Goal: Task Accomplishment & Management: Manage account settings

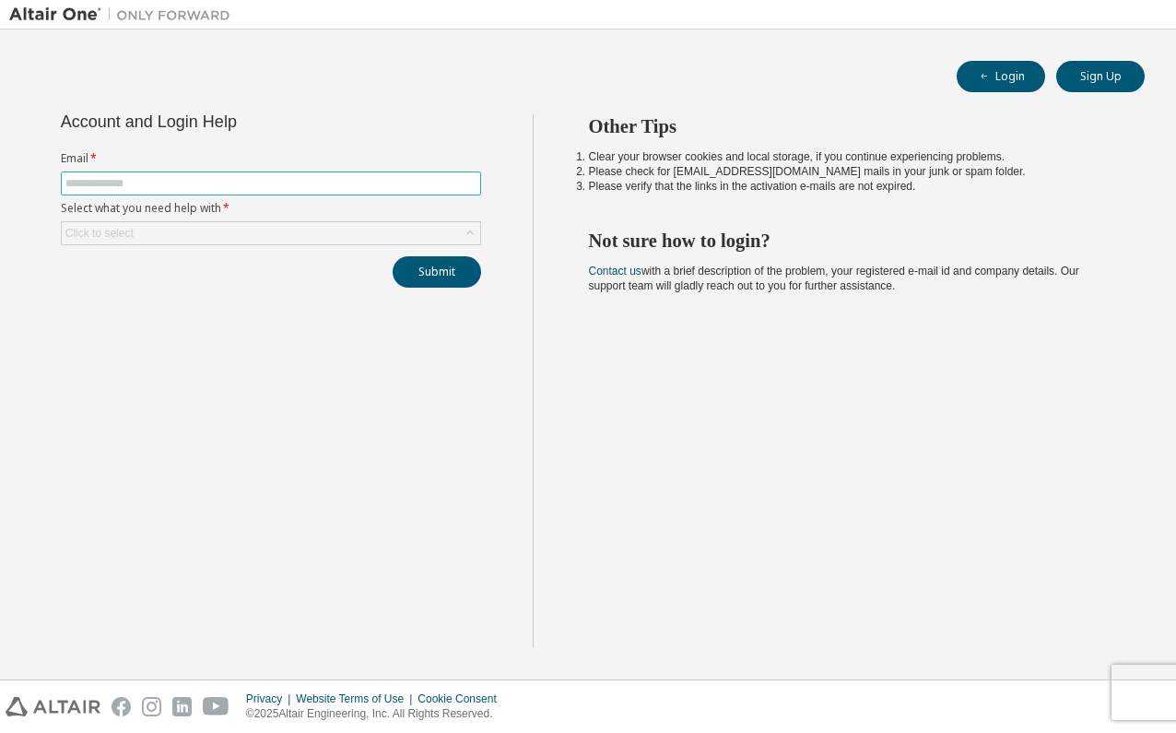
click at [153, 174] on span at bounding box center [271, 183] width 420 height 24
click at [150, 184] on input "text" at bounding box center [270, 183] width 411 height 15
type input "**********"
click at [126, 231] on div "Click to select" at bounding box center [99, 233] width 68 height 15
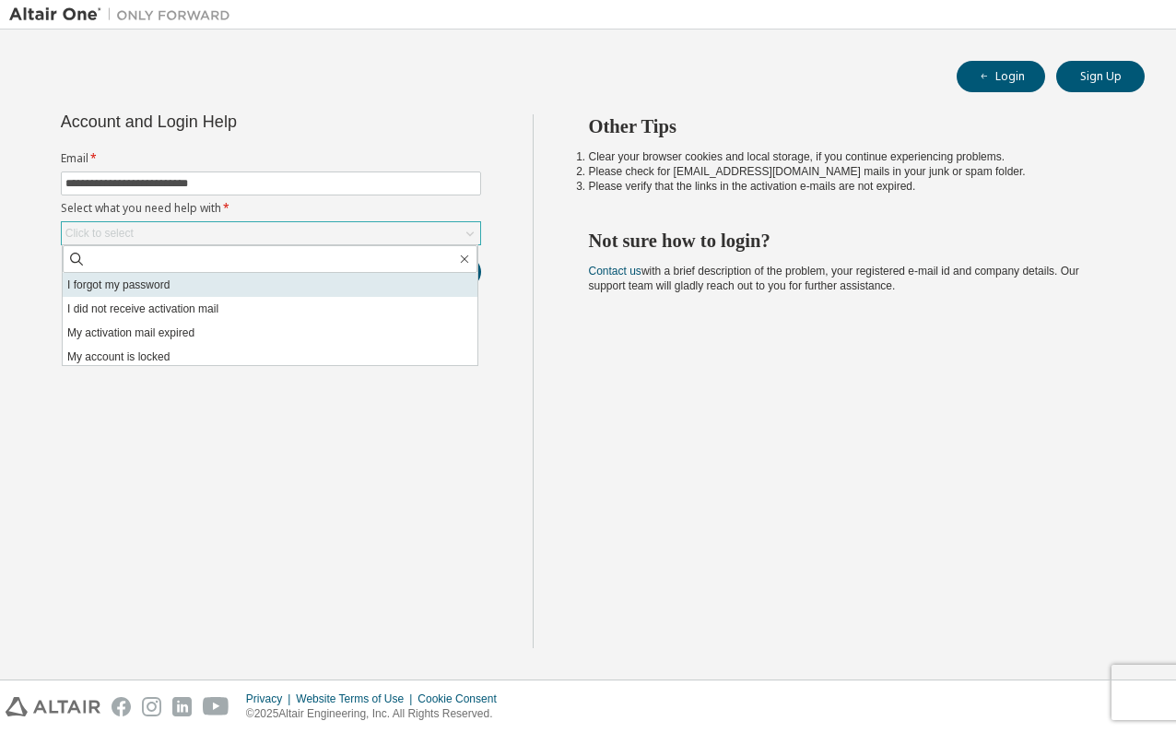
click at [119, 283] on li "I forgot my password" at bounding box center [270, 285] width 415 height 24
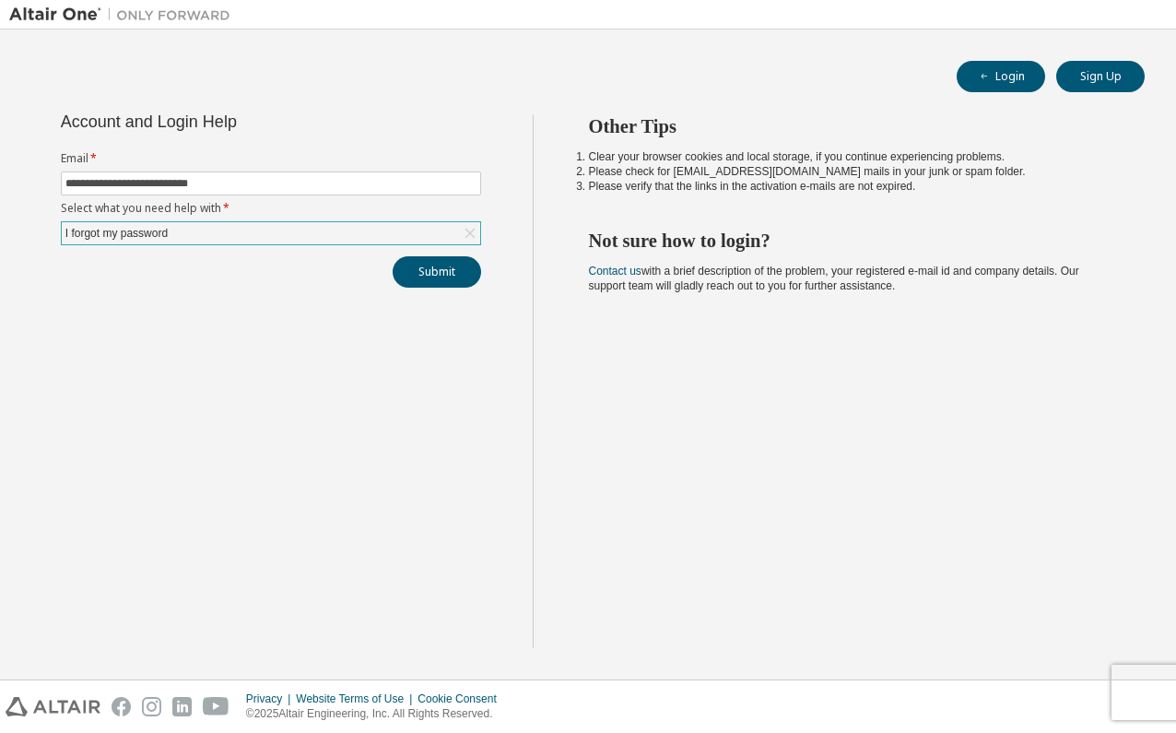
drag, startPoint x: 232, startPoint y: 237, endPoint x: 189, endPoint y: 242, distance: 43.7
click at [231, 237] on div "I forgot my password" at bounding box center [271, 233] width 418 height 22
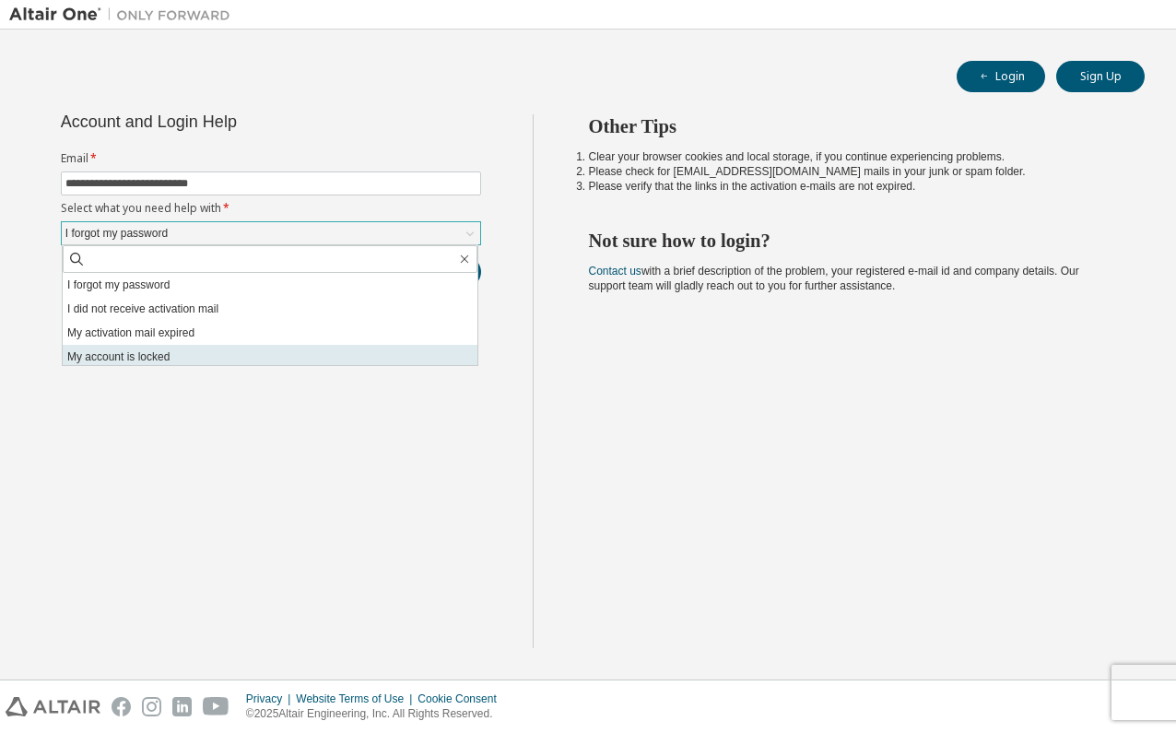
click at [115, 349] on li "My account is locked" at bounding box center [270, 357] width 415 height 24
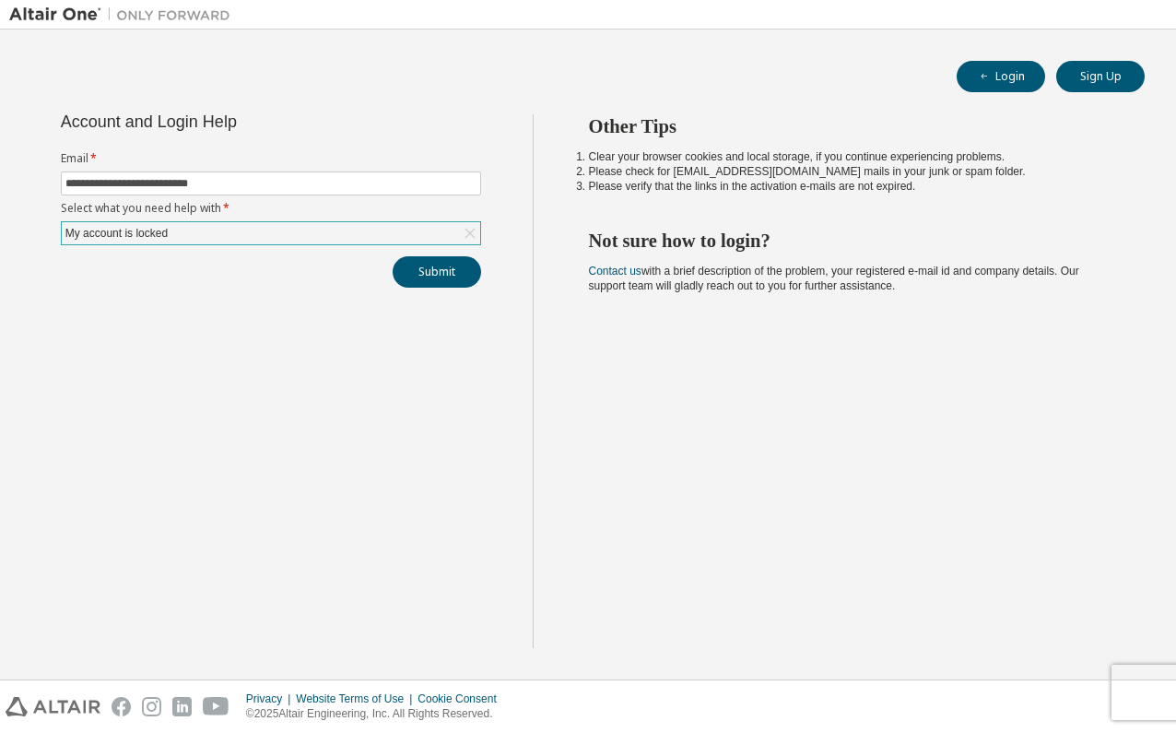
click at [122, 246] on div "**********" at bounding box center [271, 200] width 442 height 173
click at [120, 247] on div "**********" at bounding box center [271, 200] width 442 height 173
click at [126, 241] on div "My account is locked" at bounding box center [117, 233] width 108 height 20
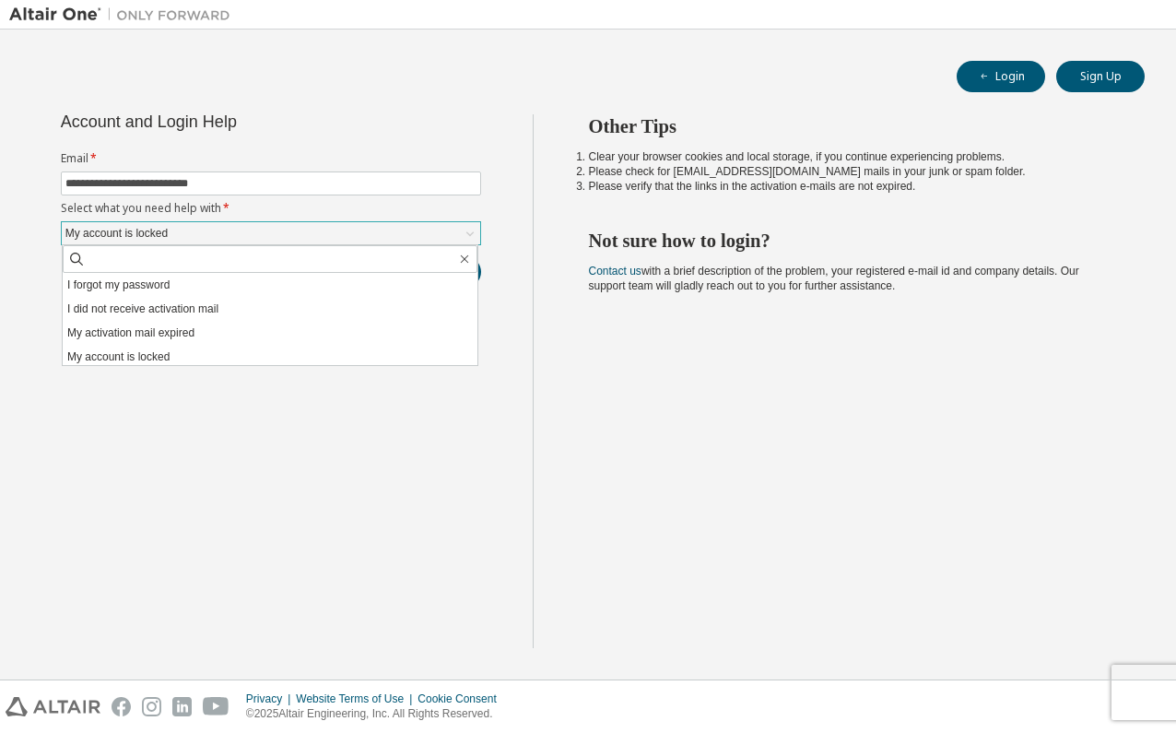
click at [143, 233] on div "My account is locked" at bounding box center [117, 233] width 108 height 20
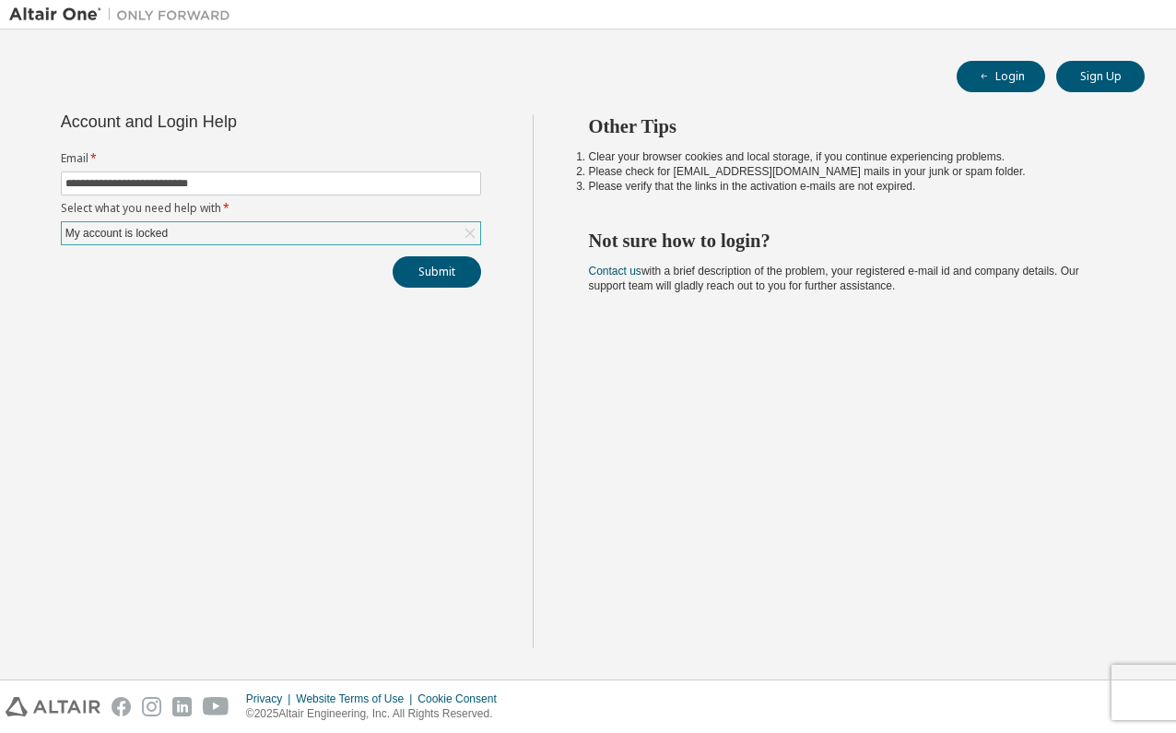
click at [136, 240] on div "My account is locked" at bounding box center [117, 233] width 108 height 20
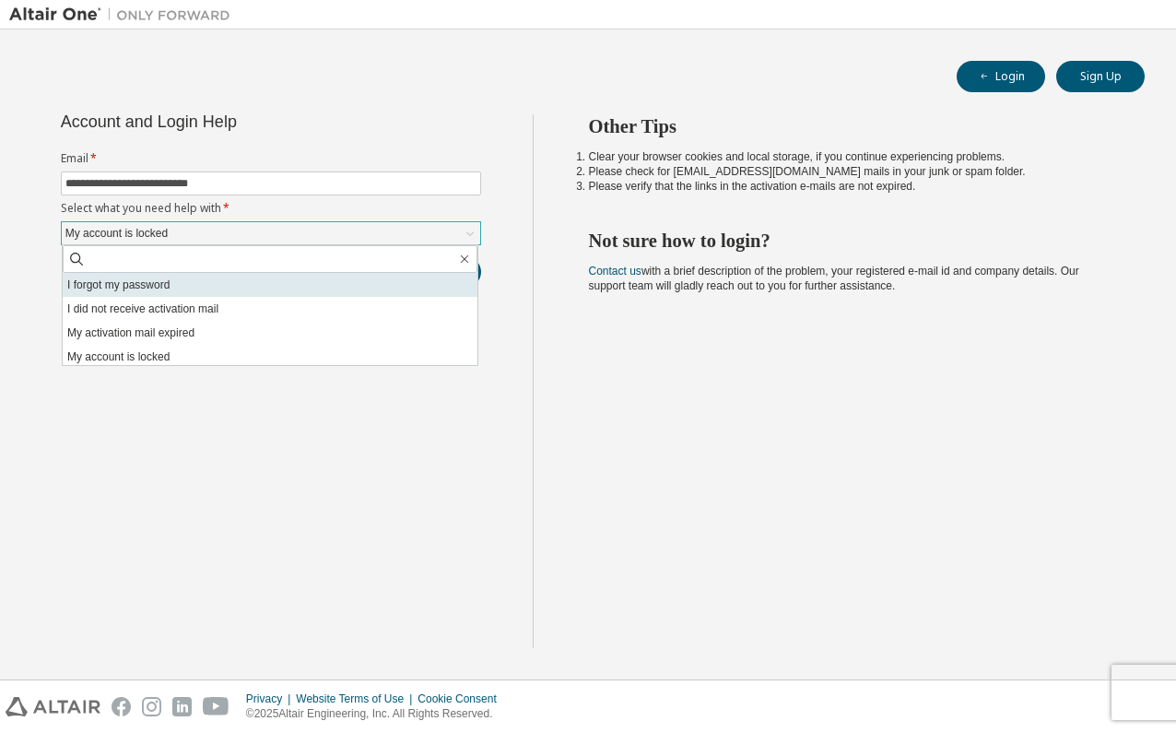
click at [121, 280] on li "I forgot my password" at bounding box center [270, 285] width 415 height 24
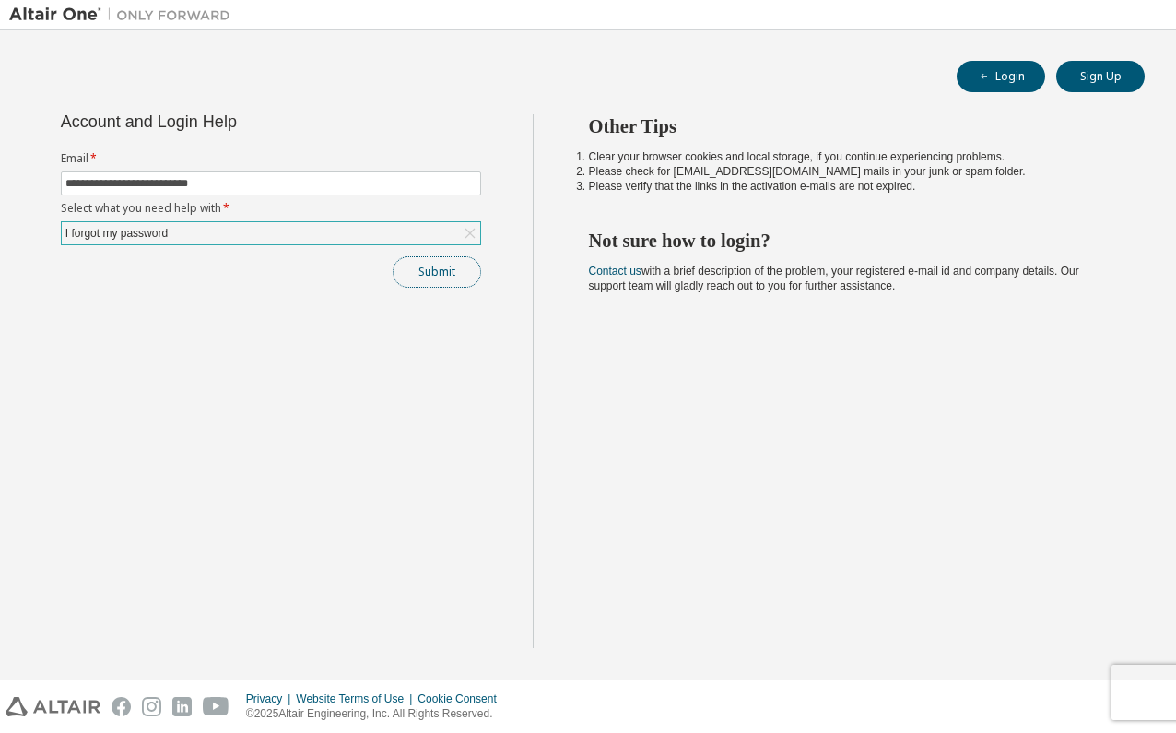
click at [427, 274] on button "Submit" at bounding box center [437, 271] width 88 height 31
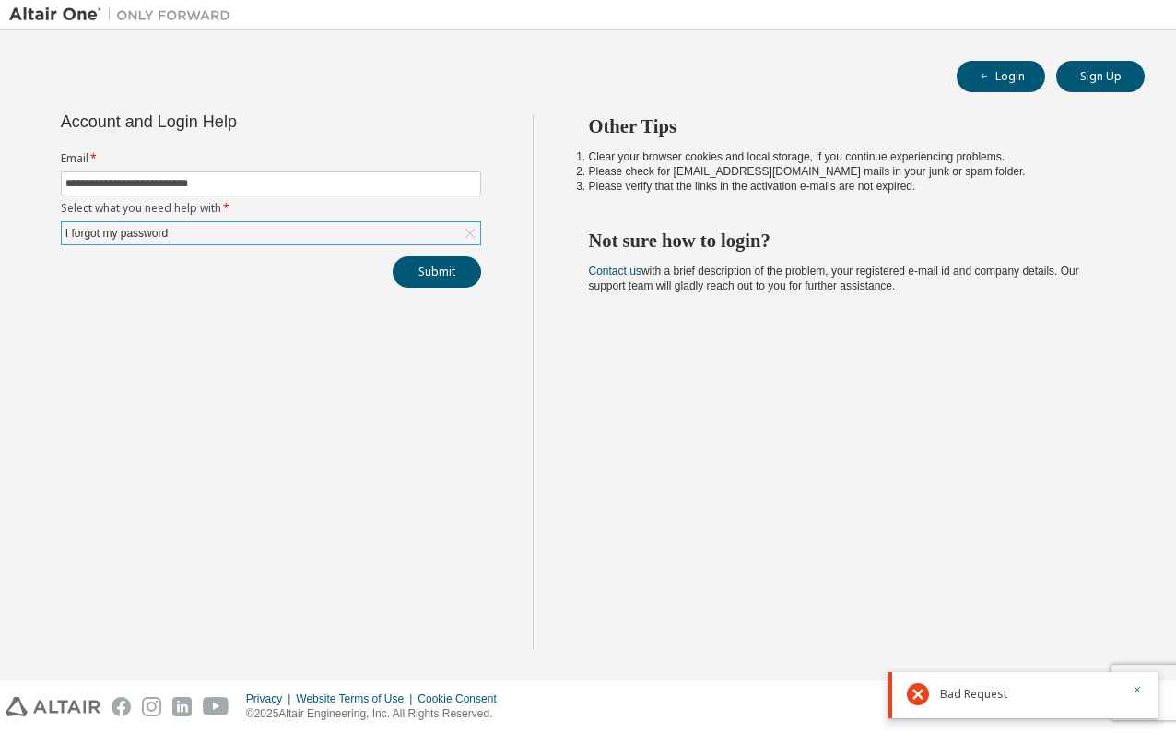
click at [969, 685] on div "Bad Request" at bounding box center [1030, 694] width 181 height 22
drag, startPoint x: 967, startPoint y: 687, endPoint x: 642, endPoint y: 491, distance: 379.9
click at [942, 671] on body "**********" at bounding box center [588, 366] width 1176 height 733
click at [427, 276] on button "Submit" at bounding box center [437, 271] width 88 height 31
click at [289, 182] on input "**********" at bounding box center [270, 183] width 411 height 15
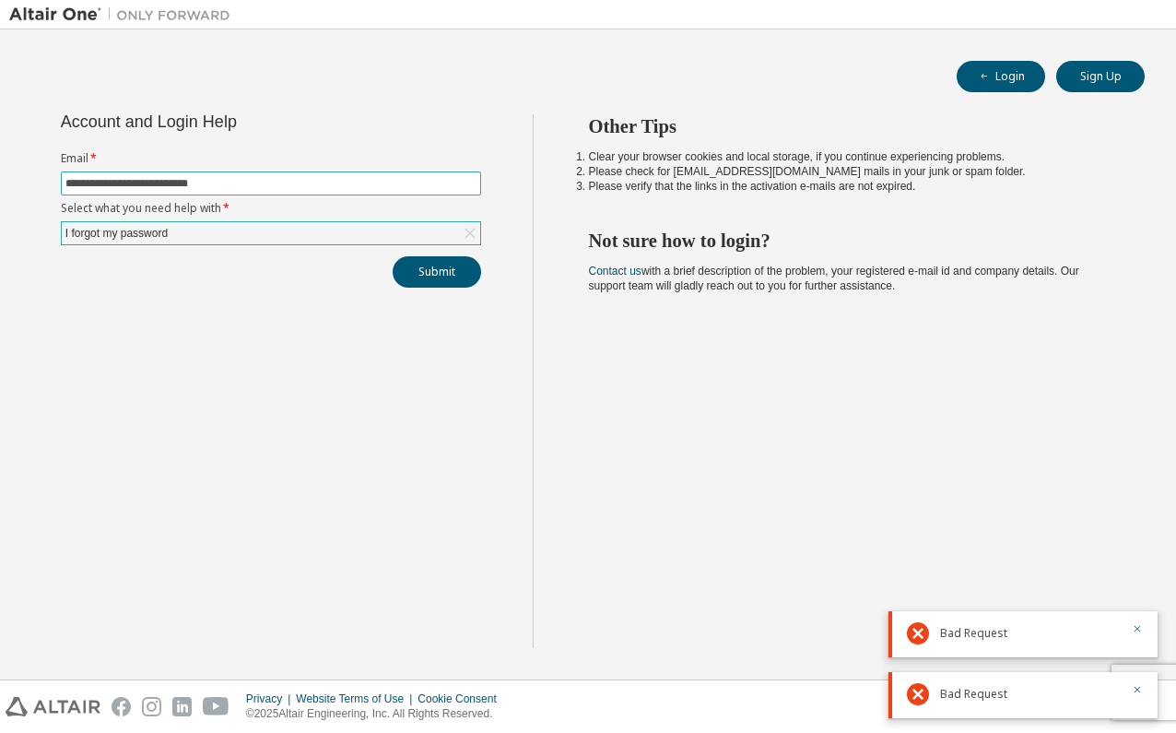
drag, startPoint x: 289, startPoint y: 182, endPoint x: 17, endPoint y: 175, distance: 272.8
click at [13, 172] on div "**********" at bounding box center [270, 381] width 523 height 534
click at [413, 269] on button "Submit" at bounding box center [437, 271] width 88 height 31
click at [240, 228] on div "I forgot my password" at bounding box center [271, 233] width 418 height 22
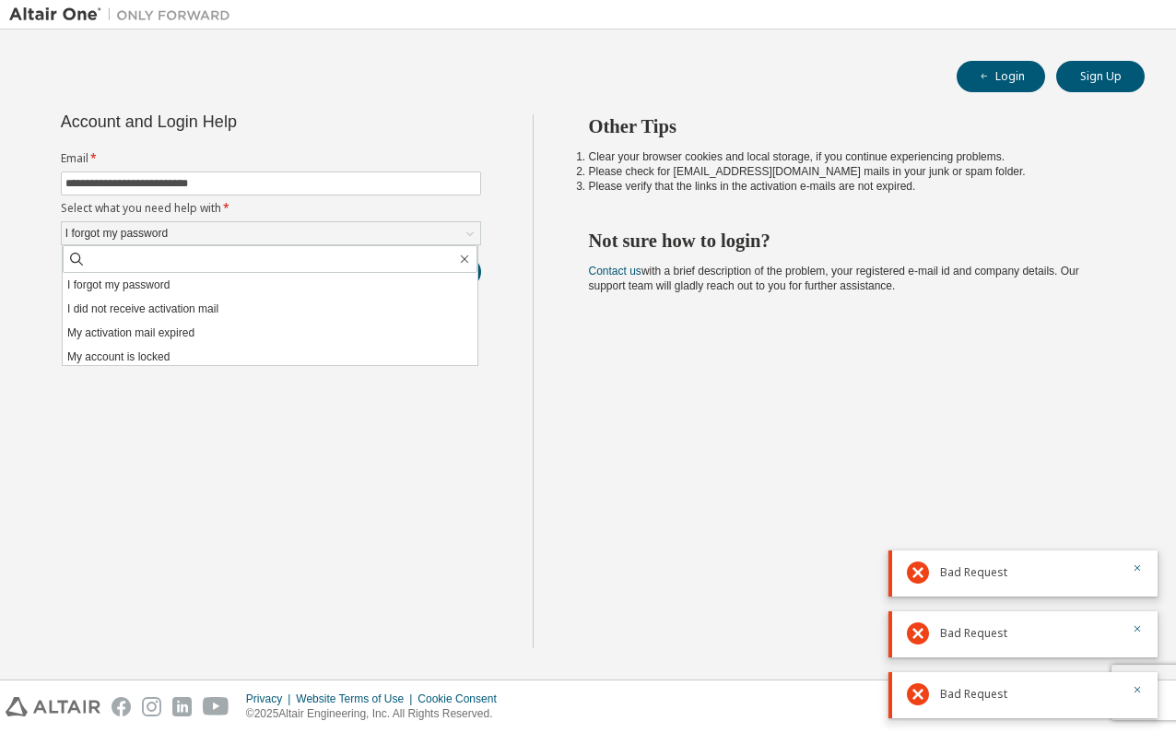
drag, startPoint x: 146, startPoint y: 312, endPoint x: 208, endPoint y: 305, distance: 63.1
click at [147, 312] on li "I did not receive activation mail" at bounding box center [270, 309] width 415 height 24
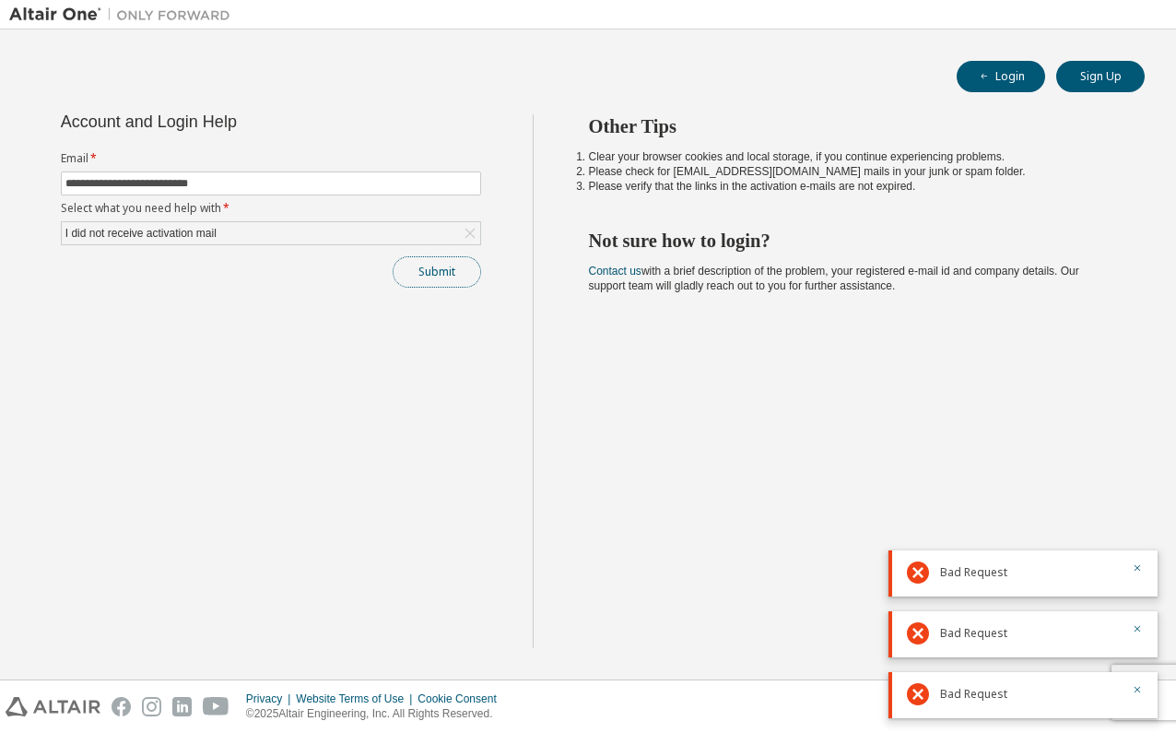
click at [422, 271] on button "Submit" at bounding box center [437, 271] width 88 height 31
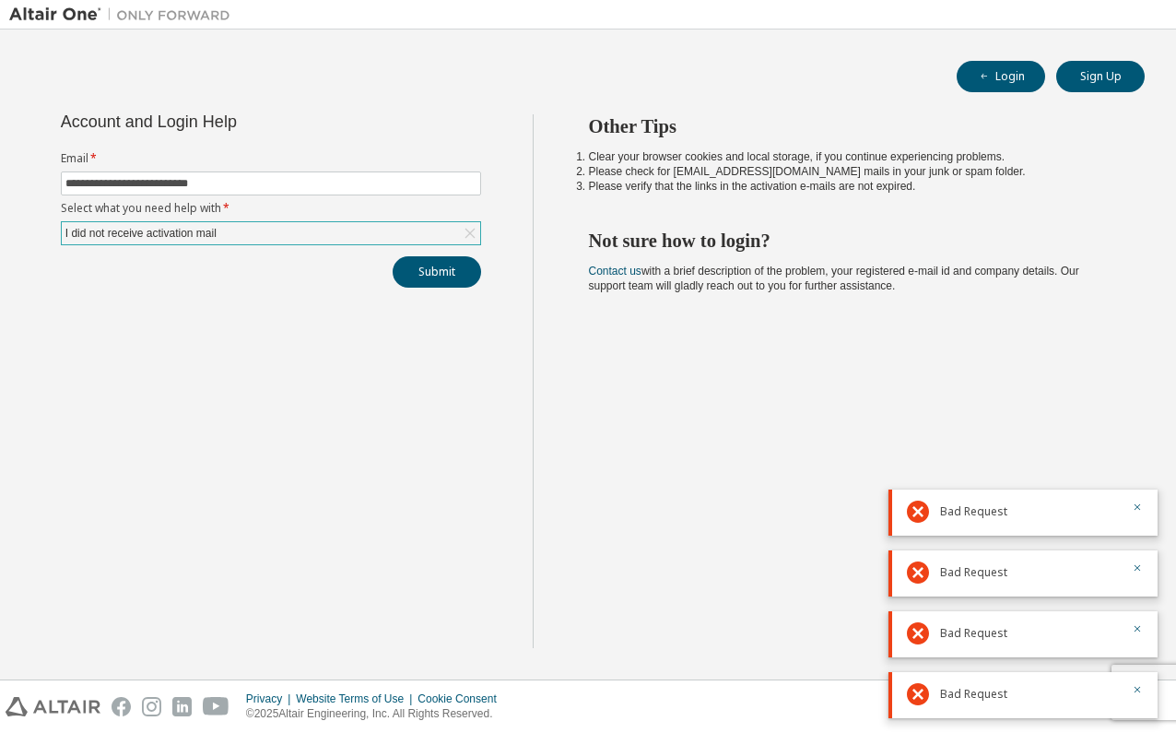
click at [347, 240] on div "I did not receive activation mail" at bounding box center [271, 233] width 418 height 22
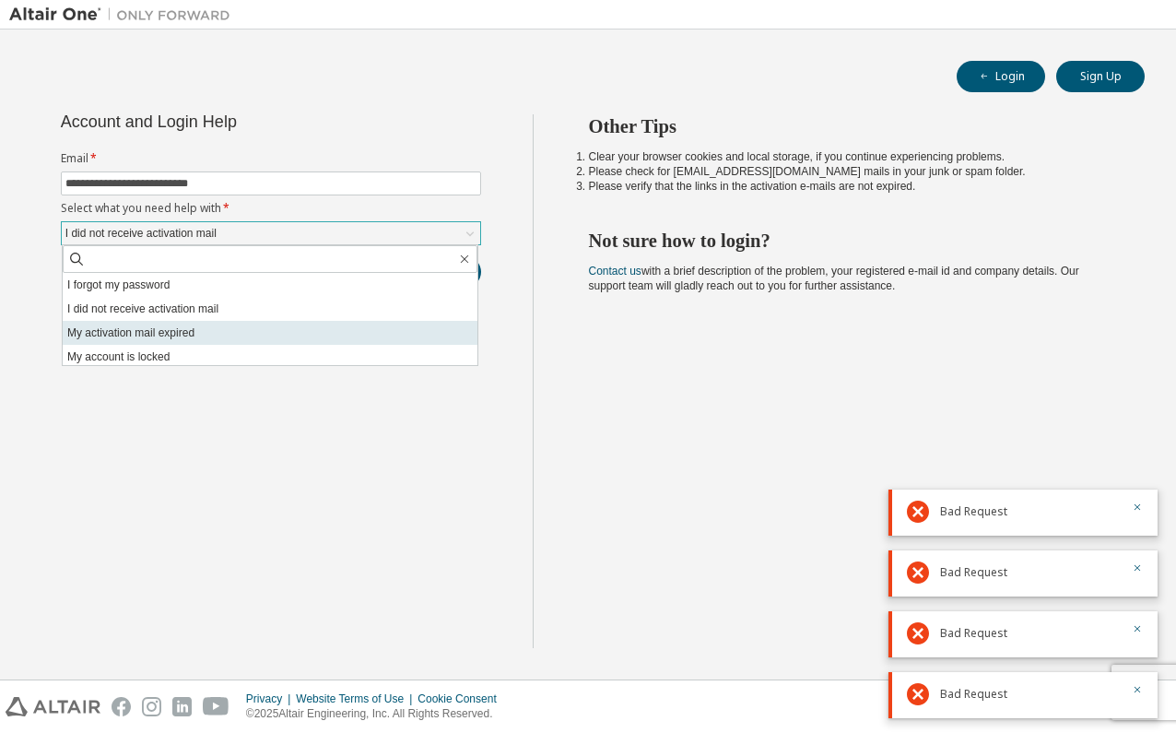
click at [178, 334] on li "My activation mail expired" at bounding box center [270, 333] width 415 height 24
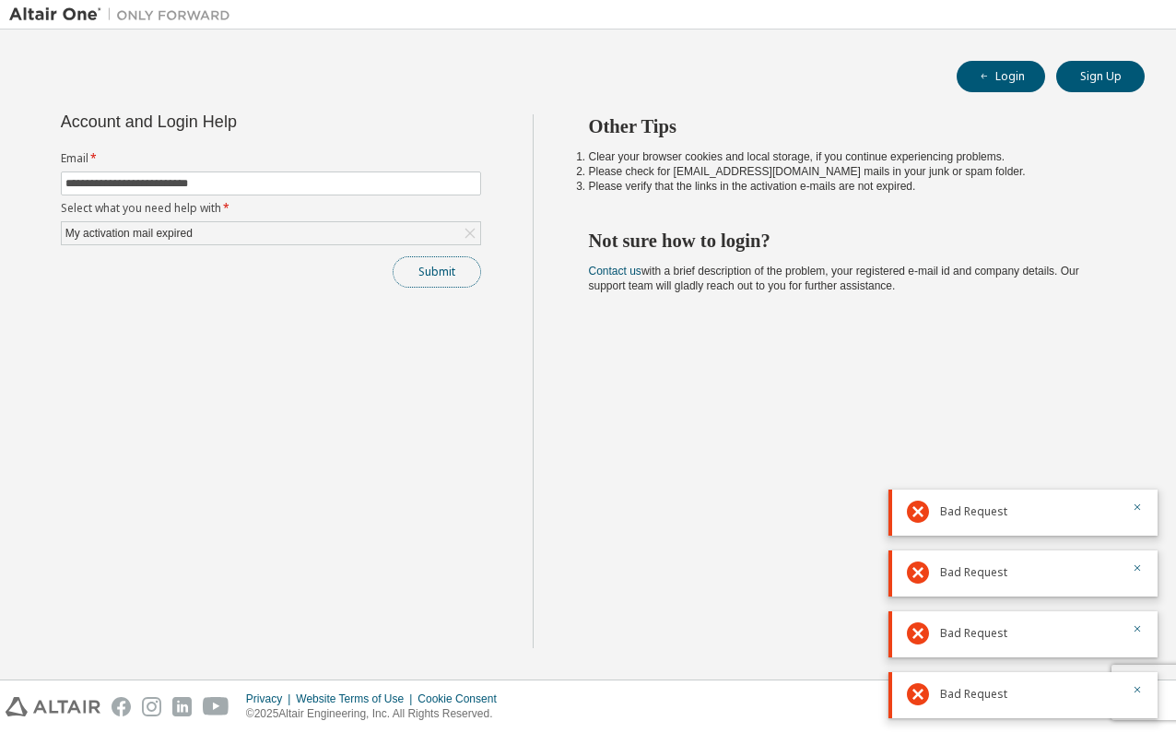
click at [446, 285] on button "Submit" at bounding box center [437, 271] width 88 height 31
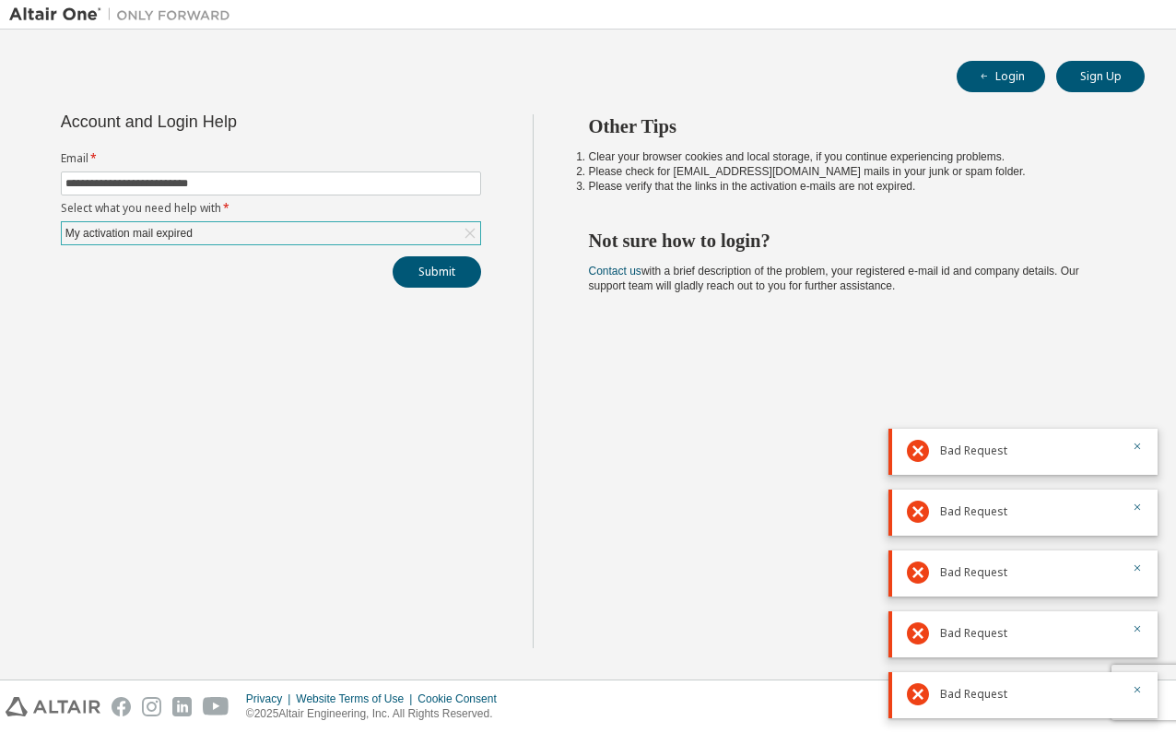
click at [317, 235] on div "My activation mail expired" at bounding box center [271, 233] width 418 height 22
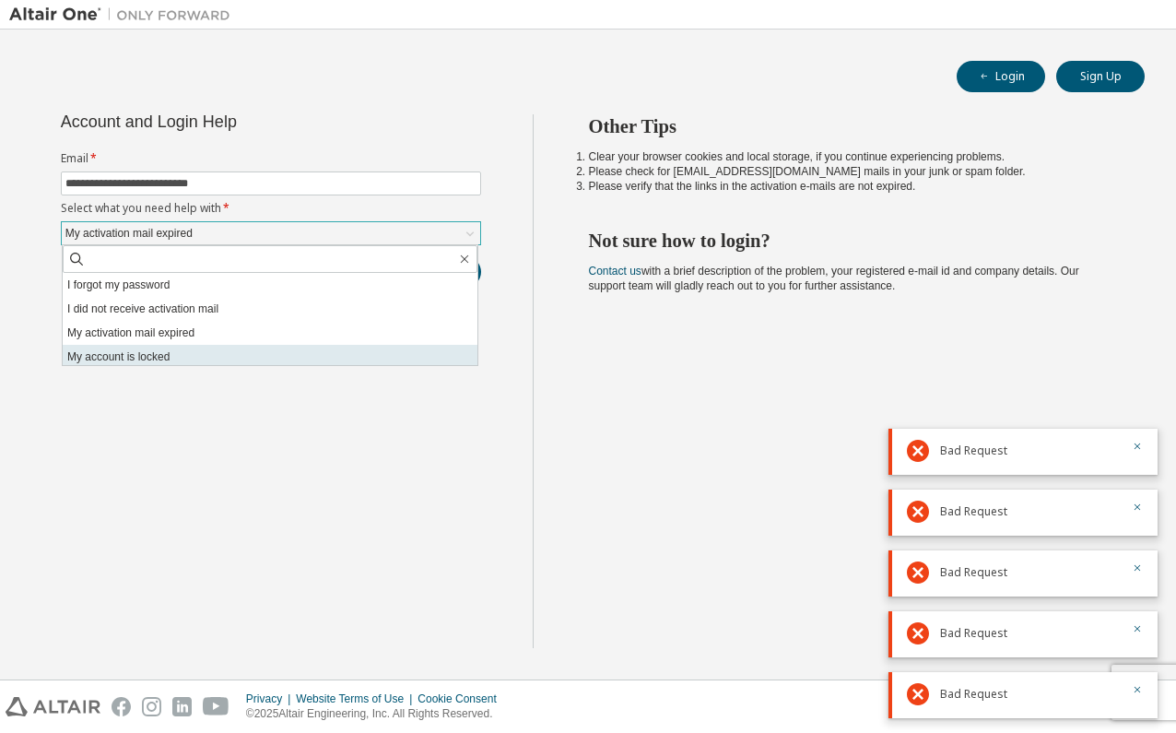
click at [147, 358] on li "My account is locked" at bounding box center [270, 357] width 415 height 24
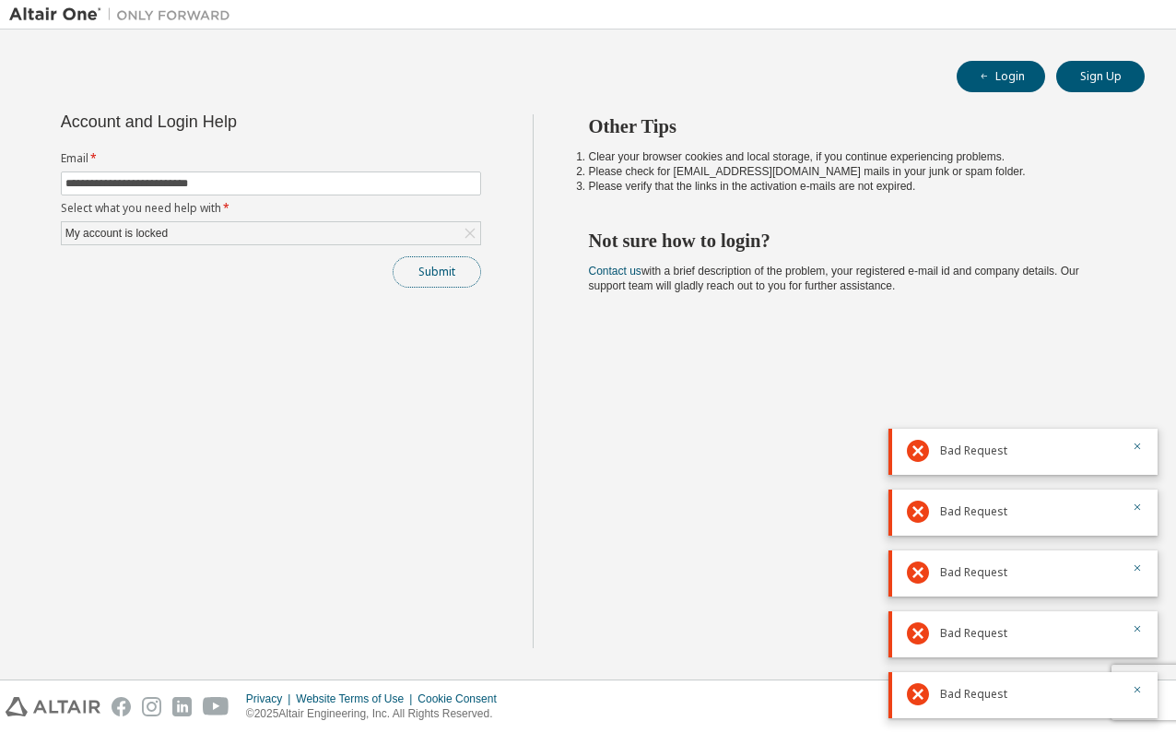
click at [439, 277] on button "Submit" at bounding box center [437, 271] width 88 height 31
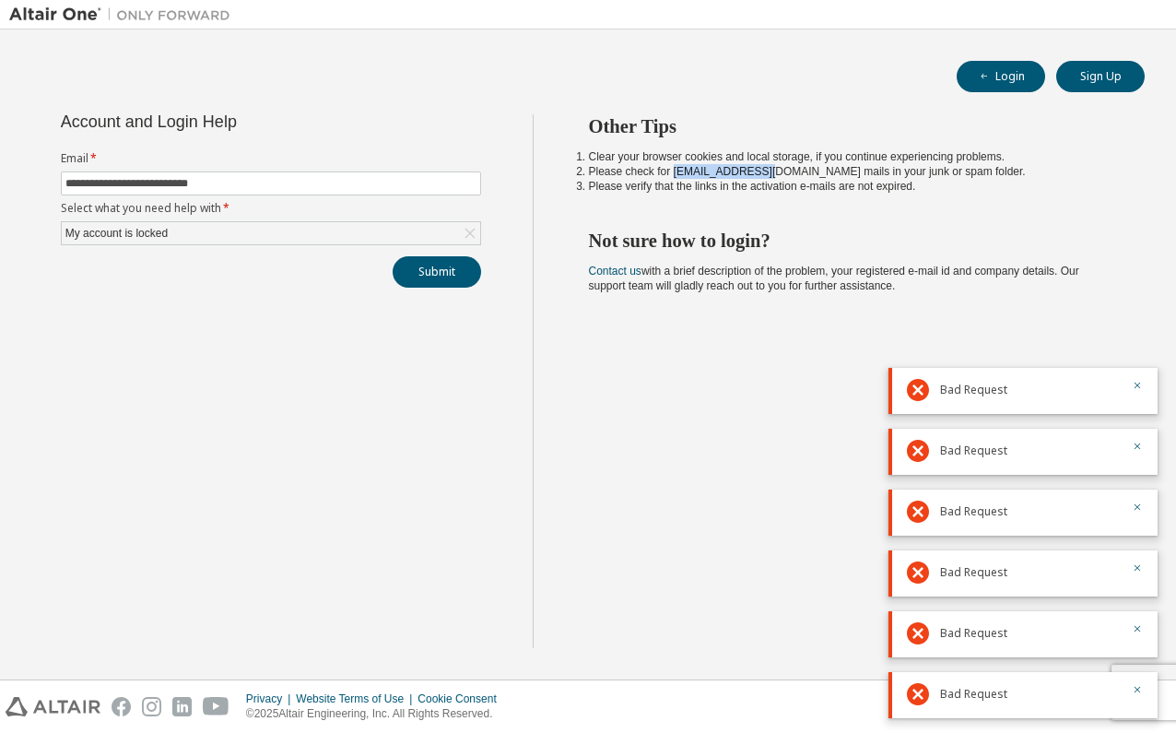
drag, startPoint x: 760, startPoint y: 170, endPoint x: 672, endPoint y: 177, distance: 88.8
click at [672, 177] on li "Please check for noreply@okta.com mails in your junk or spam folder." at bounding box center [850, 171] width 523 height 15
copy li "noreply@okta.com"
click at [96, 180] on input "**********" at bounding box center [270, 183] width 411 height 15
click at [420, 261] on button "Submit" at bounding box center [437, 271] width 88 height 31
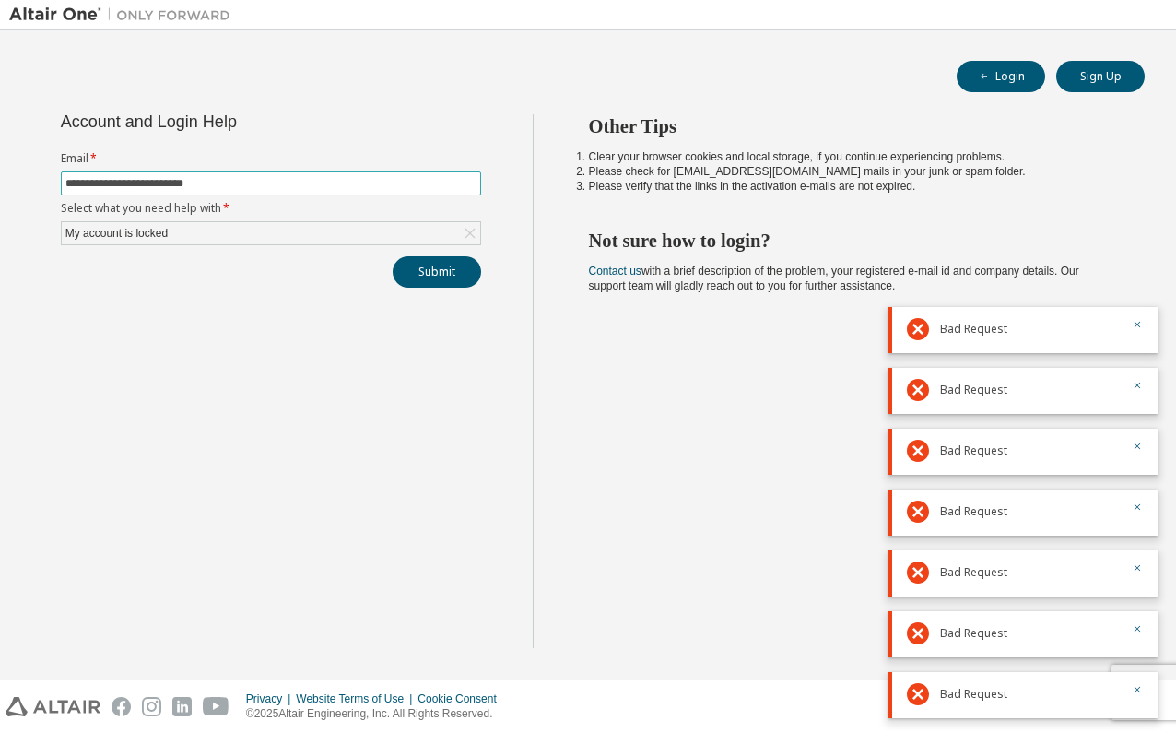
click at [92, 183] on input "**********" at bounding box center [270, 183] width 411 height 15
type input "**********"
click at [1093, 76] on button "Sign Up" at bounding box center [1100, 76] width 88 height 31
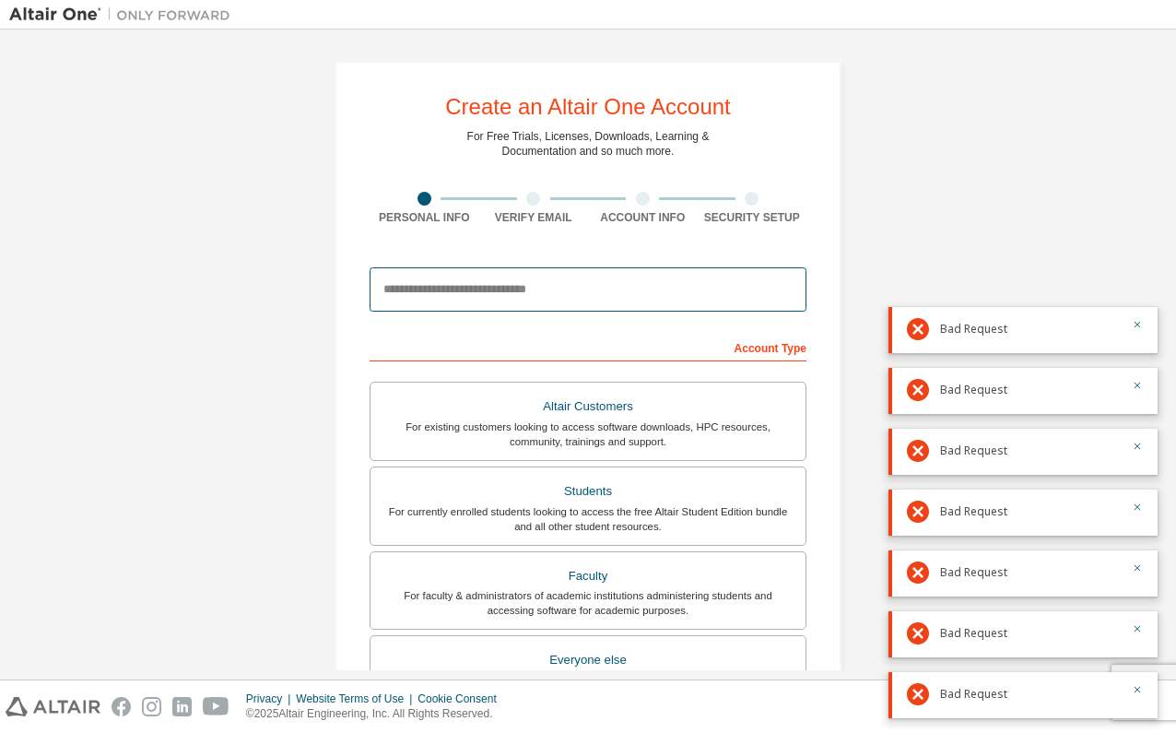
click at [444, 288] on input "email" at bounding box center [587, 289] width 437 height 44
type input "**********"
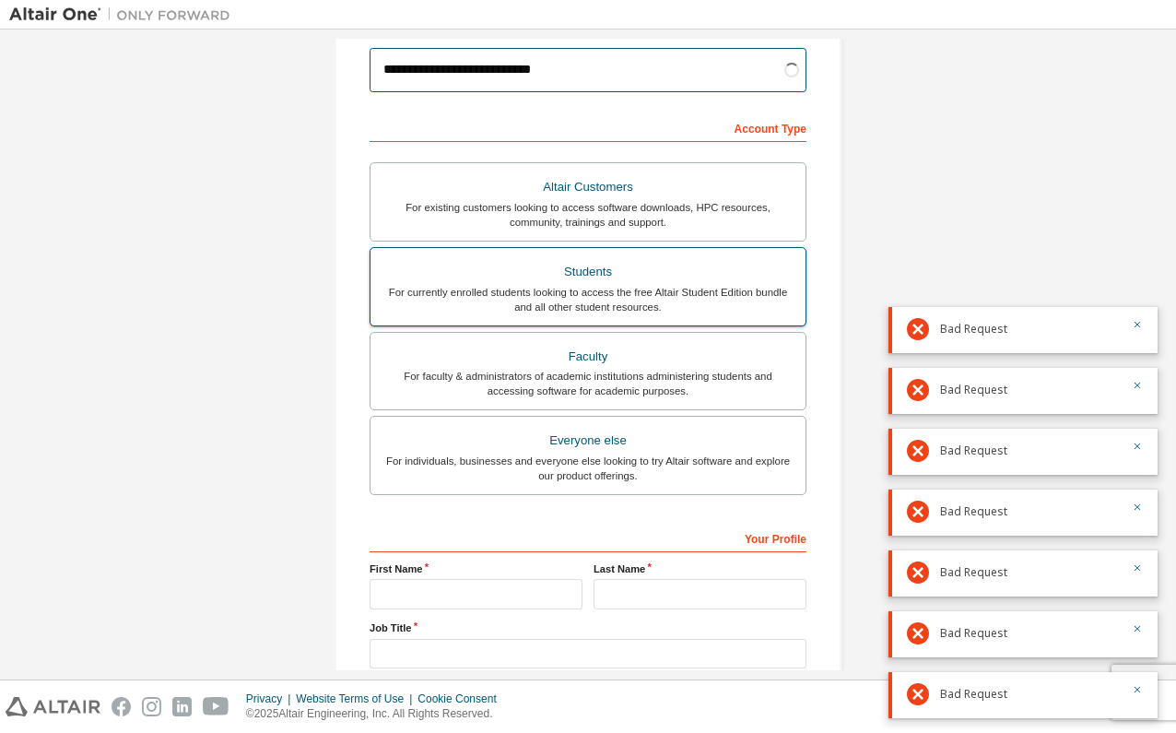
scroll to position [276, 0]
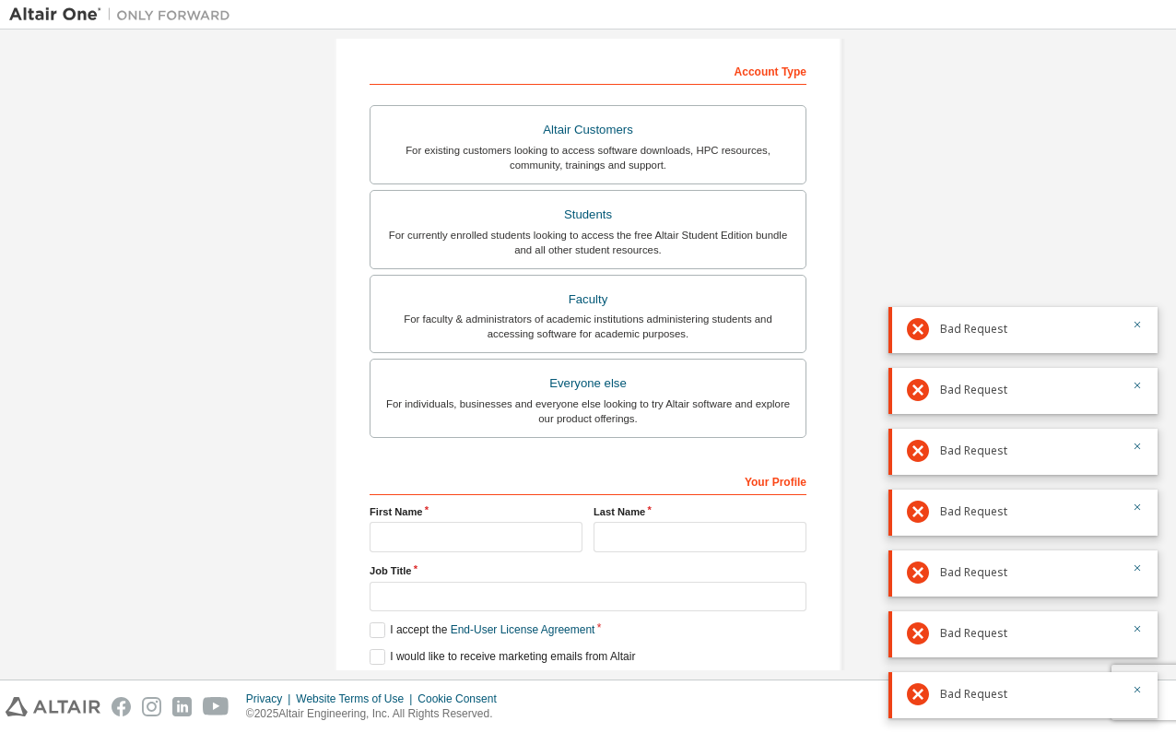
click at [1130, 325] on div at bounding box center [1131, 329] width 22 height 22
click at [1134, 326] on icon "button" at bounding box center [1137, 324] width 11 height 11
click at [1132, 371] on div "Bad Request" at bounding box center [1022, 391] width 269 height 46
click at [1127, 385] on div at bounding box center [1131, 390] width 22 height 22
click at [1135, 390] on div at bounding box center [1131, 390] width 22 height 22
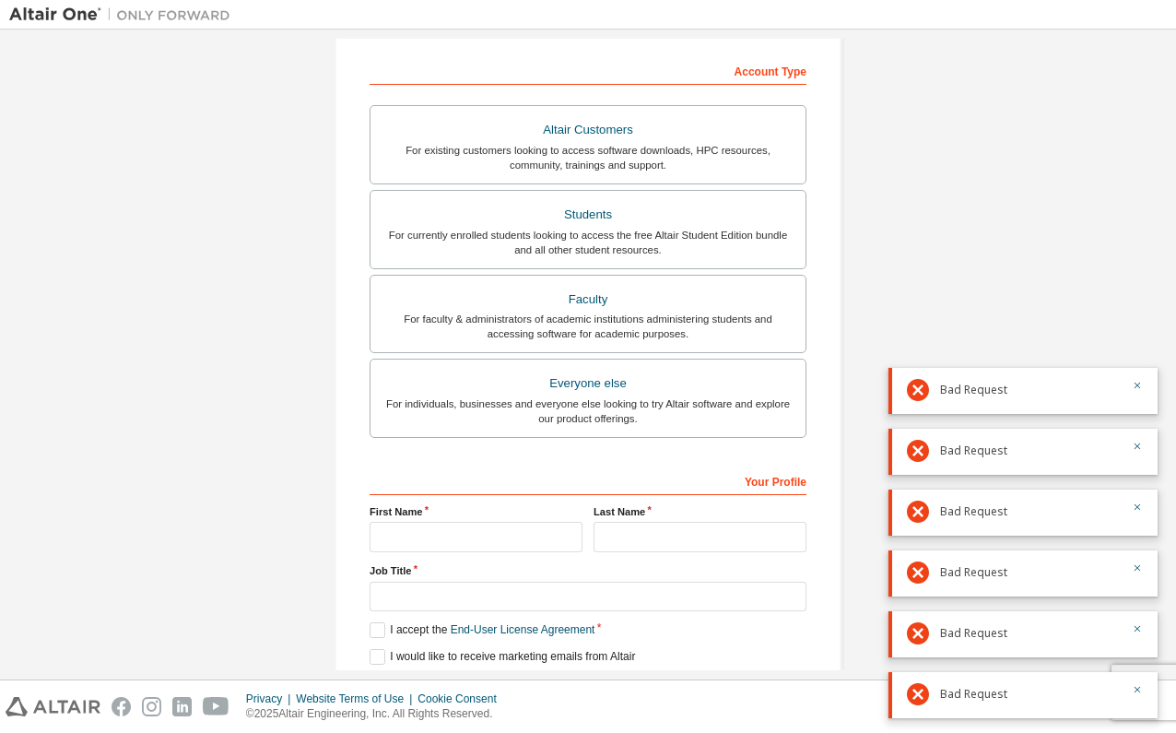
drag, startPoint x: 1140, startPoint y: 389, endPoint x: 1143, endPoint y: 422, distance: 33.3
click at [1140, 392] on button "button" at bounding box center [1137, 387] width 11 height 17
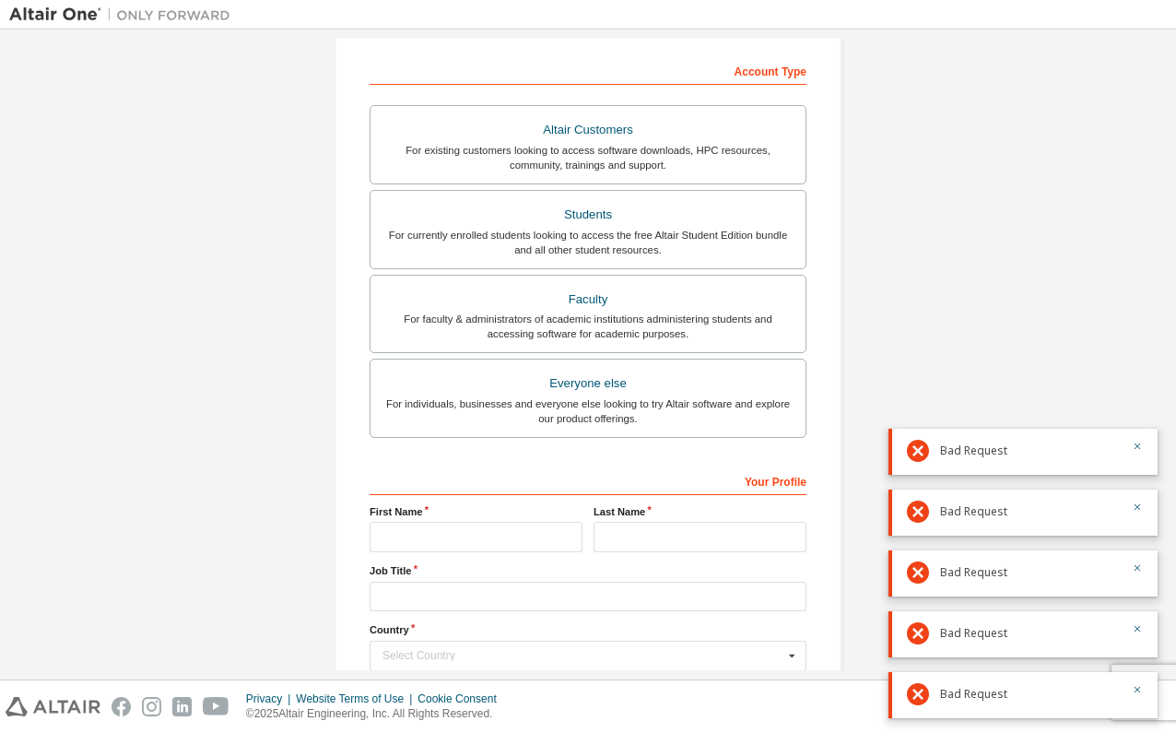
drag, startPoint x: 1146, startPoint y: 441, endPoint x: 1133, endPoint y: 445, distance: 13.4
click at [1145, 442] on div "Bad Request" at bounding box center [1022, 451] width 269 height 46
click at [1133, 445] on icon "button" at bounding box center [1137, 445] width 11 height 11
click at [1134, 504] on div "Bad Request" at bounding box center [1022, 512] width 269 height 46
drag, startPoint x: 1135, startPoint y: 501, endPoint x: 1120, endPoint y: 497, distance: 16.3
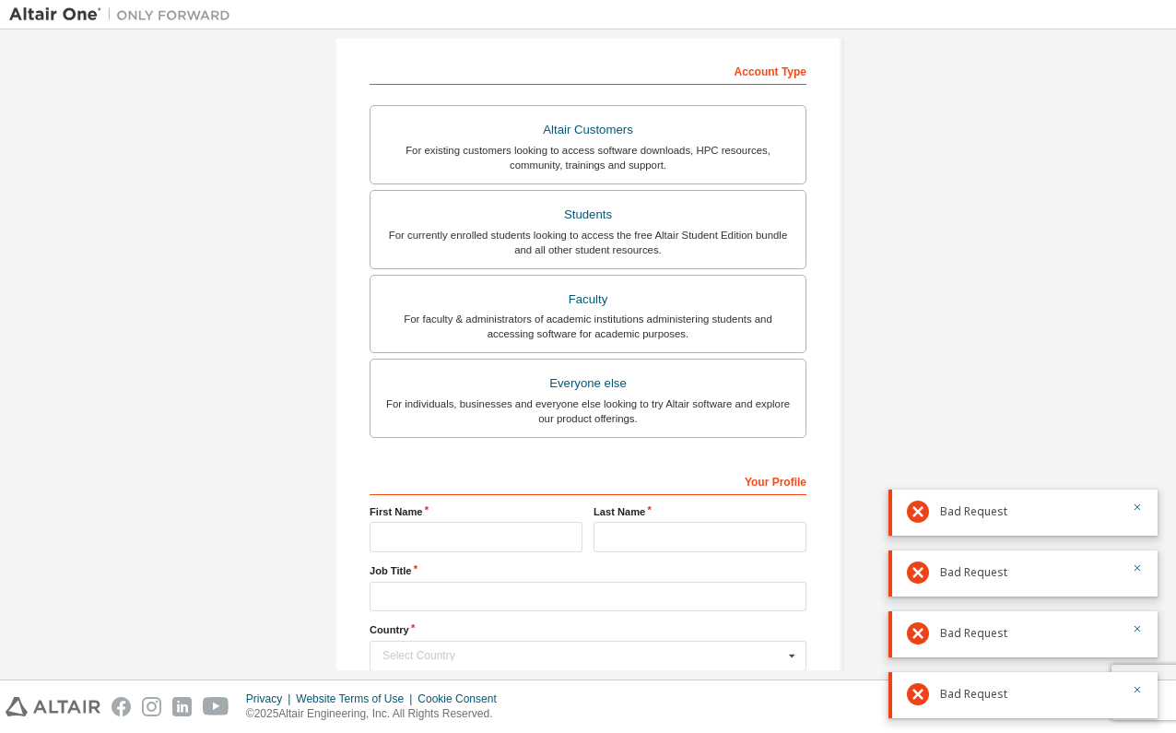
click at [1138, 507] on icon "button" at bounding box center [1137, 506] width 11 height 11
click at [1139, 570] on icon "button" at bounding box center [1137, 567] width 11 height 11
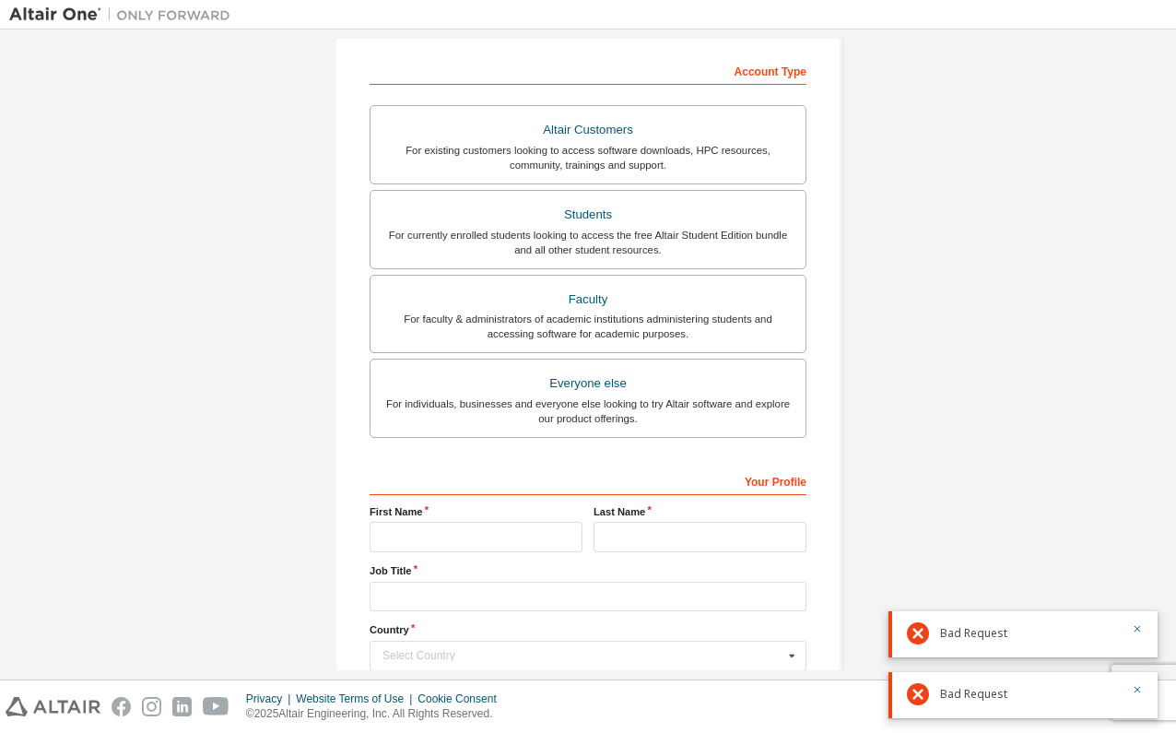
drag, startPoint x: 1132, startPoint y: 631, endPoint x: 1140, endPoint y: 639, distance: 11.1
click at [1133, 634] on button "button" at bounding box center [1137, 630] width 11 height 17
click at [1143, 686] on div "Bad Request" at bounding box center [1022, 695] width 269 height 46
click at [1143, 687] on div "Bad Request" at bounding box center [1022, 695] width 269 height 46
click at [1135, 691] on icon "button" at bounding box center [1137, 689] width 6 height 6
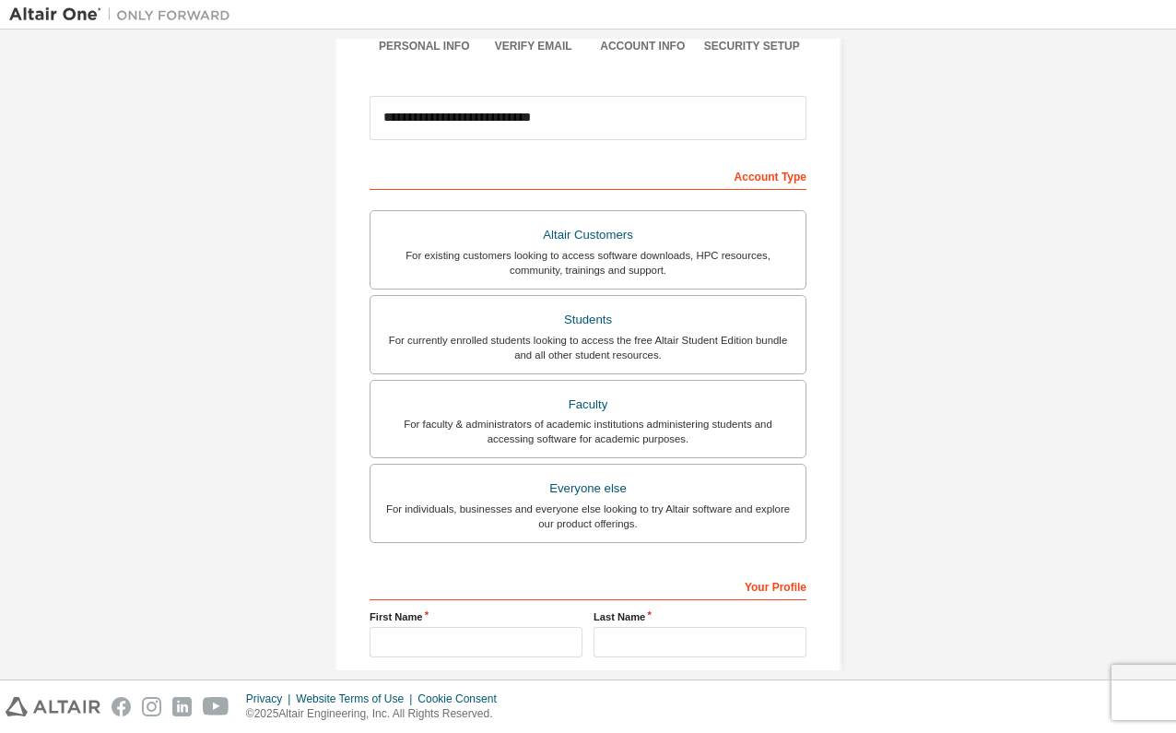
scroll to position [0, 0]
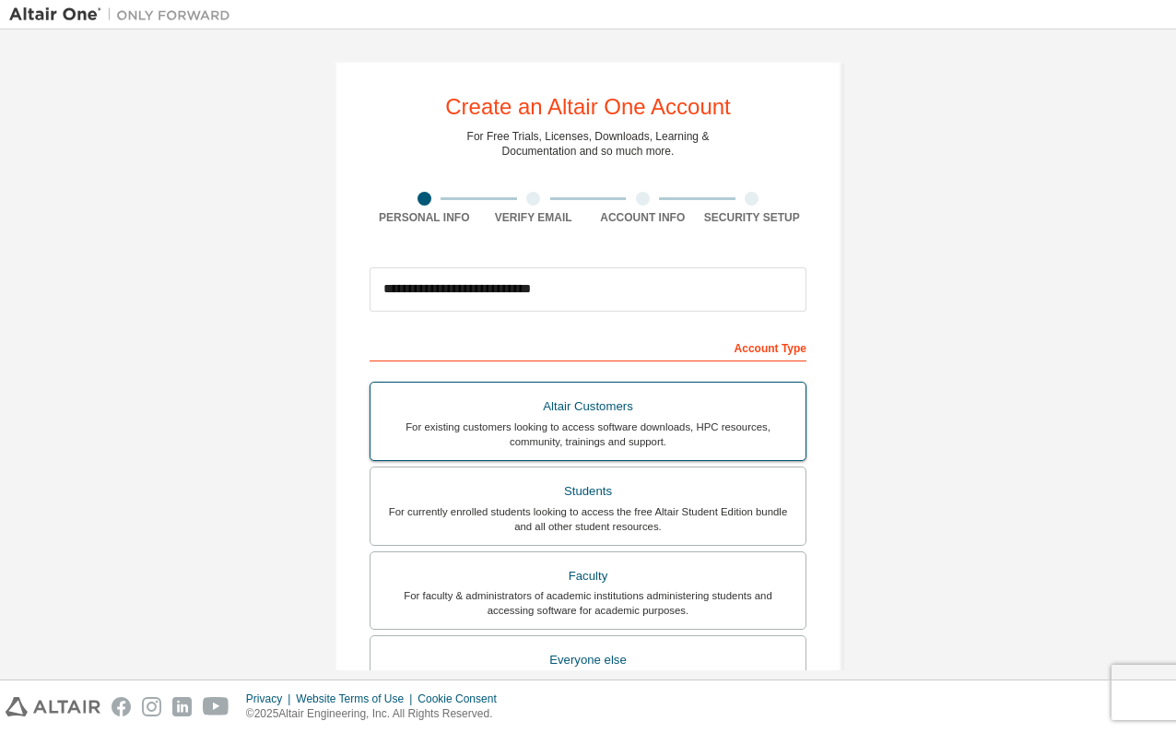
click at [673, 406] on div "Altair Customers" at bounding box center [587, 406] width 413 height 26
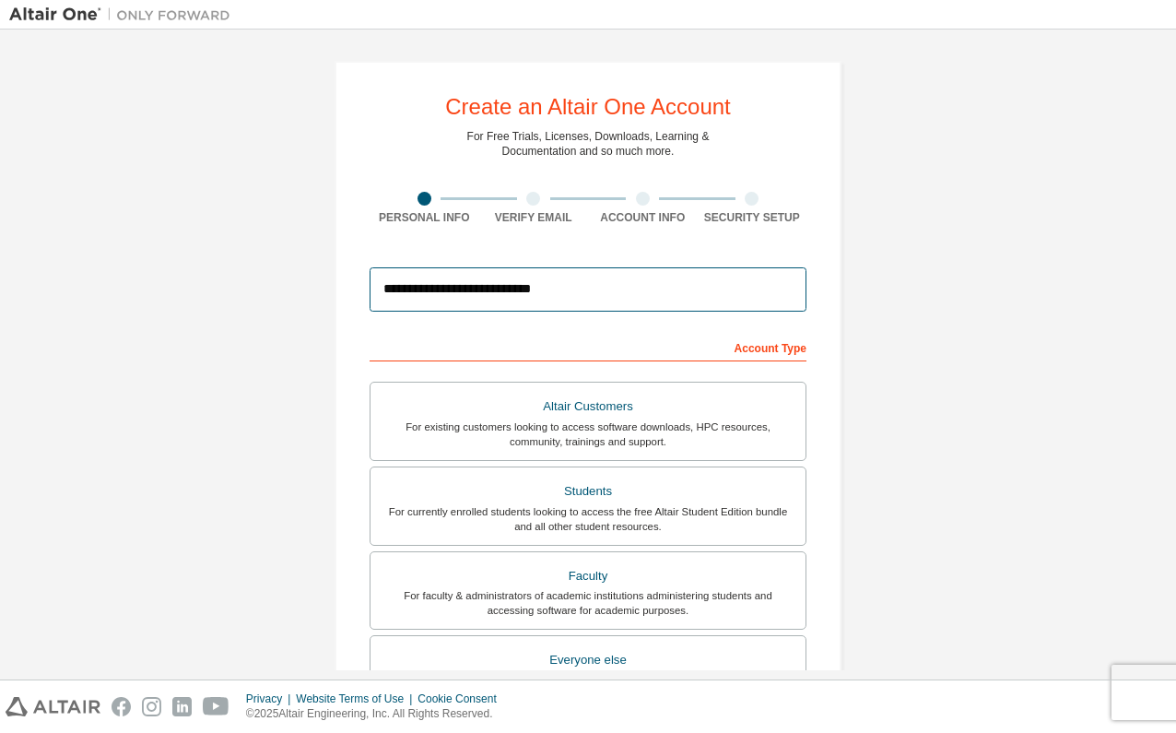
click at [684, 294] on input "**********" at bounding box center [587, 289] width 437 height 44
drag, startPoint x: 723, startPoint y: 284, endPoint x: 276, endPoint y: 283, distance: 446.9
click at [276, 283] on div "**********" at bounding box center [587, 557] width 1157 height 1036
drag, startPoint x: 584, startPoint y: 287, endPoint x: 274, endPoint y: 267, distance: 311.2
click at [274, 267] on div "**********" at bounding box center [587, 557] width 1157 height 1036
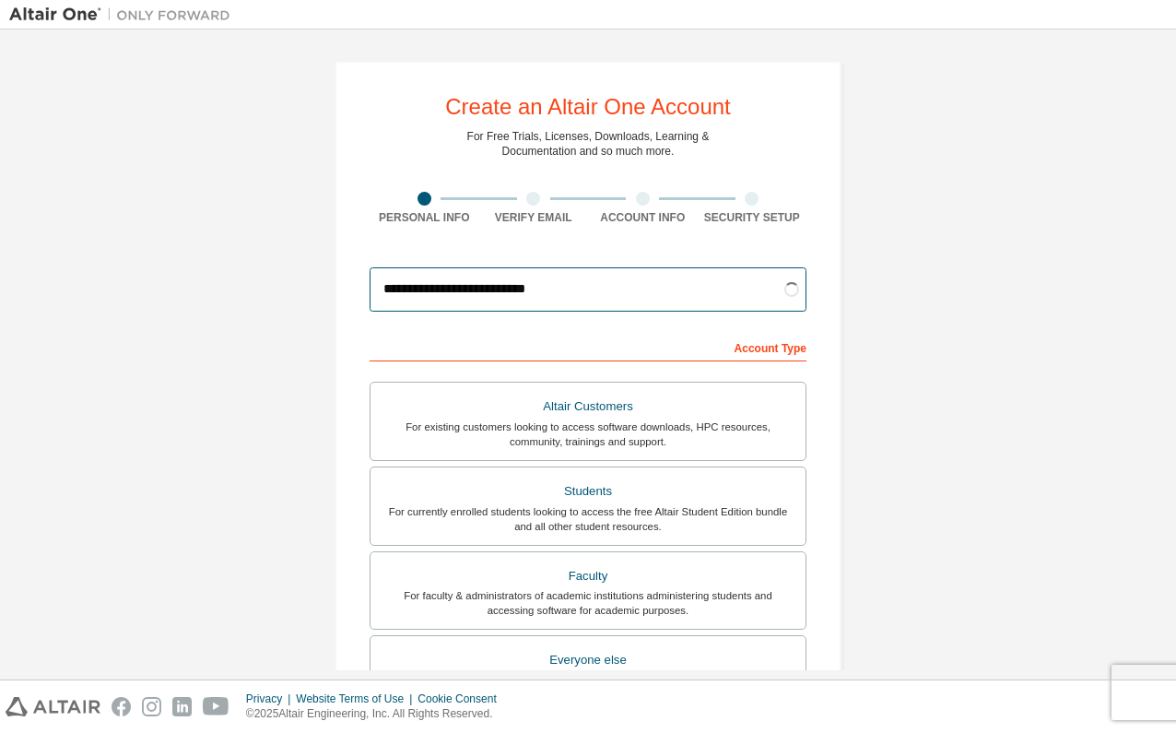
type input "**********"
click at [233, 373] on div "**********" at bounding box center [587, 557] width 1157 height 1036
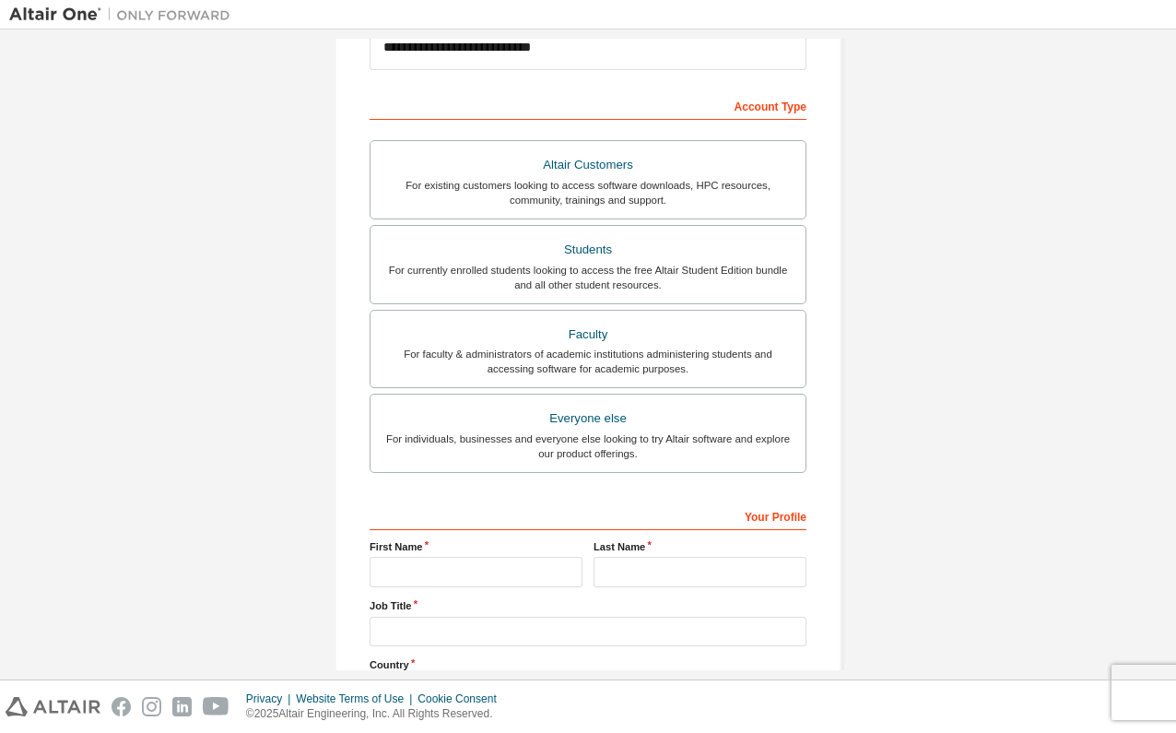
scroll to position [405, 0]
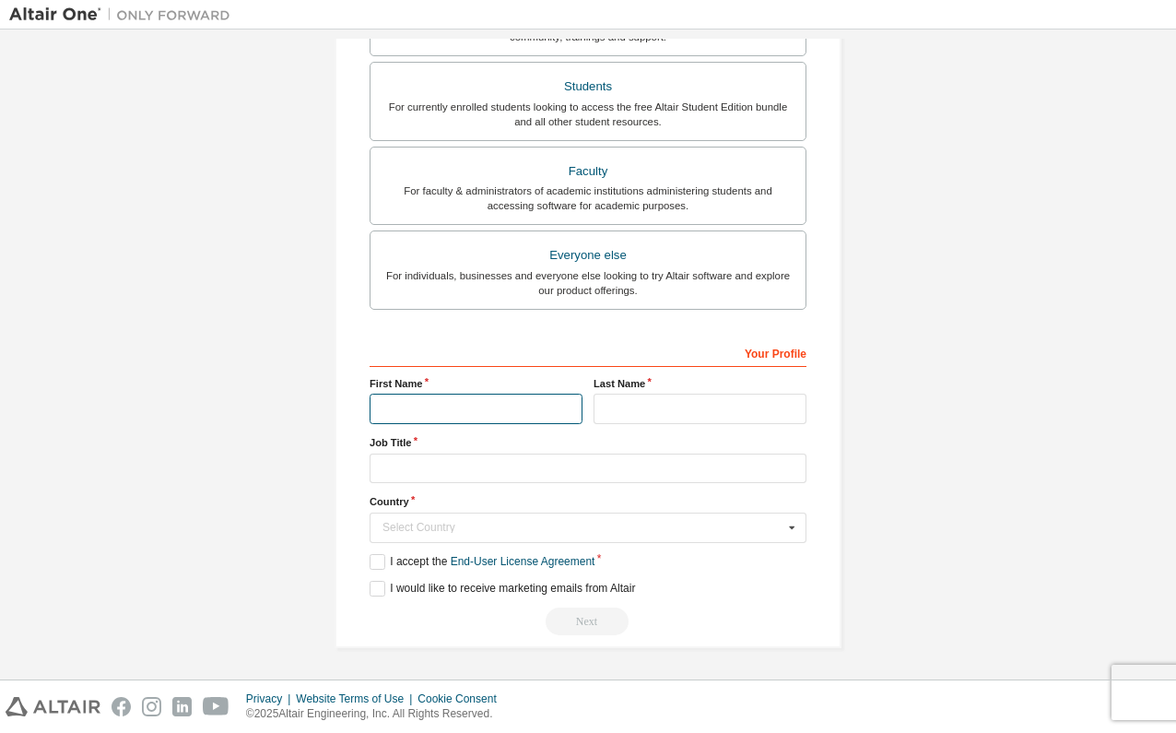
click at [402, 394] on input "text" at bounding box center [475, 408] width 213 height 30
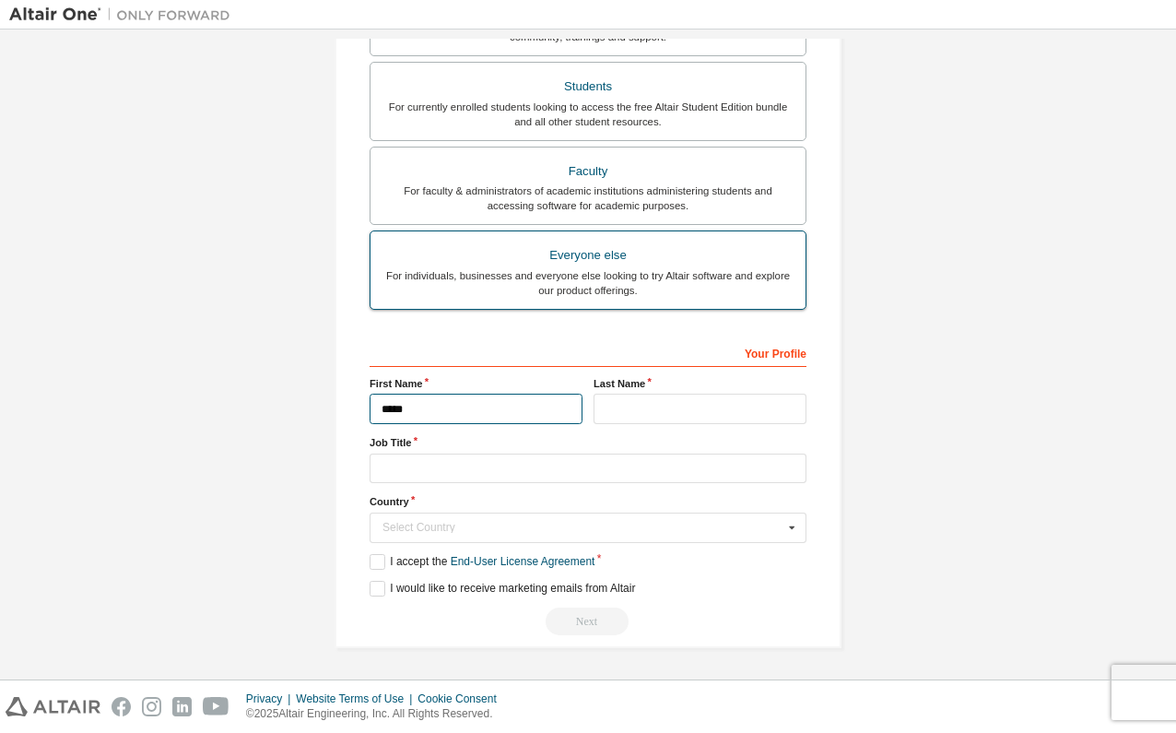
type input "*****"
type input "**********"
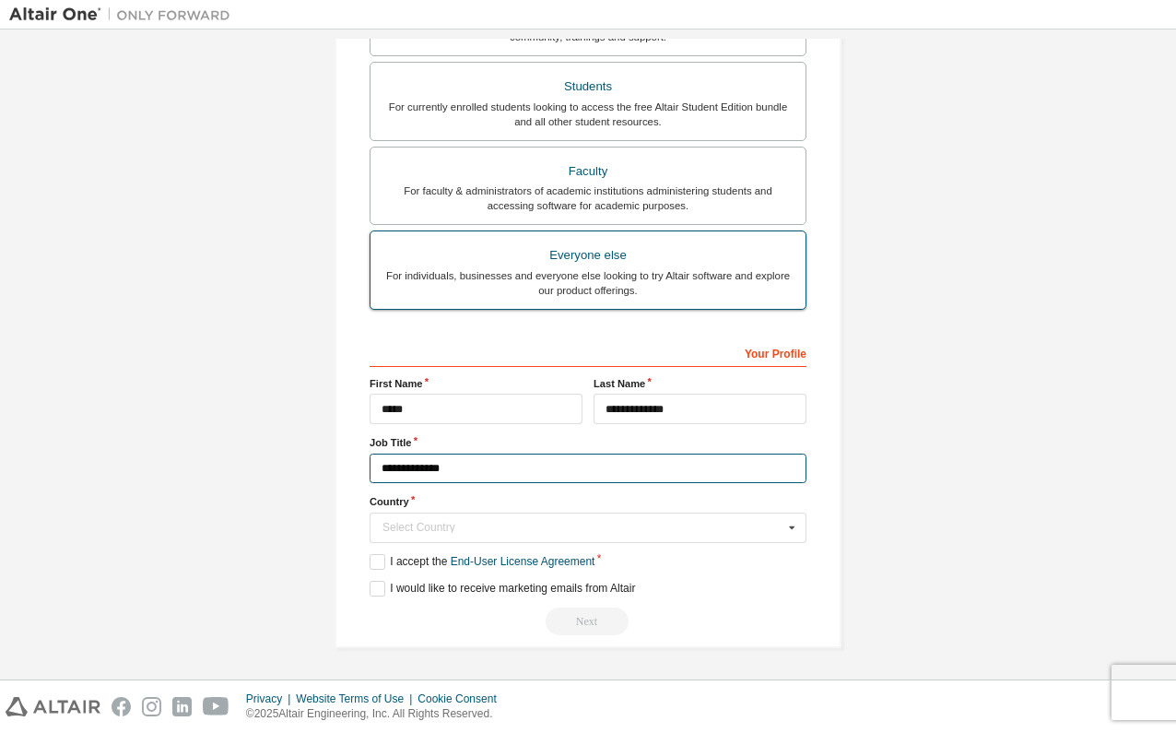
type input "**********"
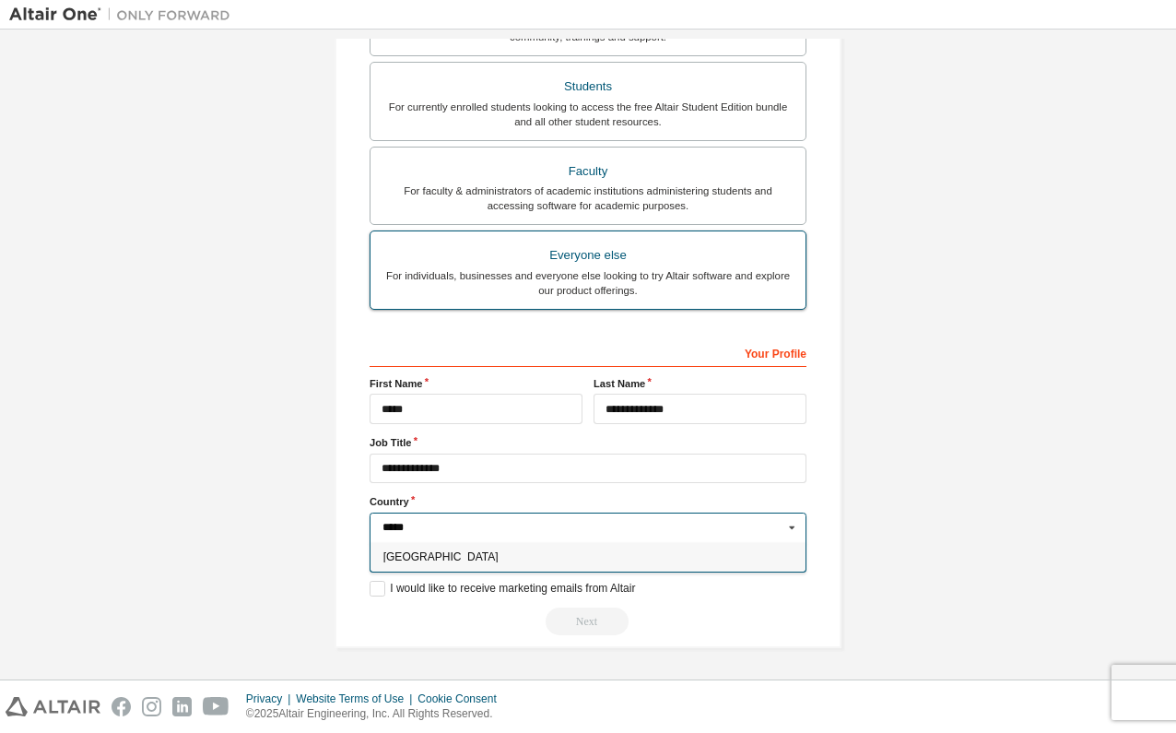
type input "******"
type input "***"
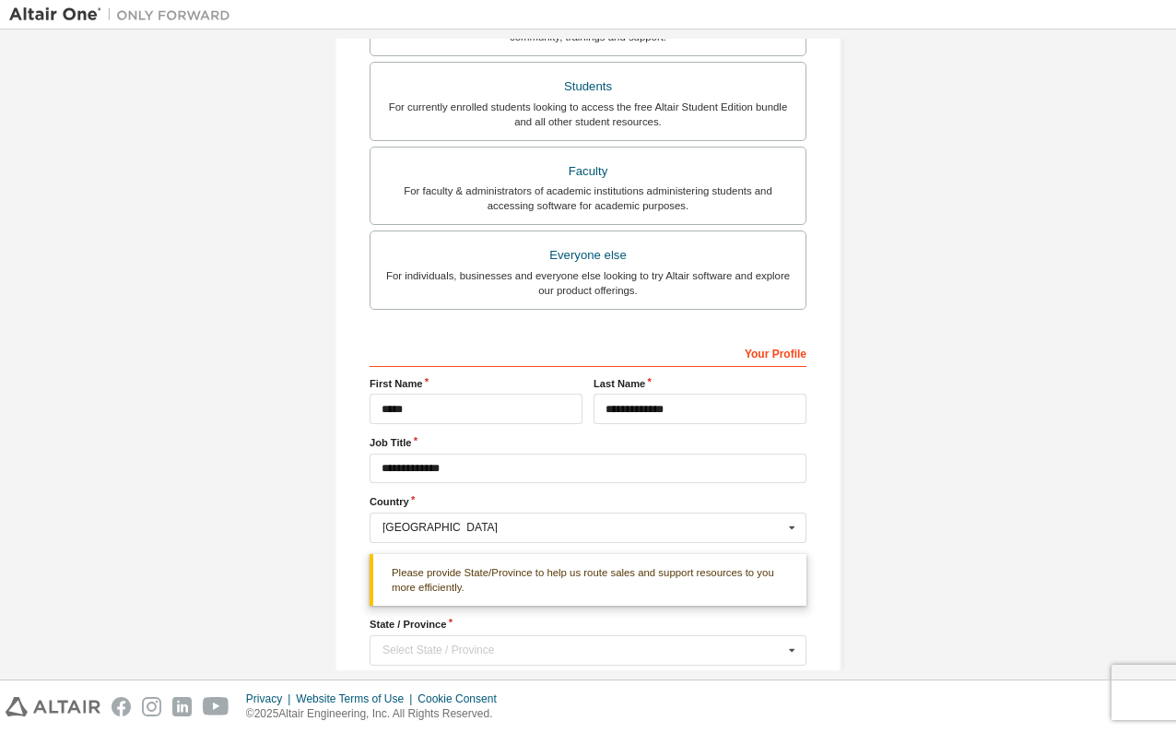
scroll to position [527, 0]
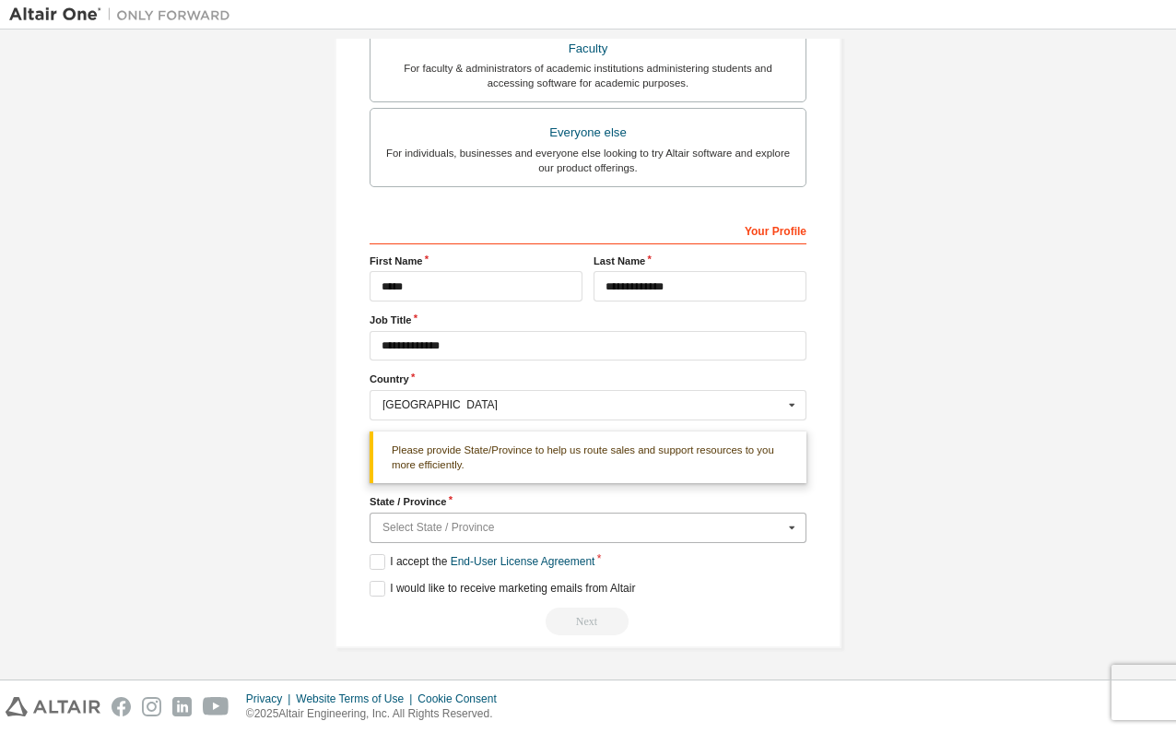
click at [402, 515] on input "text" at bounding box center [588, 527] width 435 height 29
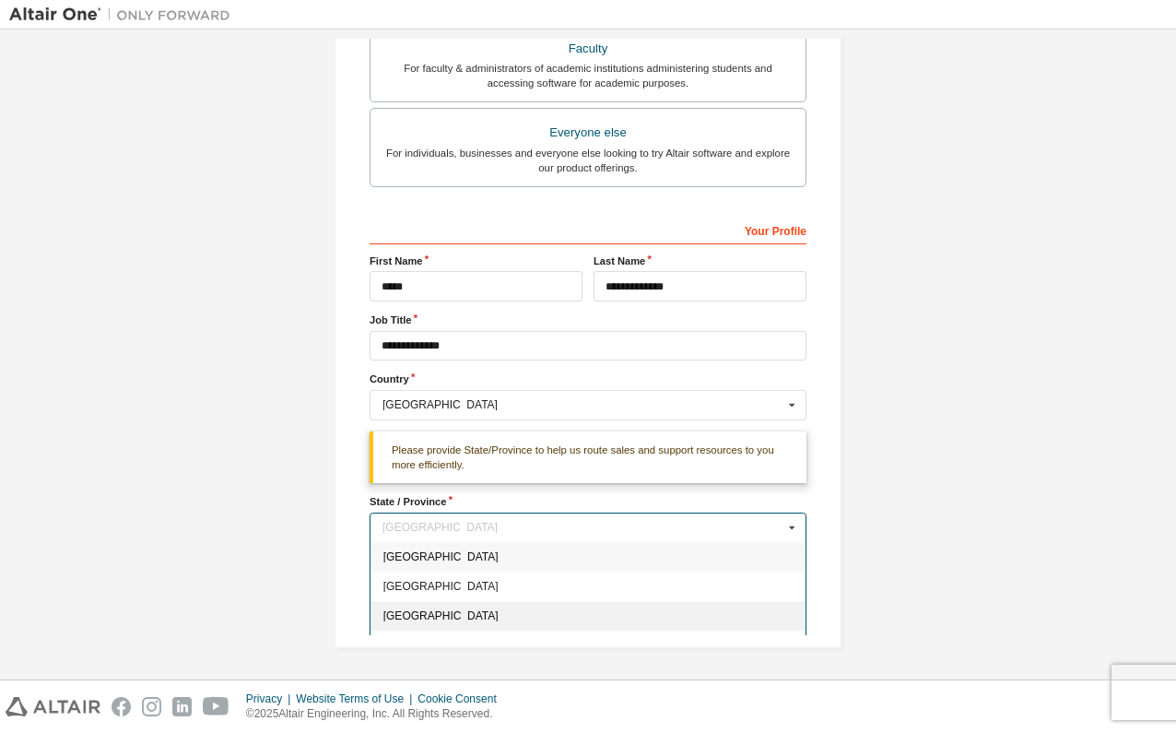
click at [419, 604] on div "Manitoba" at bounding box center [587, 614] width 435 height 29
type input "**"
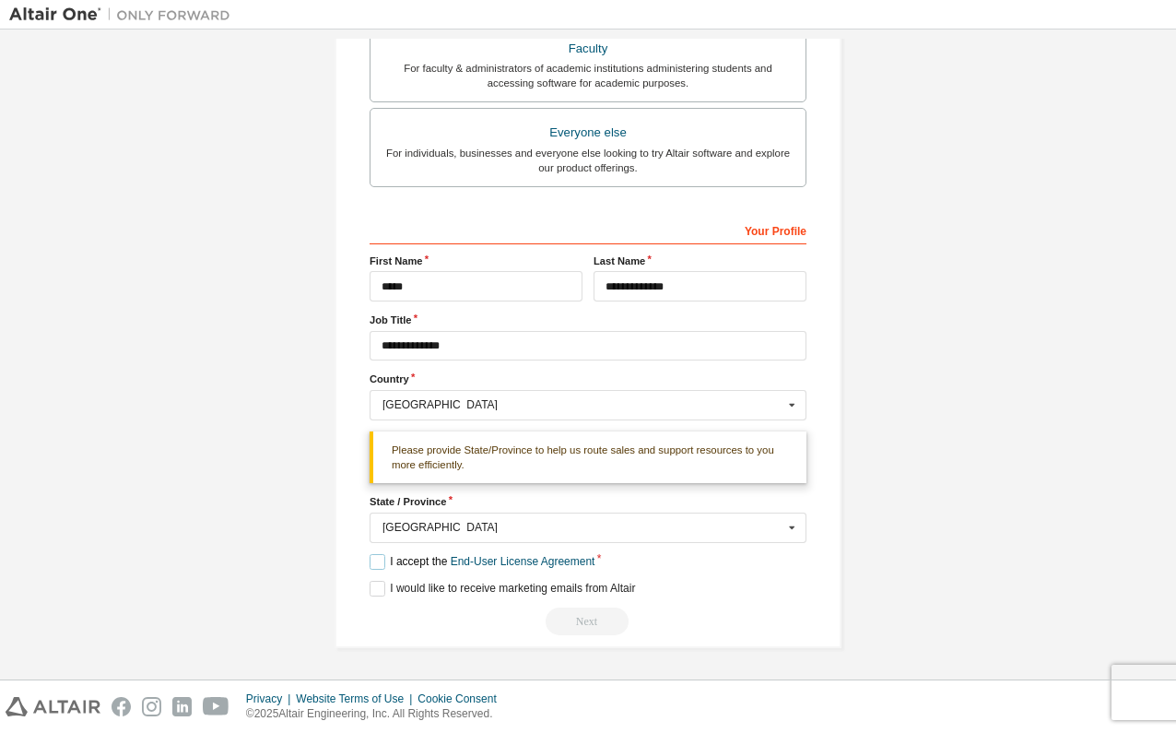
click at [376, 555] on label "I accept the End-User License Agreement" at bounding box center [481, 562] width 225 height 16
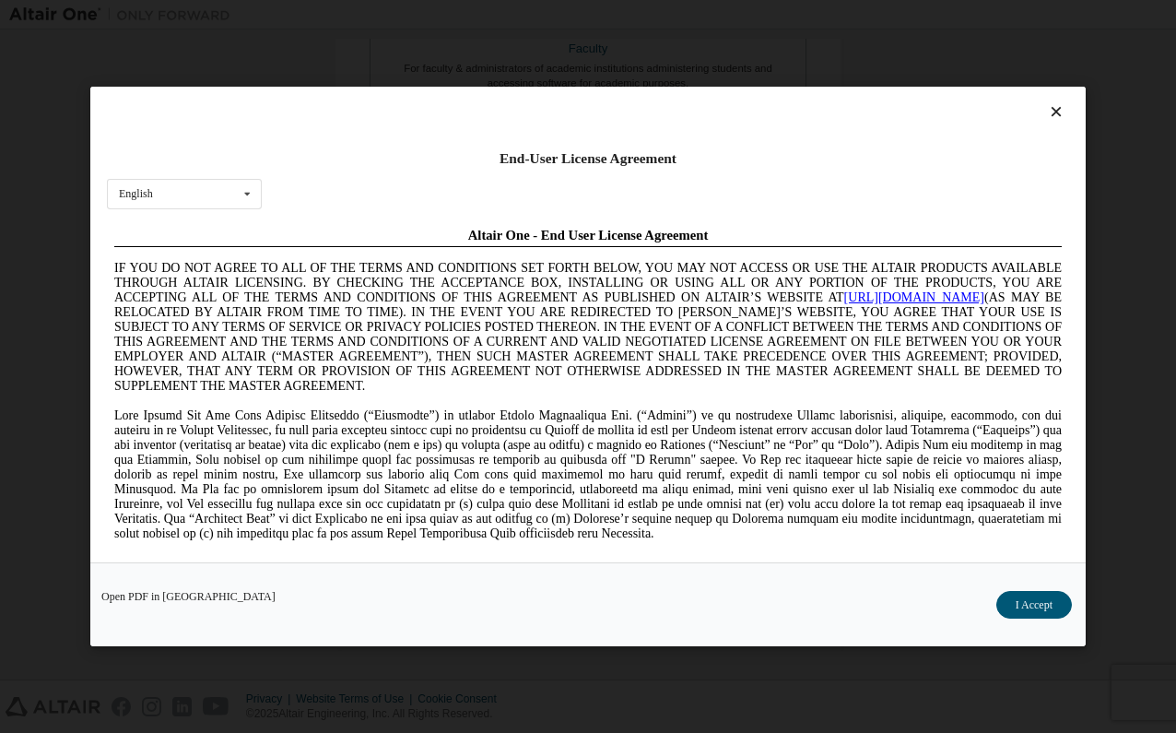
scroll to position [0, 0]
click at [1009, 603] on button "I Accept" at bounding box center [1034, 605] width 76 height 28
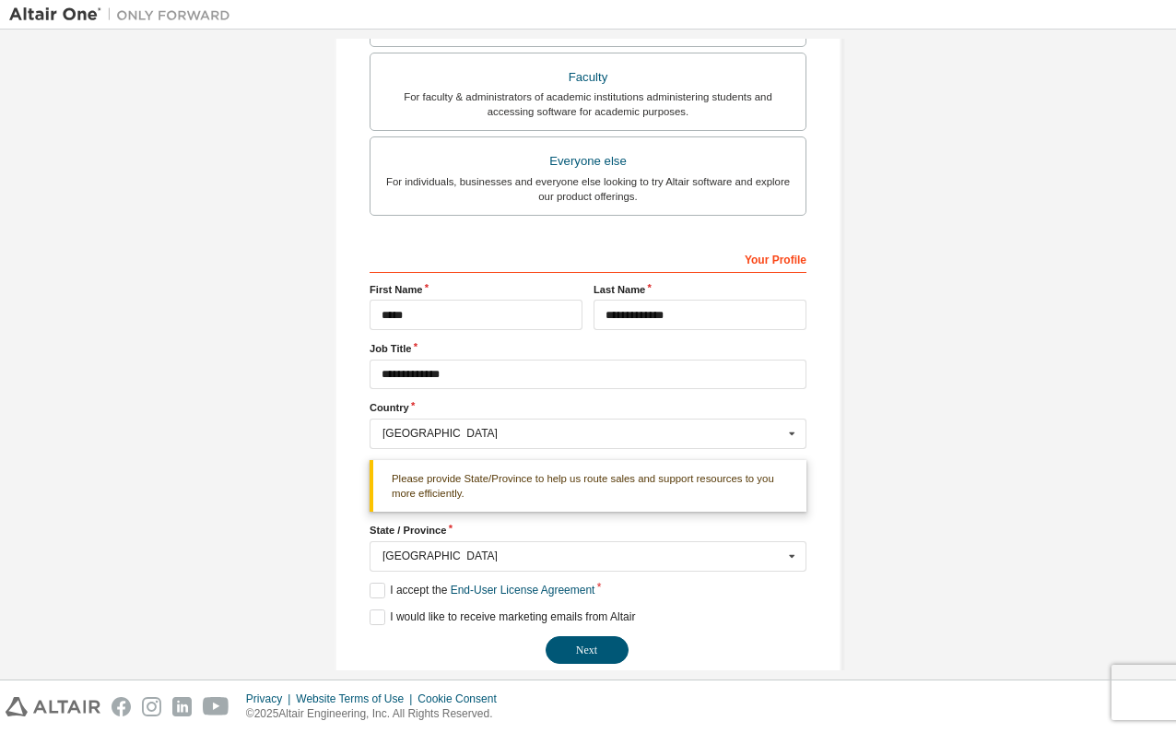
scroll to position [527, 0]
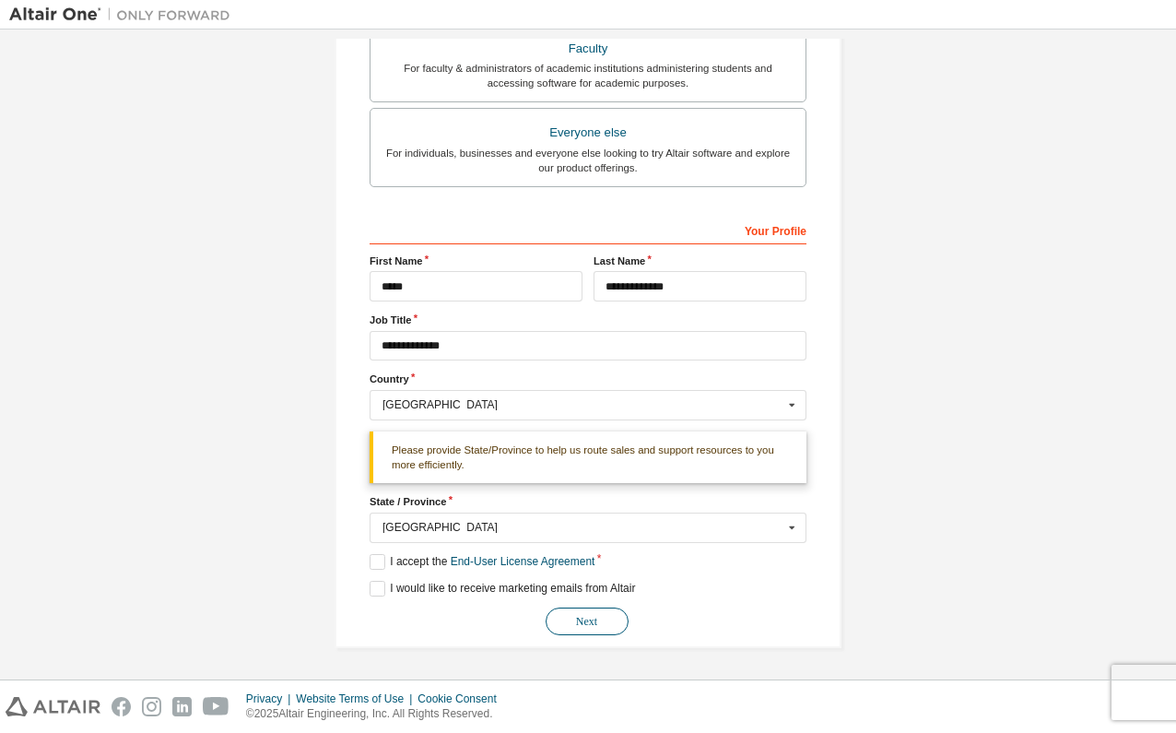
click at [575, 617] on button "Next" at bounding box center [586, 621] width 83 height 28
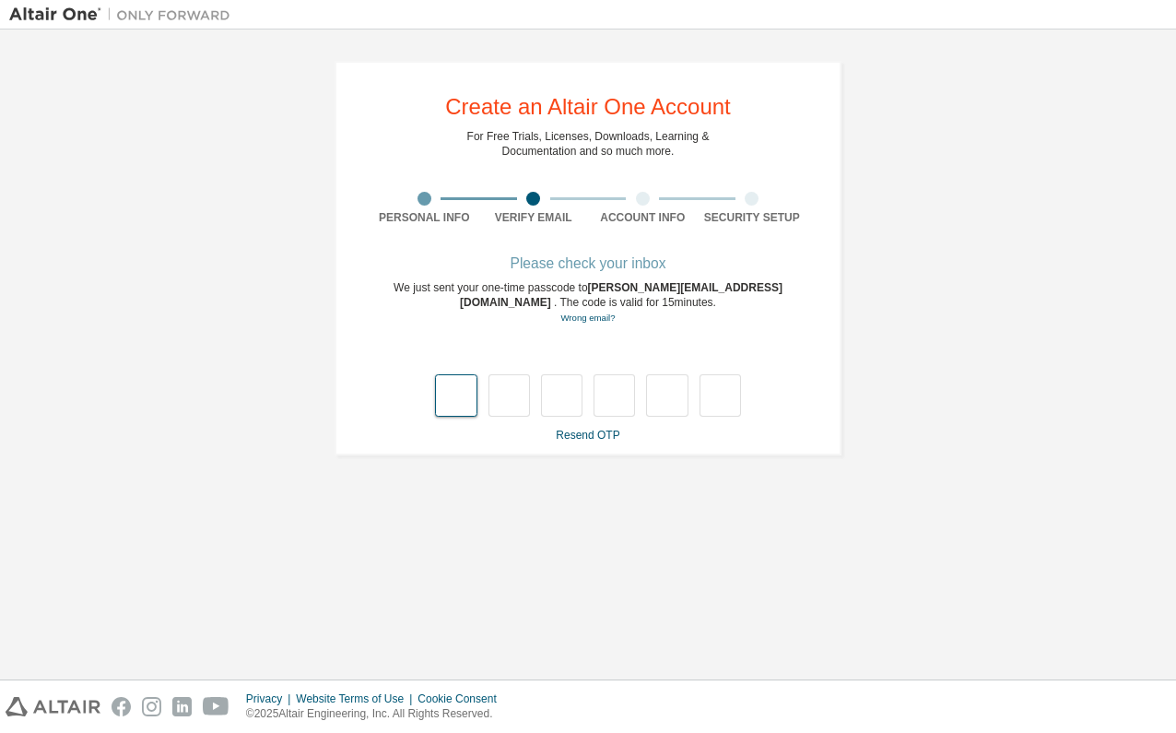
click at [455, 387] on input "text" at bounding box center [455, 395] width 41 height 42
type input "*"
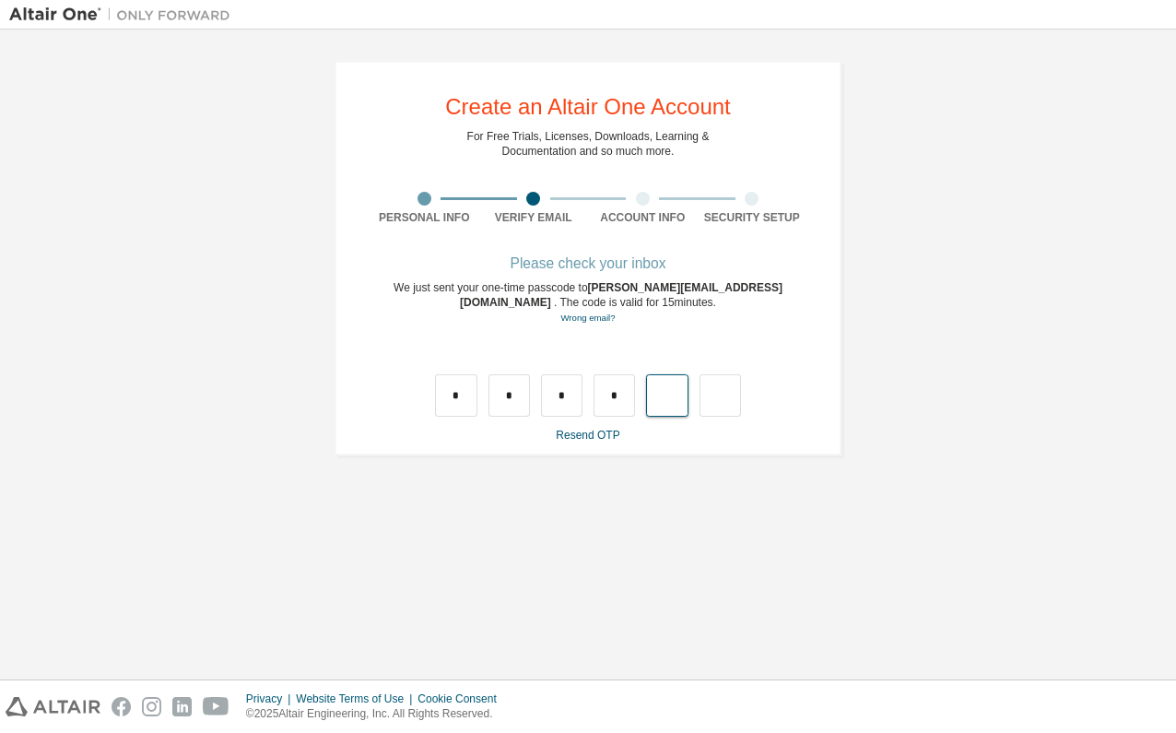
type input "*"
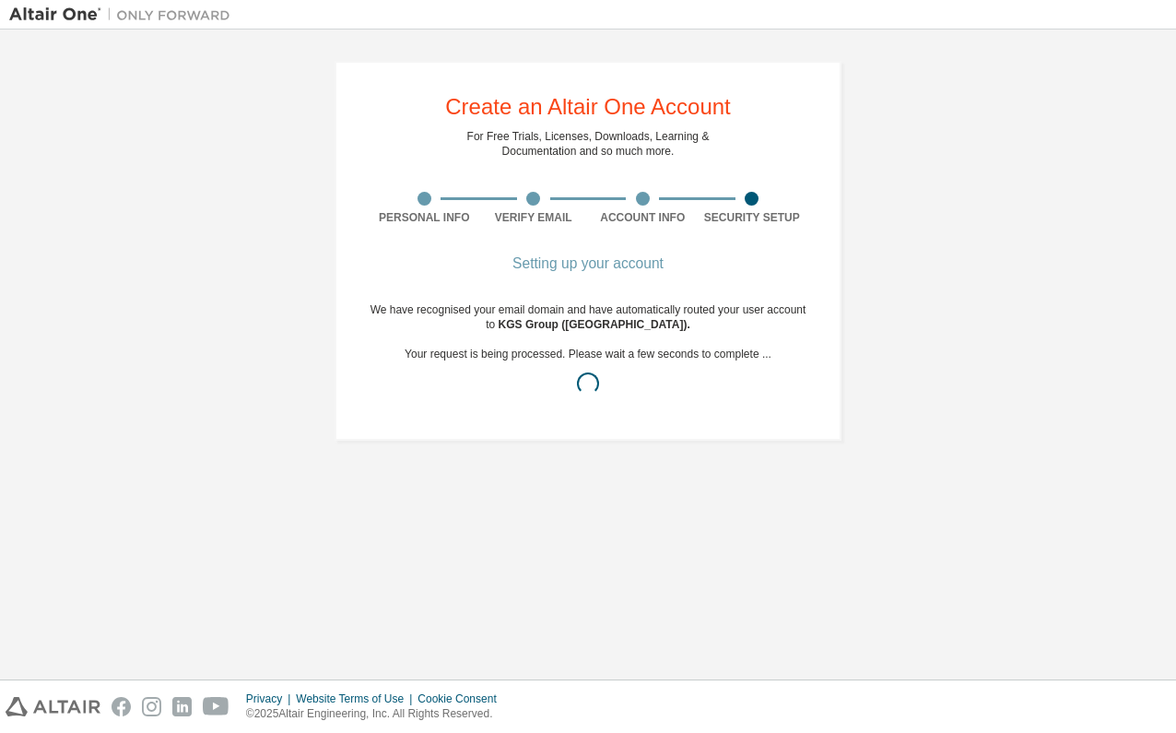
click at [146, 128] on div "Create an Altair One Account For Free Trials, Licenses, Downloads, Learning & D…" at bounding box center [587, 251] width 1157 height 424
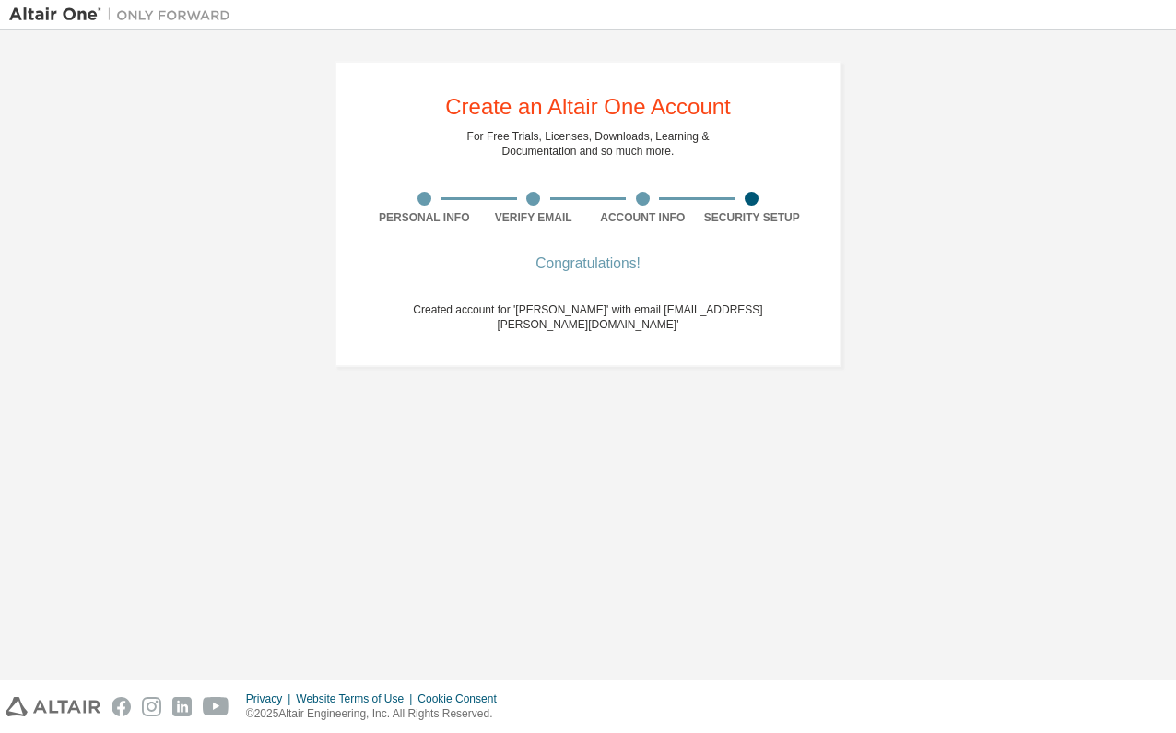
drag, startPoint x: 429, startPoint y: 402, endPoint x: 465, endPoint y: 349, distance: 63.6
click at [429, 403] on div "Create an Altair One Account For Free Trials, Licenses, Downloads, Learning & D…" at bounding box center [587, 354] width 1157 height 631
click at [534, 297] on div "Congratulations! Created account for 'Devin Ross-Rogerson' with email 'DRoss-Ro…" at bounding box center [587, 306] width 437 height 96
click at [647, 328] on div "Congratulations! Created account for 'Devin Ross-Rogerson' with email 'DRoss-Ro…" at bounding box center [587, 306] width 437 height 96
drag, startPoint x: 776, startPoint y: 319, endPoint x: 818, endPoint y: 338, distance: 46.6
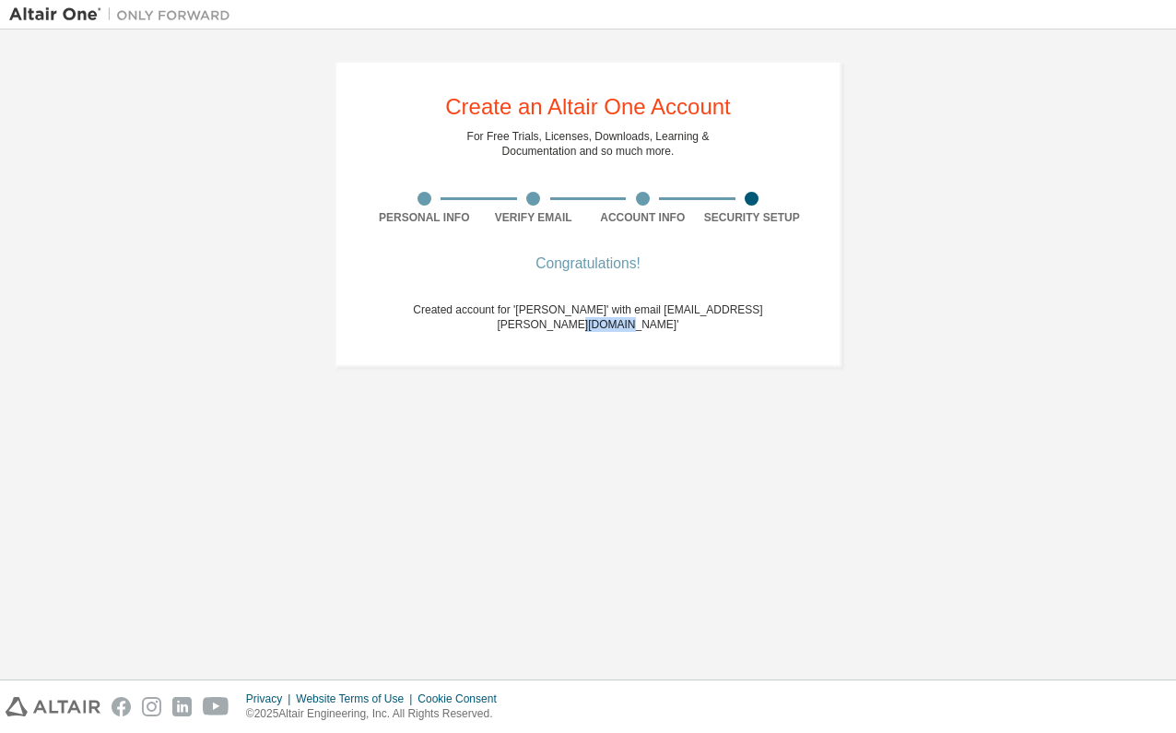
click at [818, 338] on div "Create an Altair One Account For Free Trials, Licenses, Downloads, Learning & D…" at bounding box center [587, 214] width 507 height 306
click at [775, 371] on div "Create an Altair One Account For Free Trials, Licenses, Downloads, Learning & D…" at bounding box center [587, 214] width 551 height 350
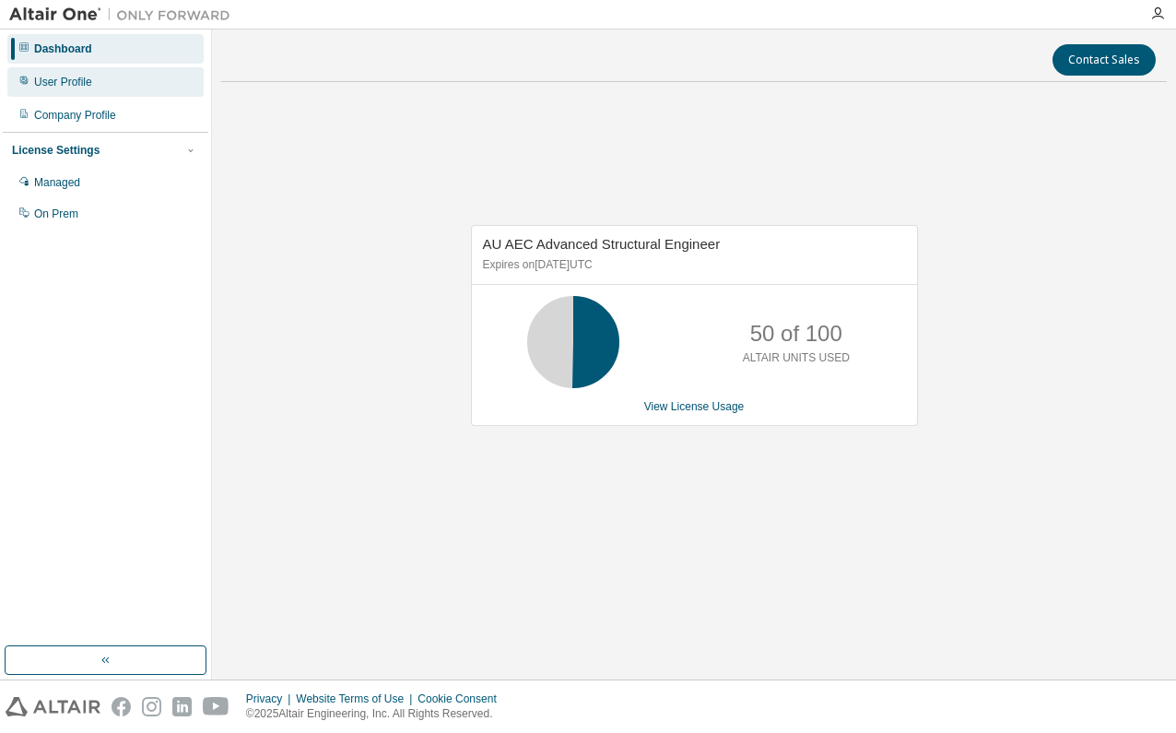
click at [80, 80] on div "User Profile" at bounding box center [63, 82] width 58 height 15
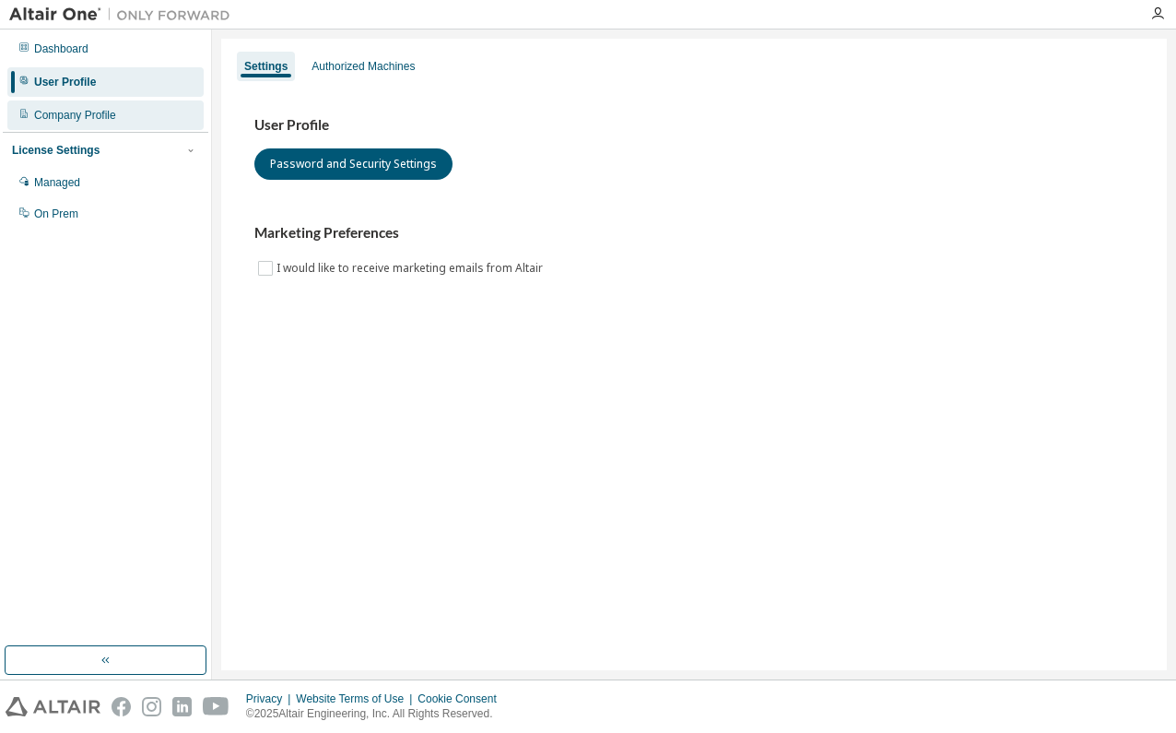
click at [79, 109] on div "Company Profile" at bounding box center [75, 115] width 82 height 15
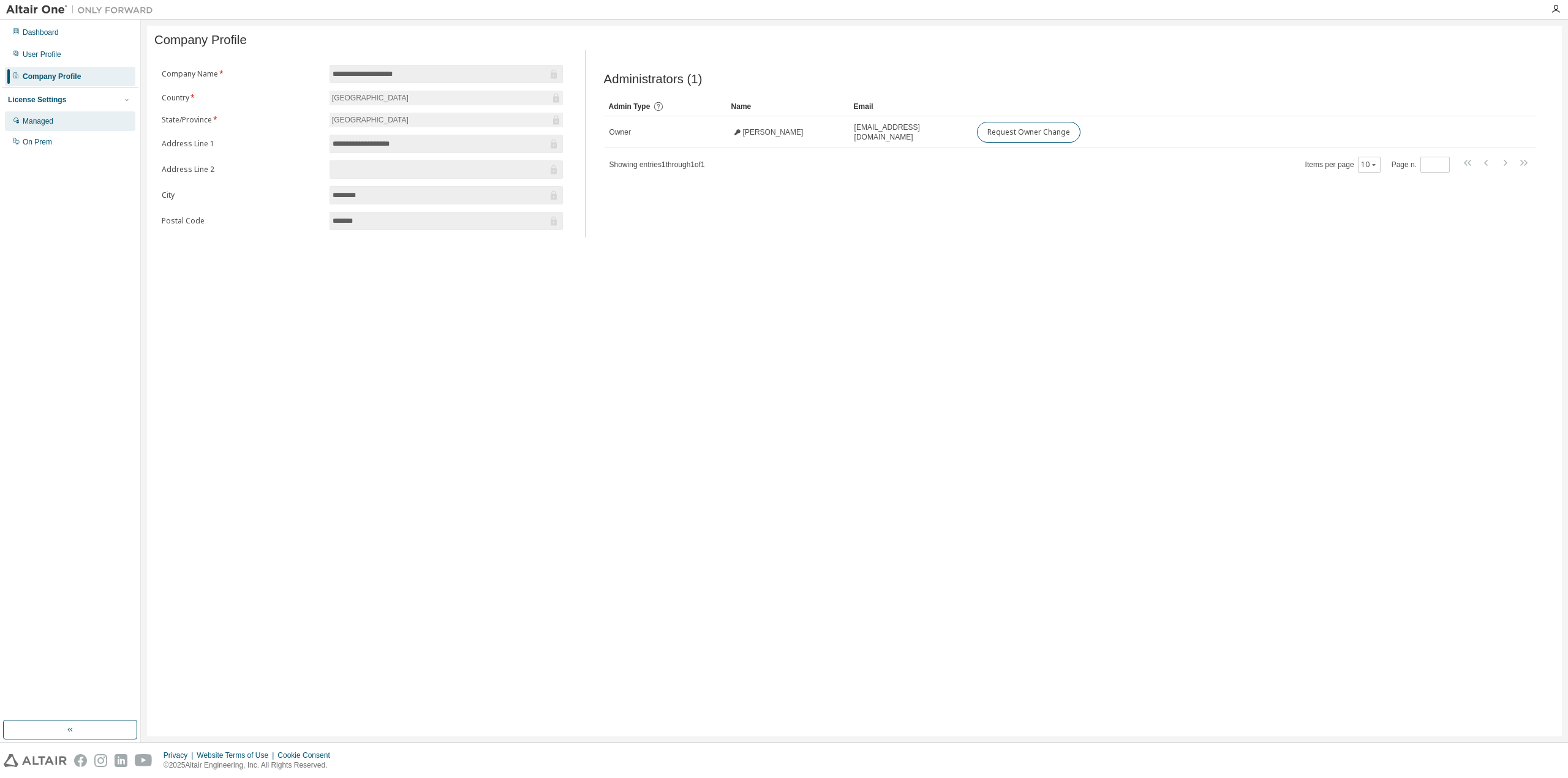
click at [45, 126] on div "Managed" at bounding box center [38, 121] width 31 height 10
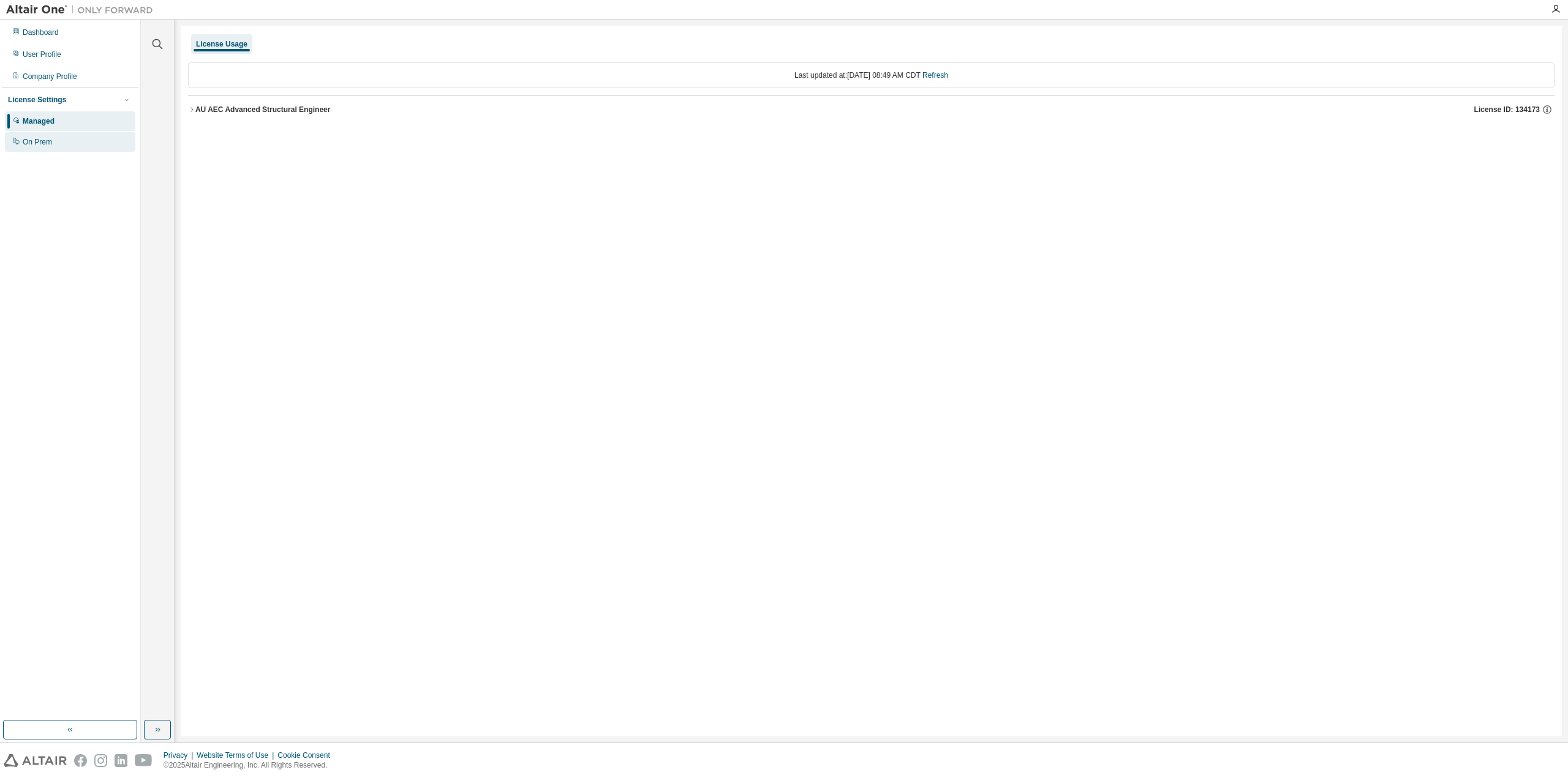
click at [51, 141] on div "On Prem" at bounding box center [37, 142] width 29 height 10
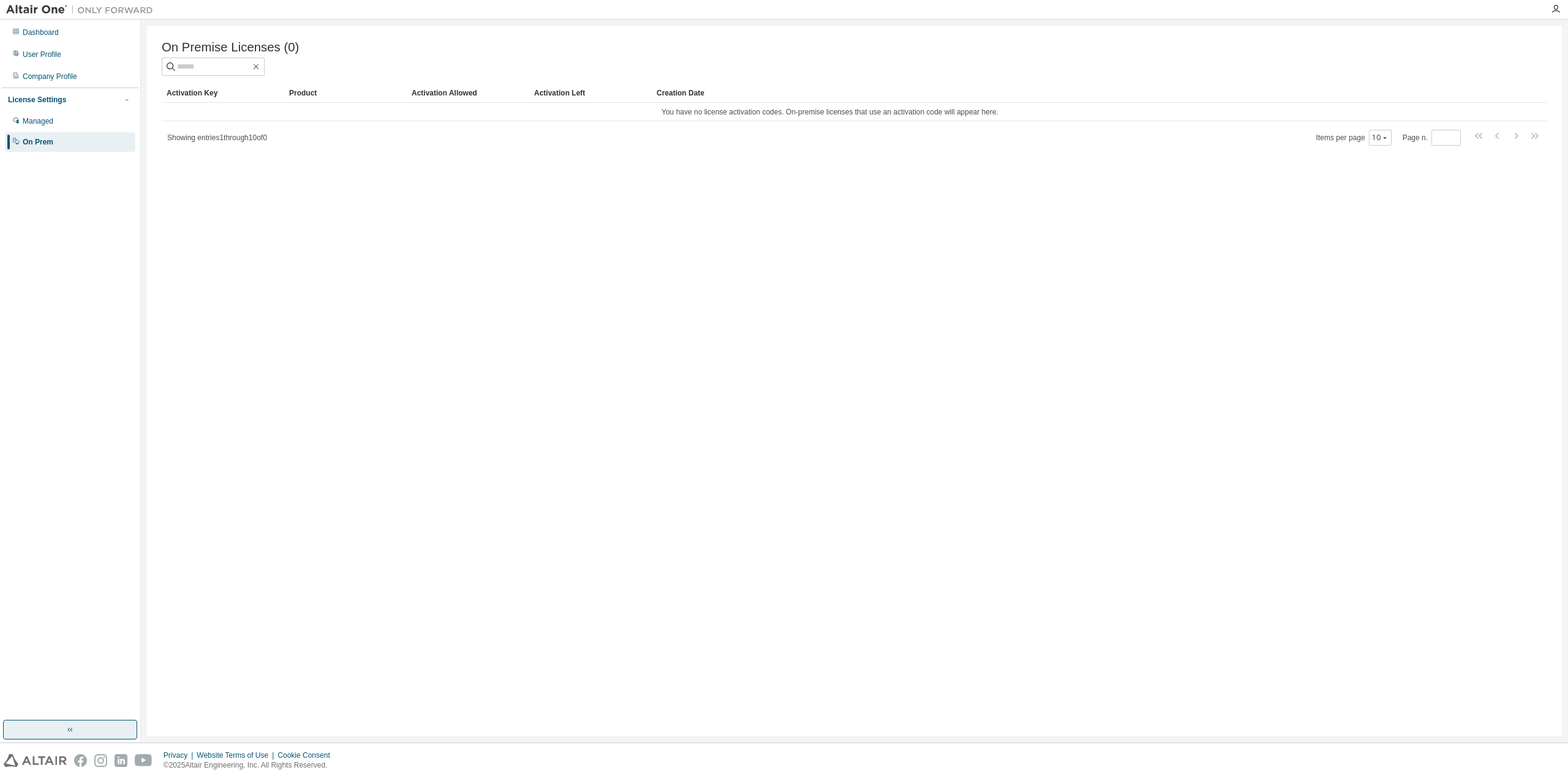
click at [56, 486] on button "button" at bounding box center [70, 729] width 134 height 19
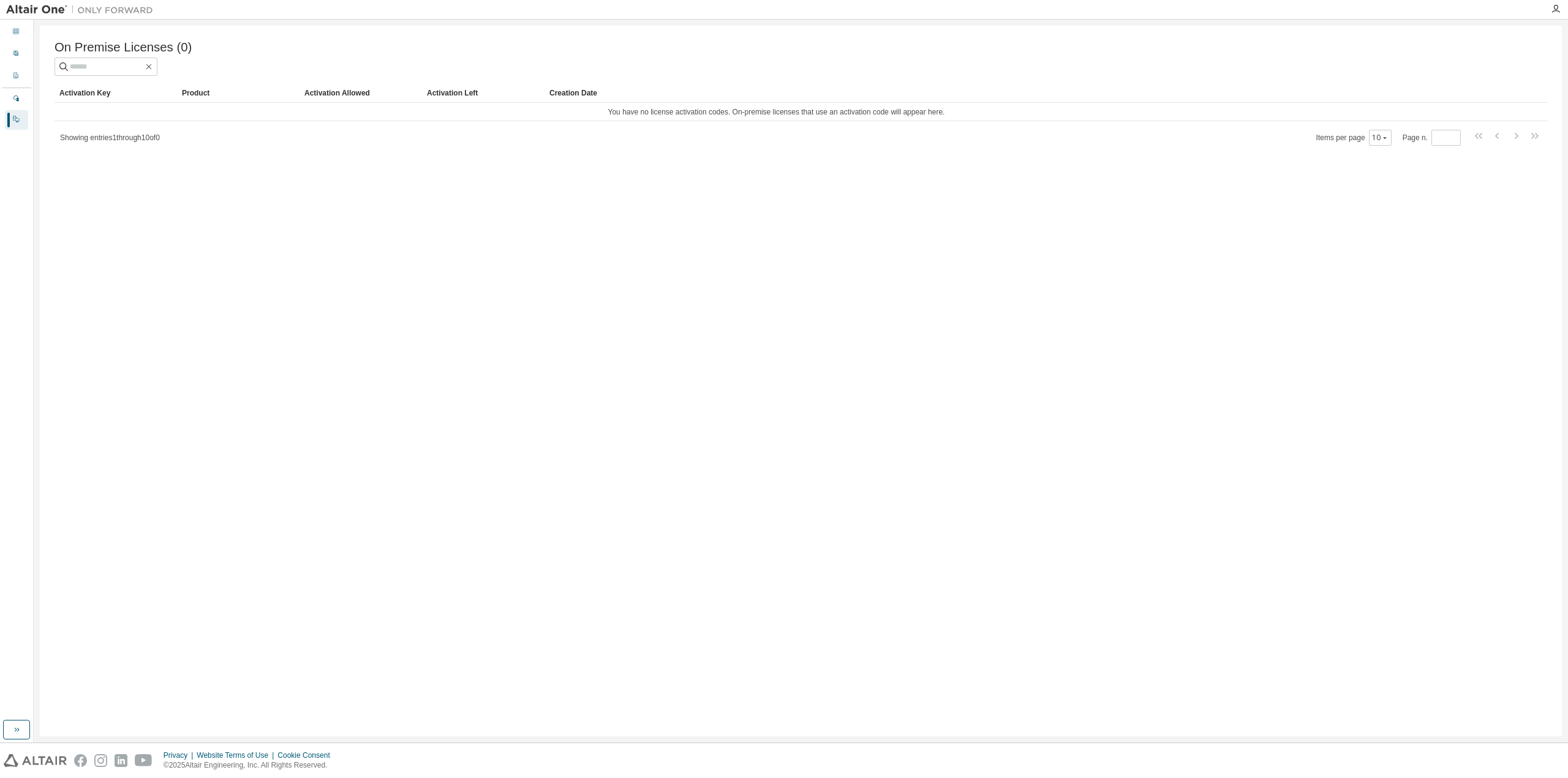
drag, startPoint x: 13, startPoint y: 732, endPoint x: 12, endPoint y: 718, distance: 14.0
click at [13, 486] on icon "button" at bounding box center [17, 729] width 10 height 10
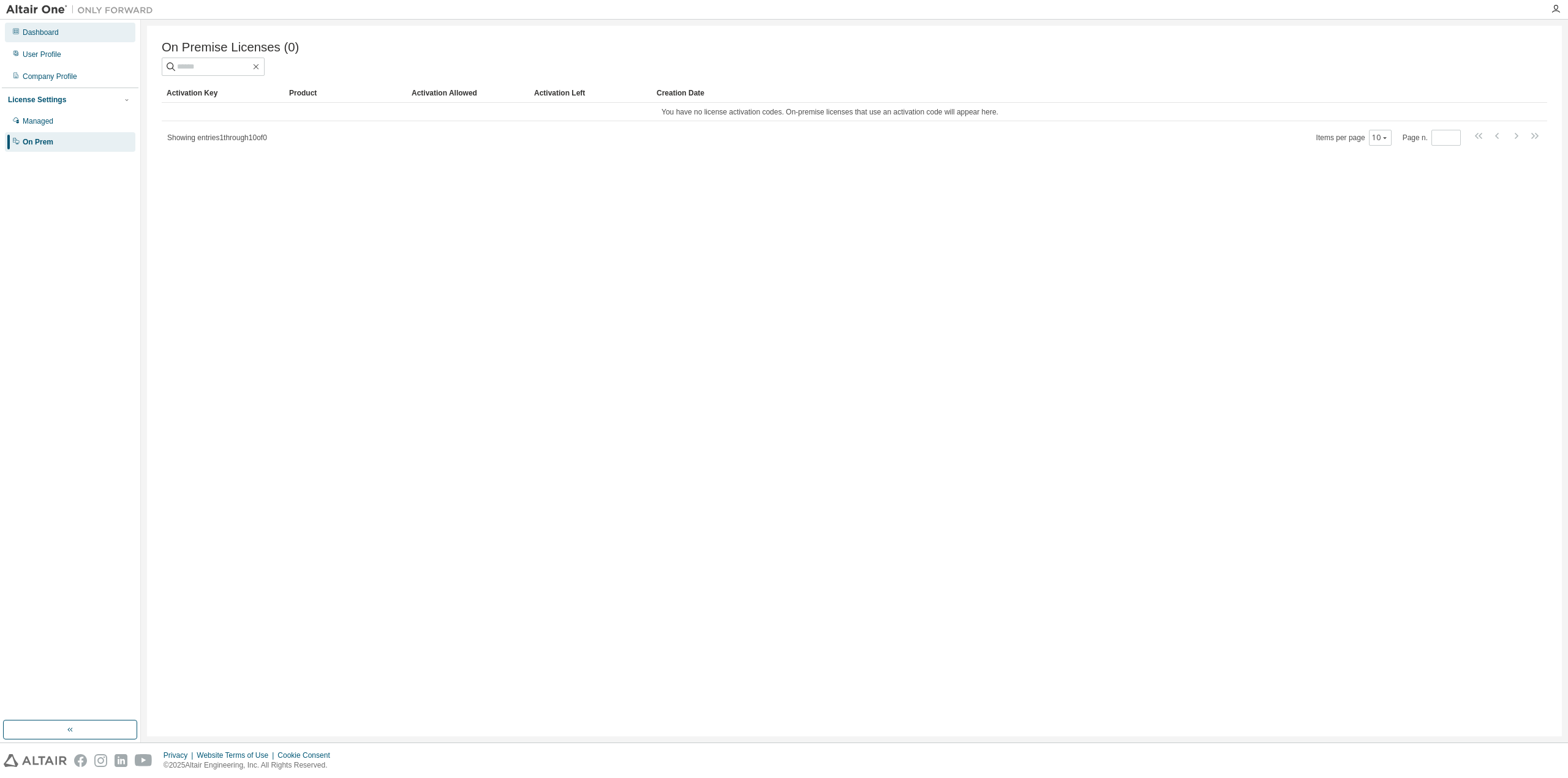
click at [25, 34] on div "Dashboard" at bounding box center [41, 32] width 36 height 10
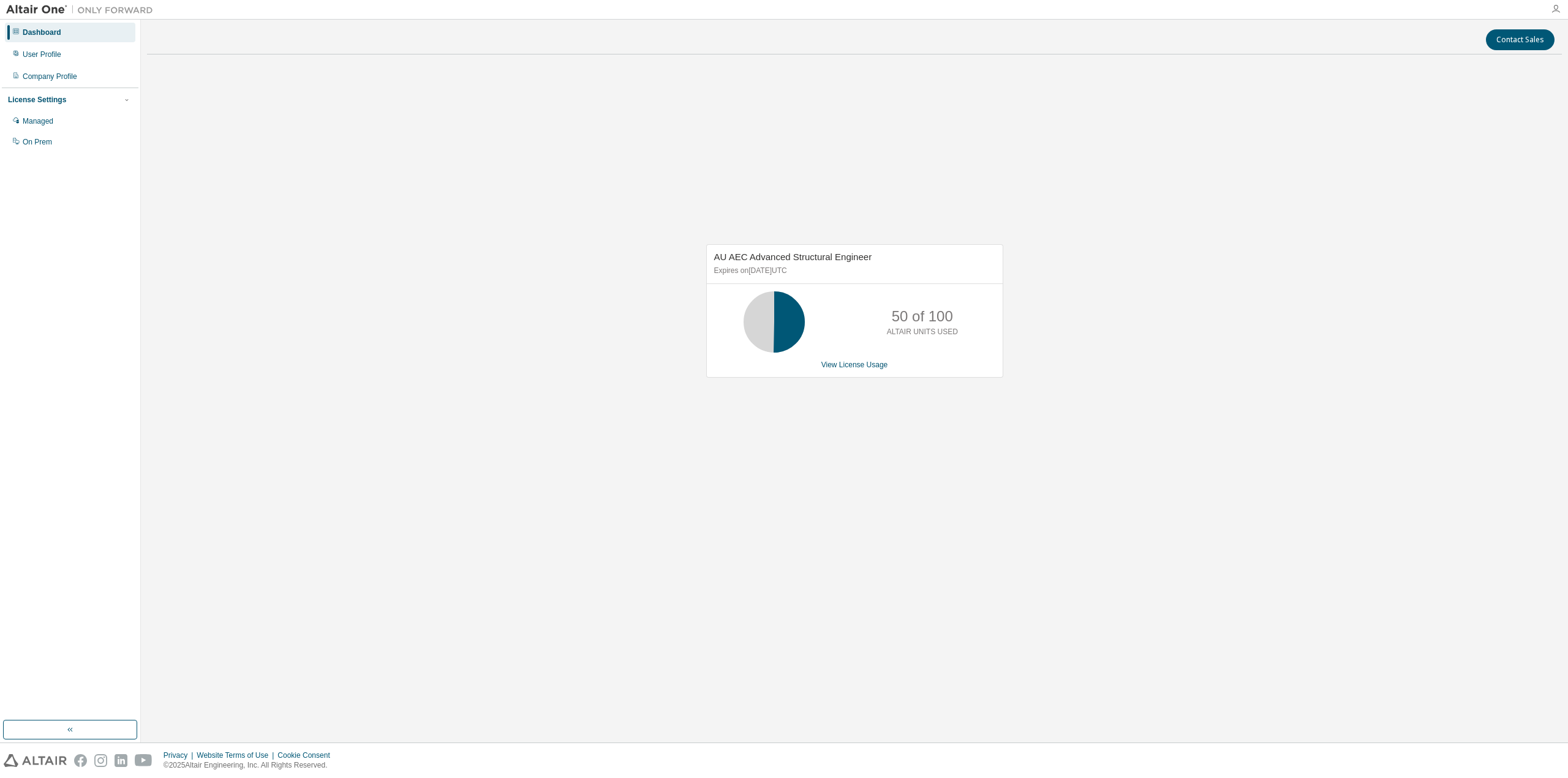
click at [781, 9] on icon "button" at bounding box center [1555, 9] width 10 height 10
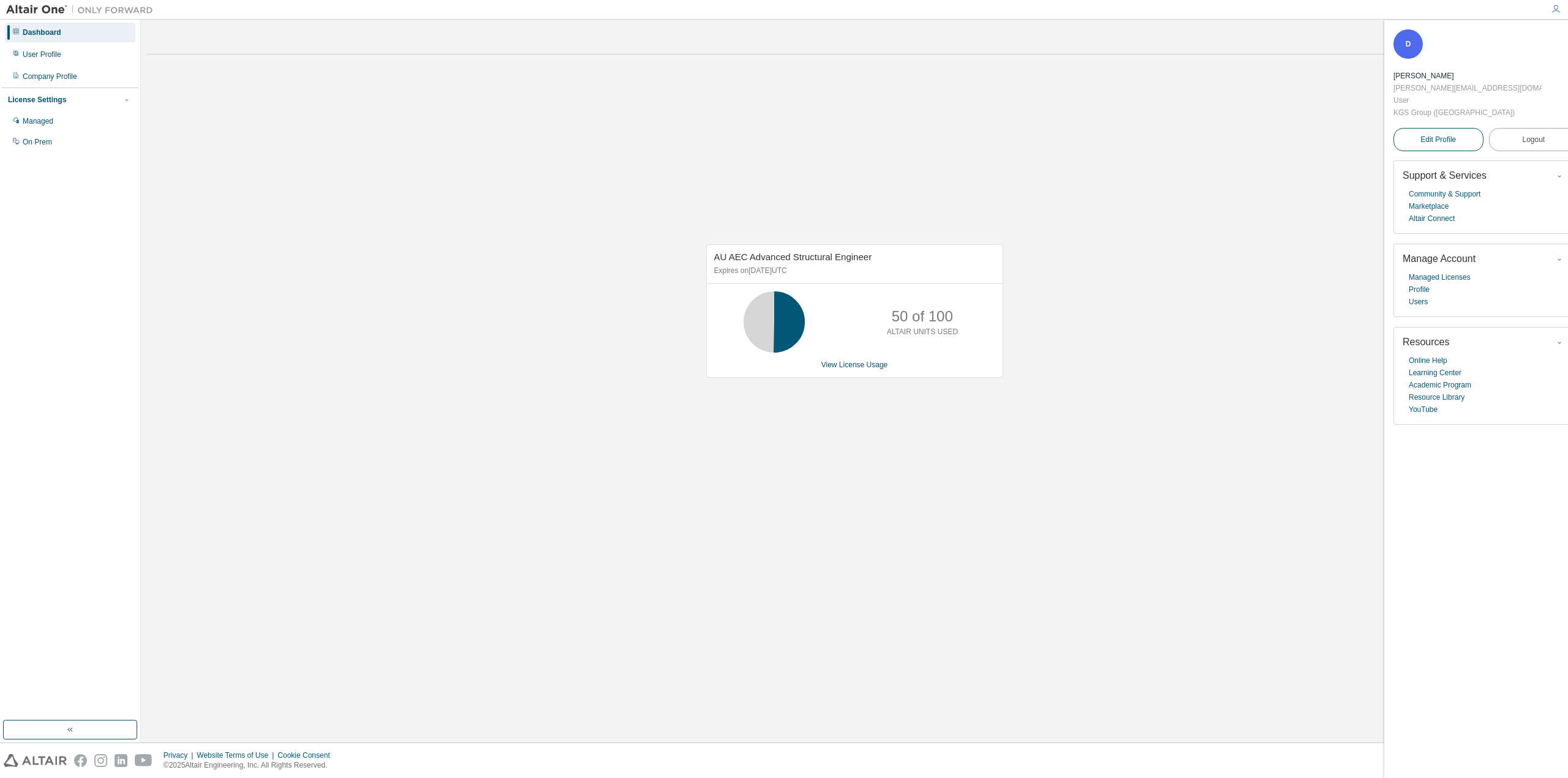
click at [781, 128] on link "Edit Profile" at bounding box center [1438, 140] width 90 height 23
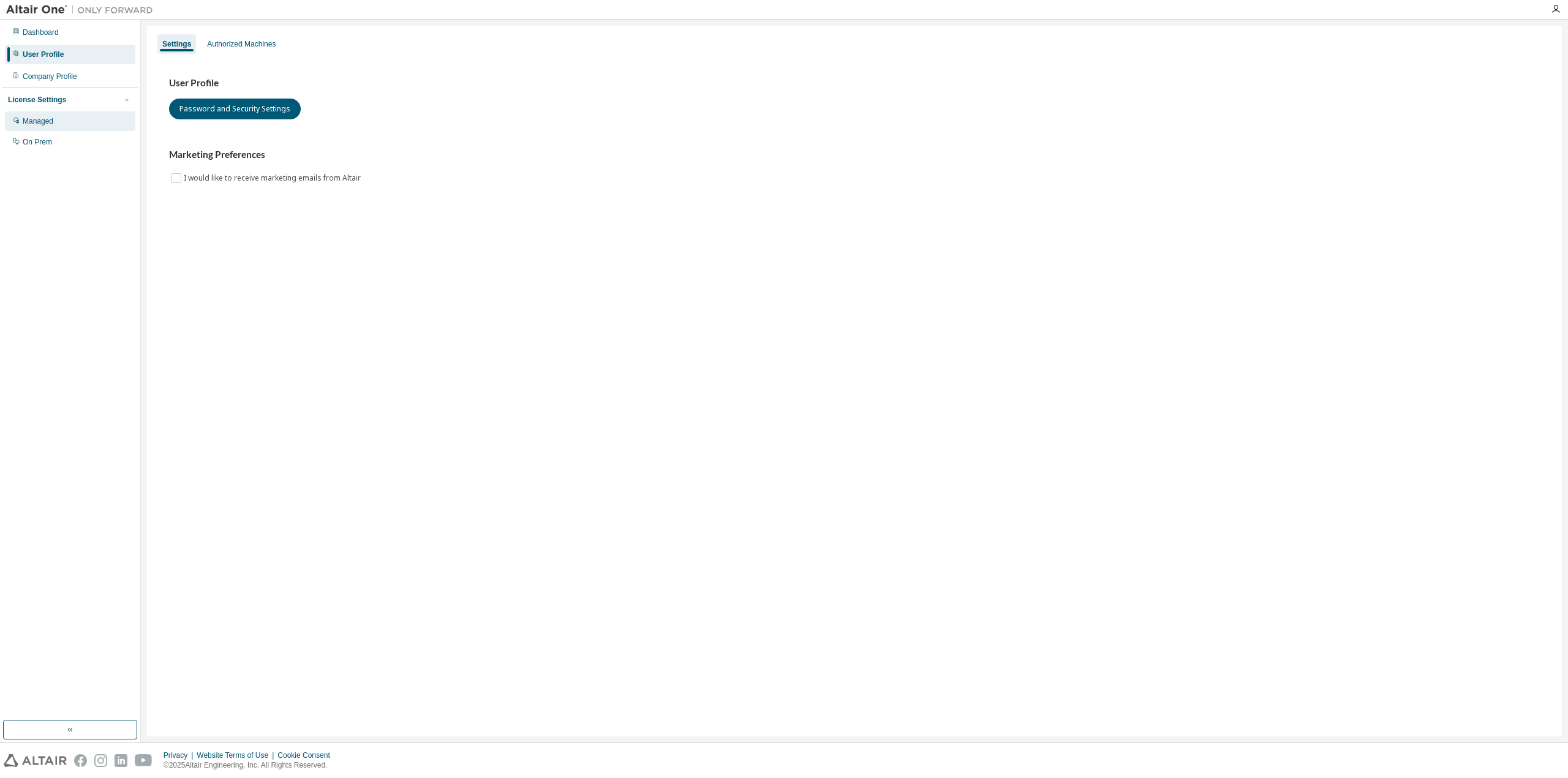
click at [43, 128] on div "Managed" at bounding box center [70, 121] width 130 height 19
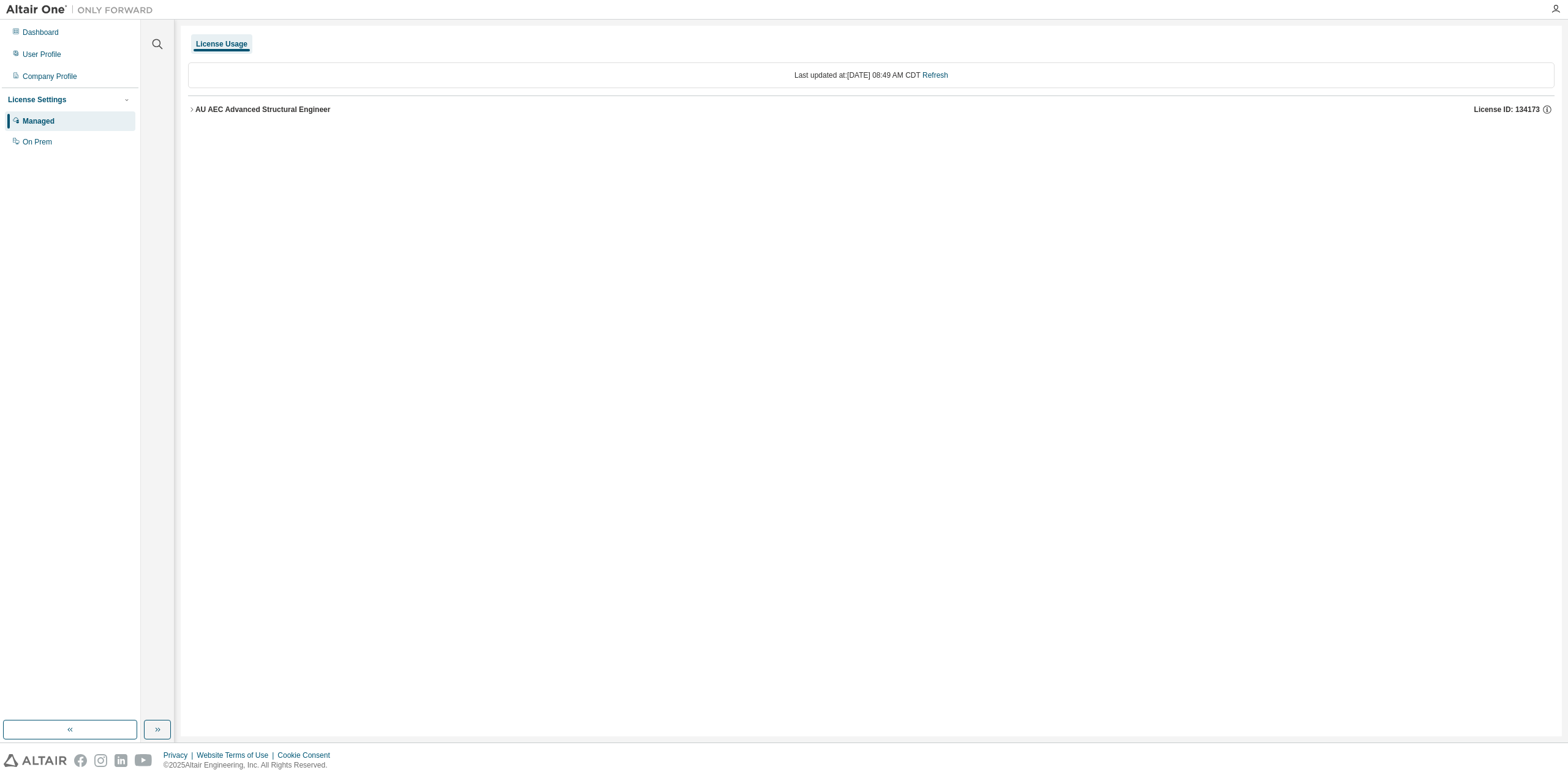
click at [34, 100] on div "License Settings" at bounding box center [37, 100] width 58 height 10
drag, startPoint x: 29, startPoint y: 142, endPoint x: 113, endPoint y: 130, distance: 84.9
click at [82, 134] on div "On Prem" at bounding box center [70, 142] width 130 height 19
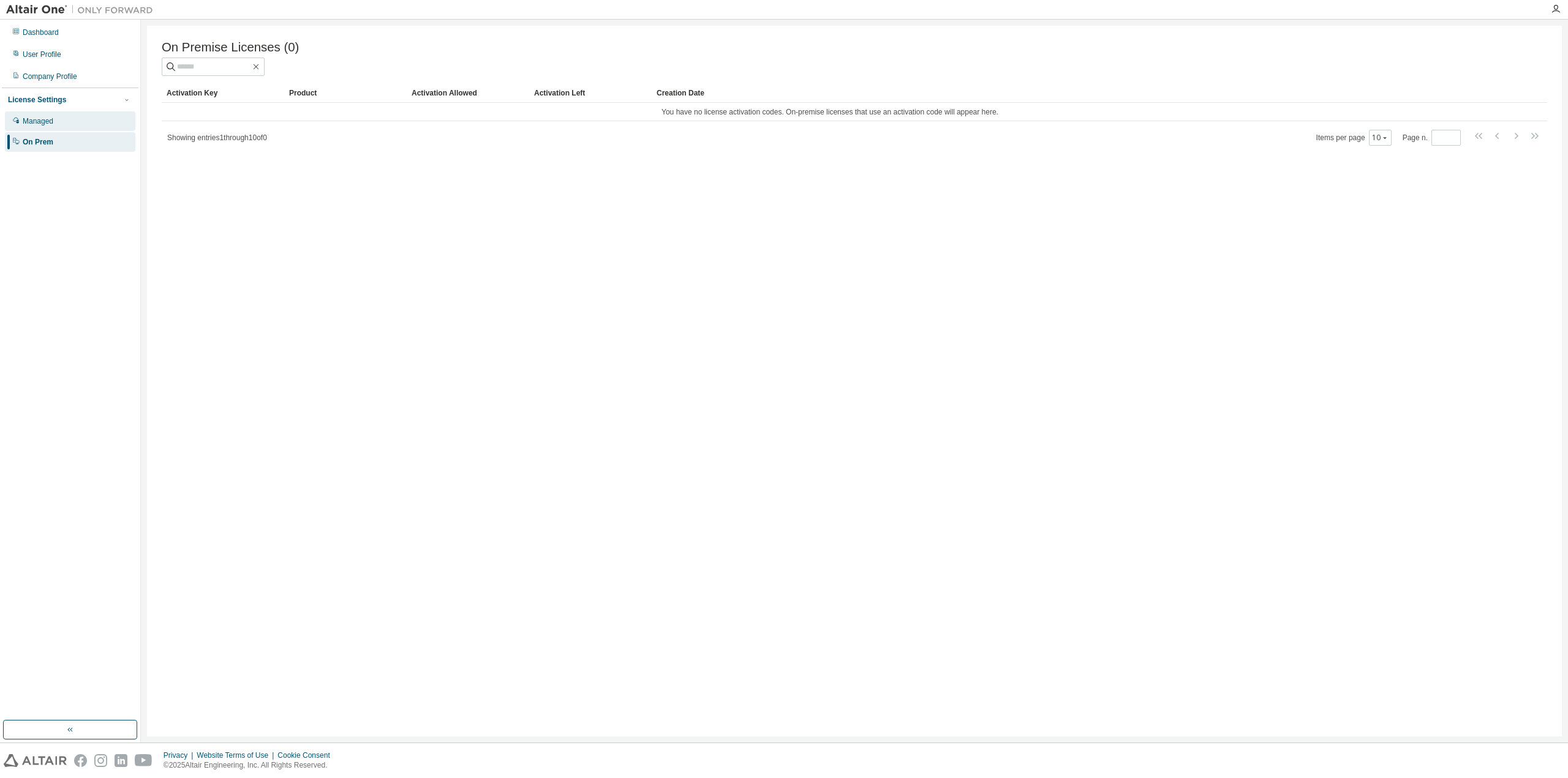
click at [47, 120] on div "Managed" at bounding box center [38, 121] width 31 height 10
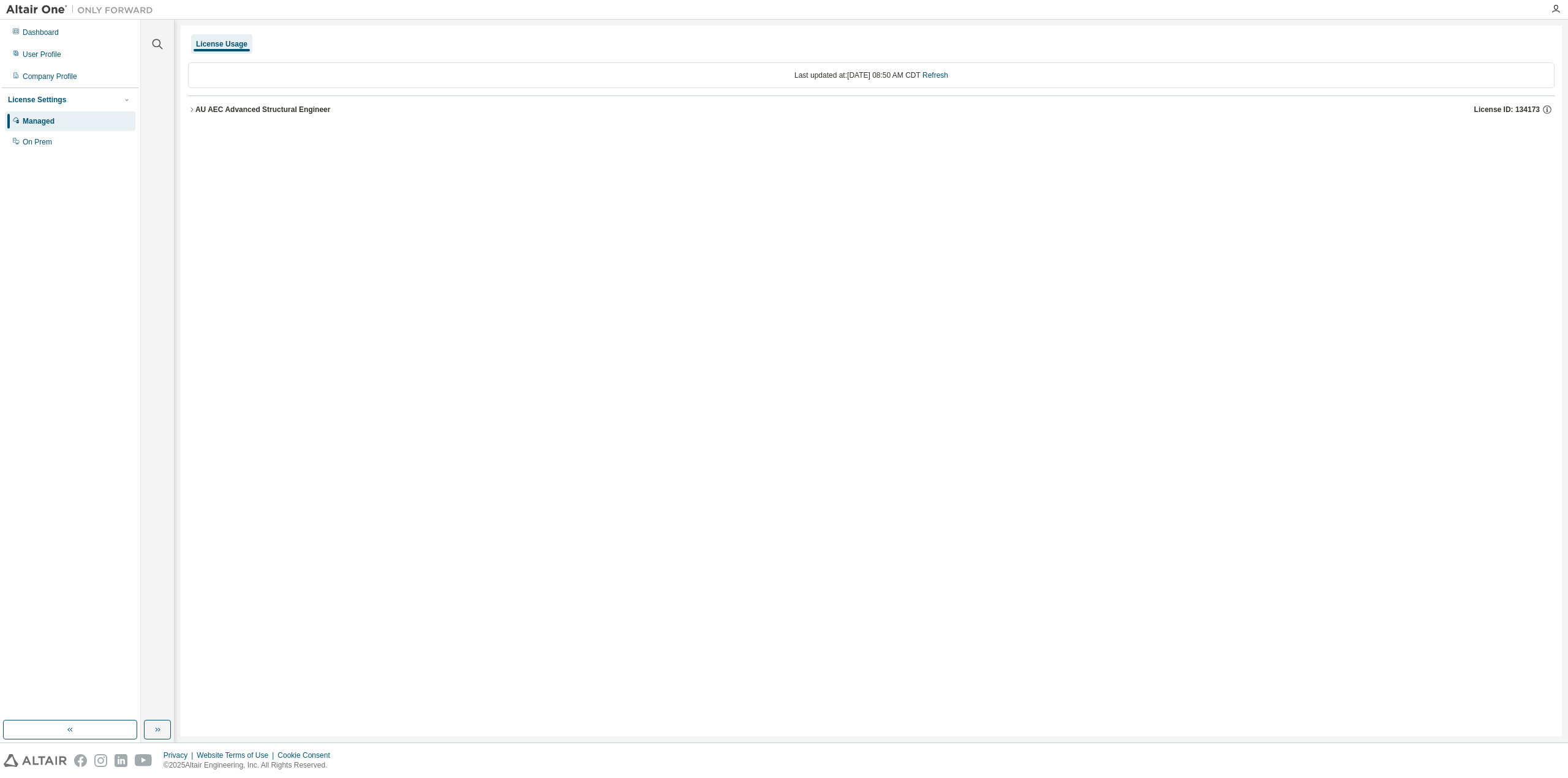
click at [194, 112] on icon "button" at bounding box center [191, 109] width 7 height 7
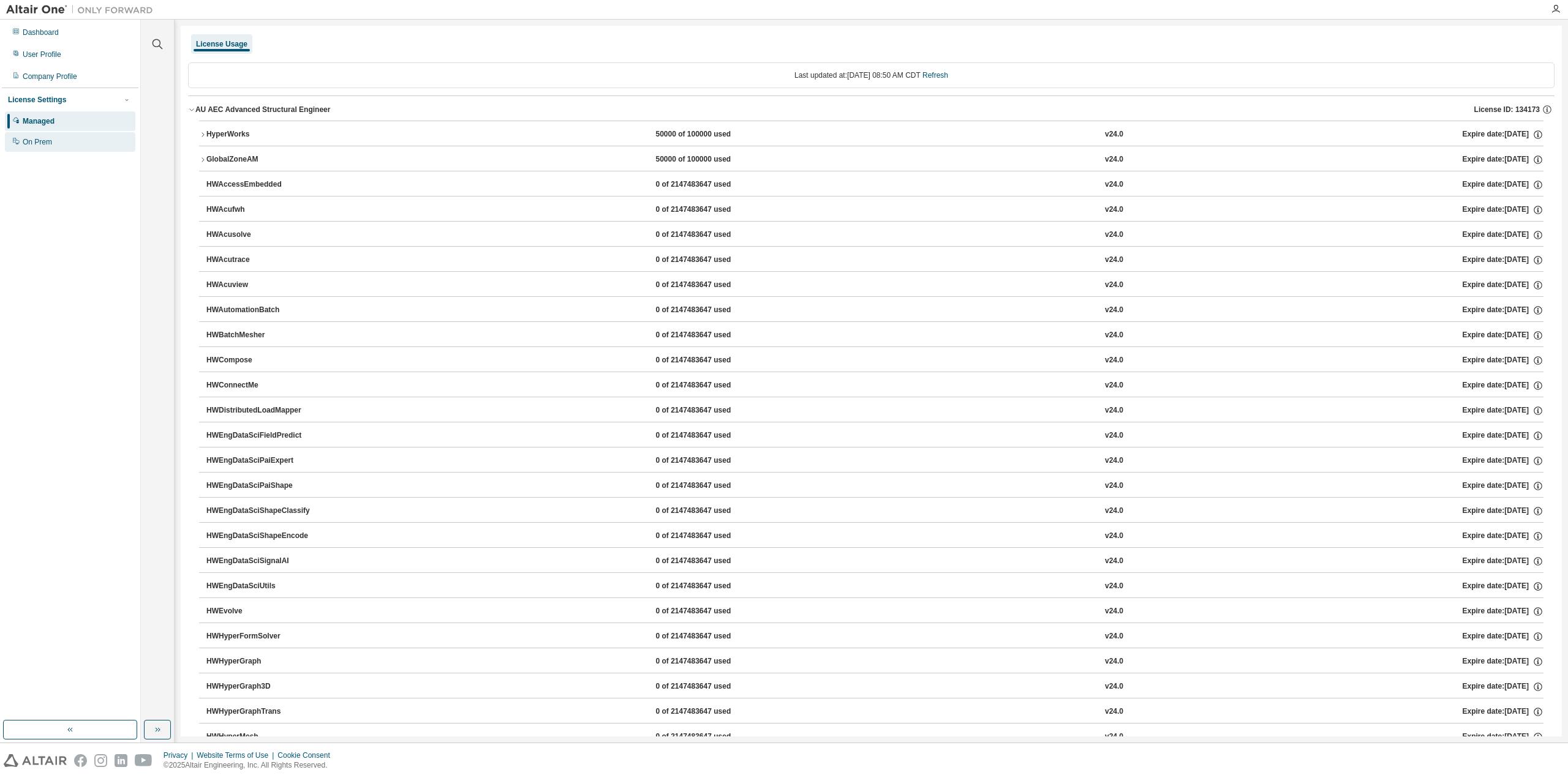
click at [66, 144] on div "On Prem" at bounding box center [70, 142] width 130 height 19
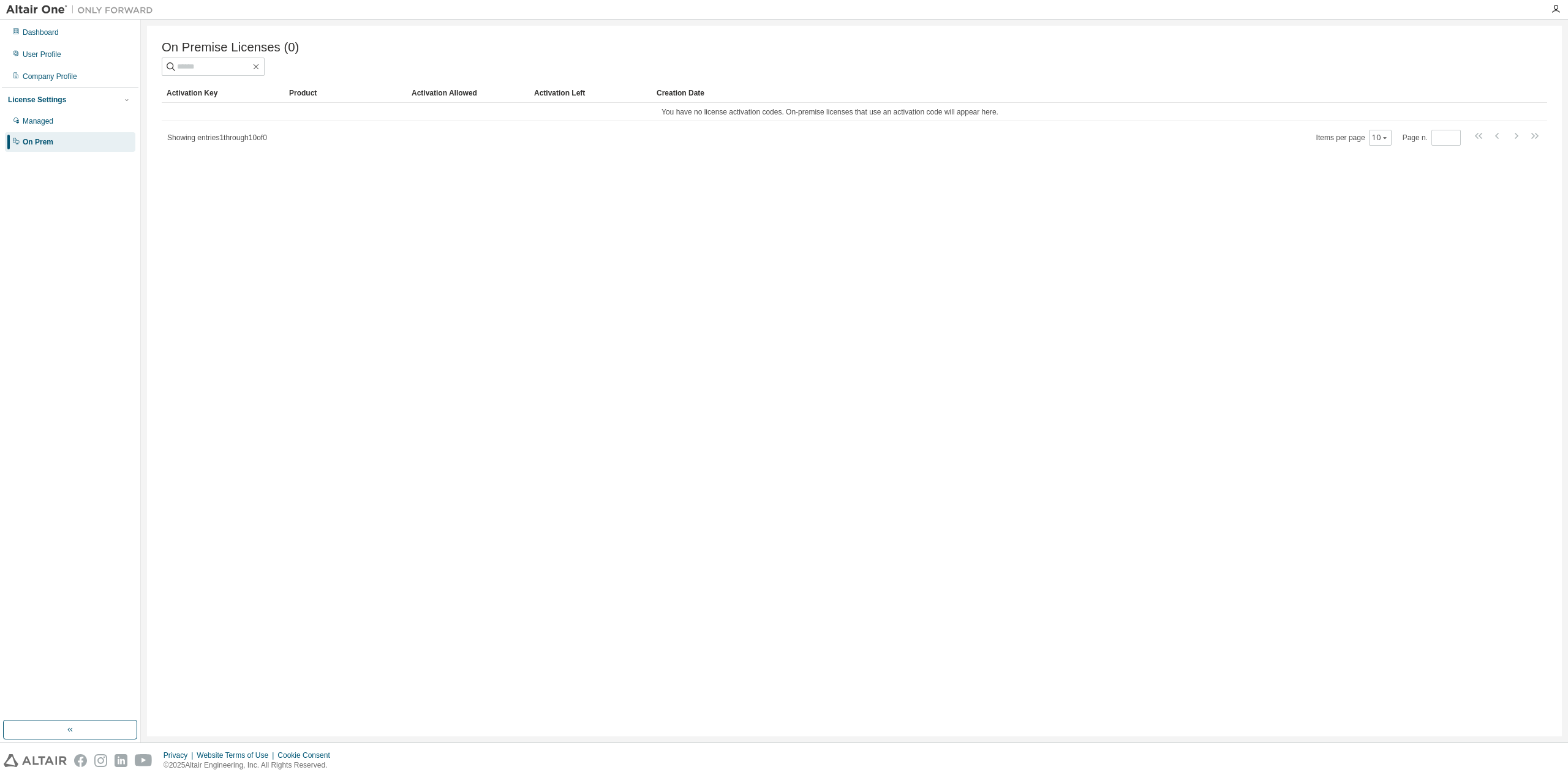
drag, startPoint x: 126, startPoint y: 11, endPoint x: 116, endPoint y: 15, distance: 10.8
drag, startPoint x: 118, startPoint y: 22, endPoint x: 113, endPoint y: 29, distance: 8.6
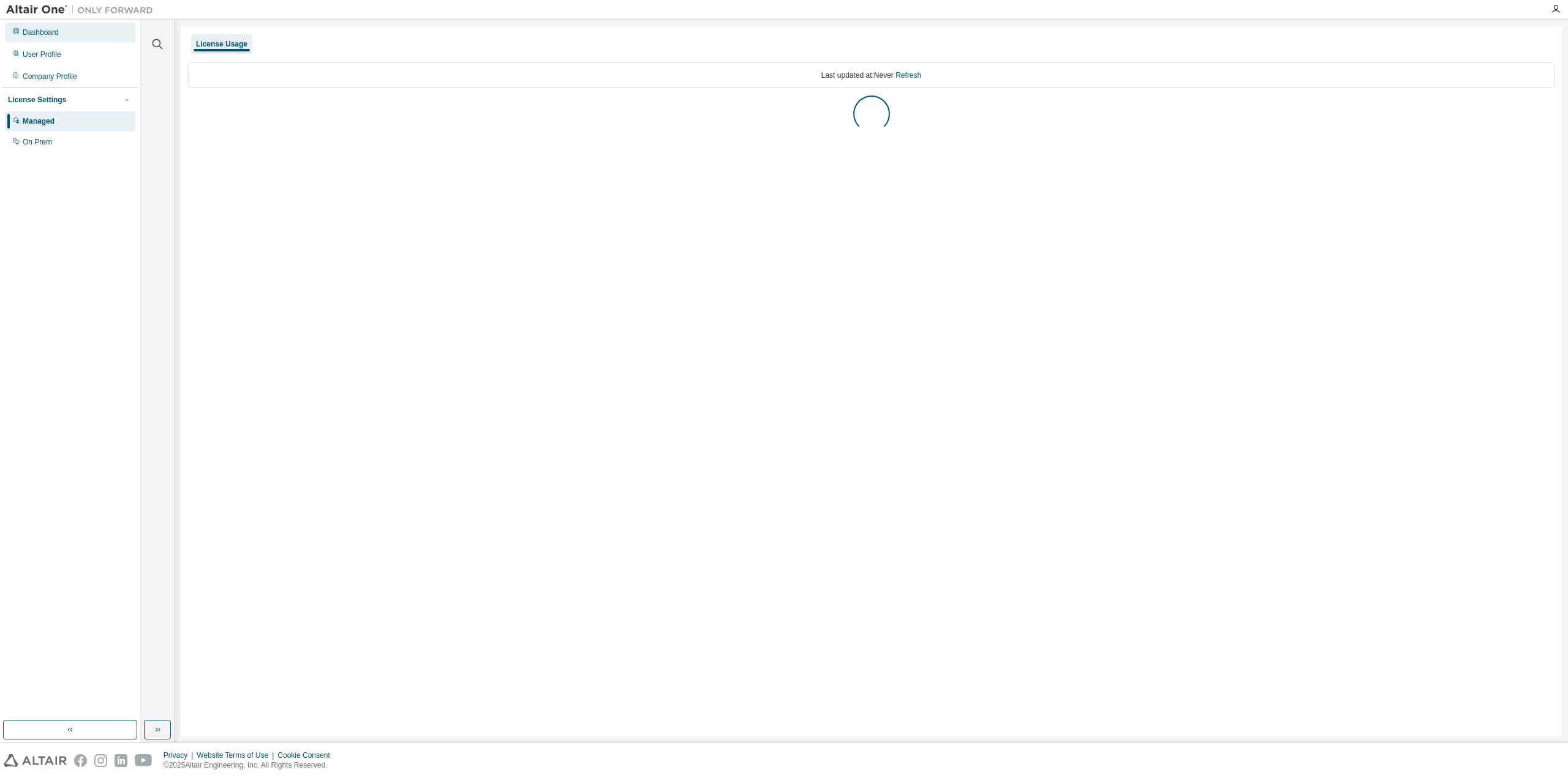
drag, startPoint x: 113, startPoint y: 29, endPoint x: 107, endPoint y: 33, distance: 7.2
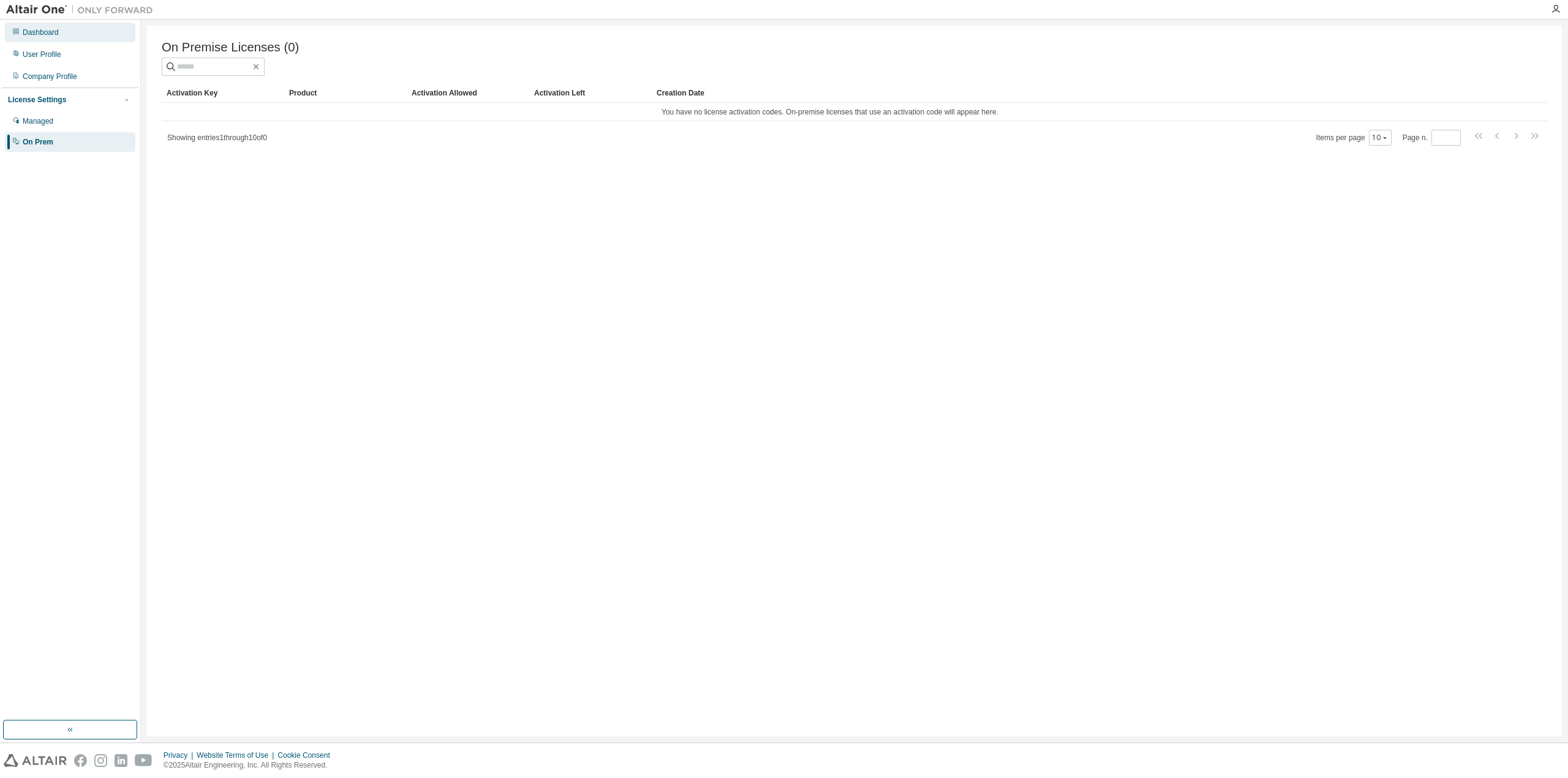
drag, startPoint x: 102, startPoint y: 37, endPoint x: 92, endPoint y: 41, distance: 10.8
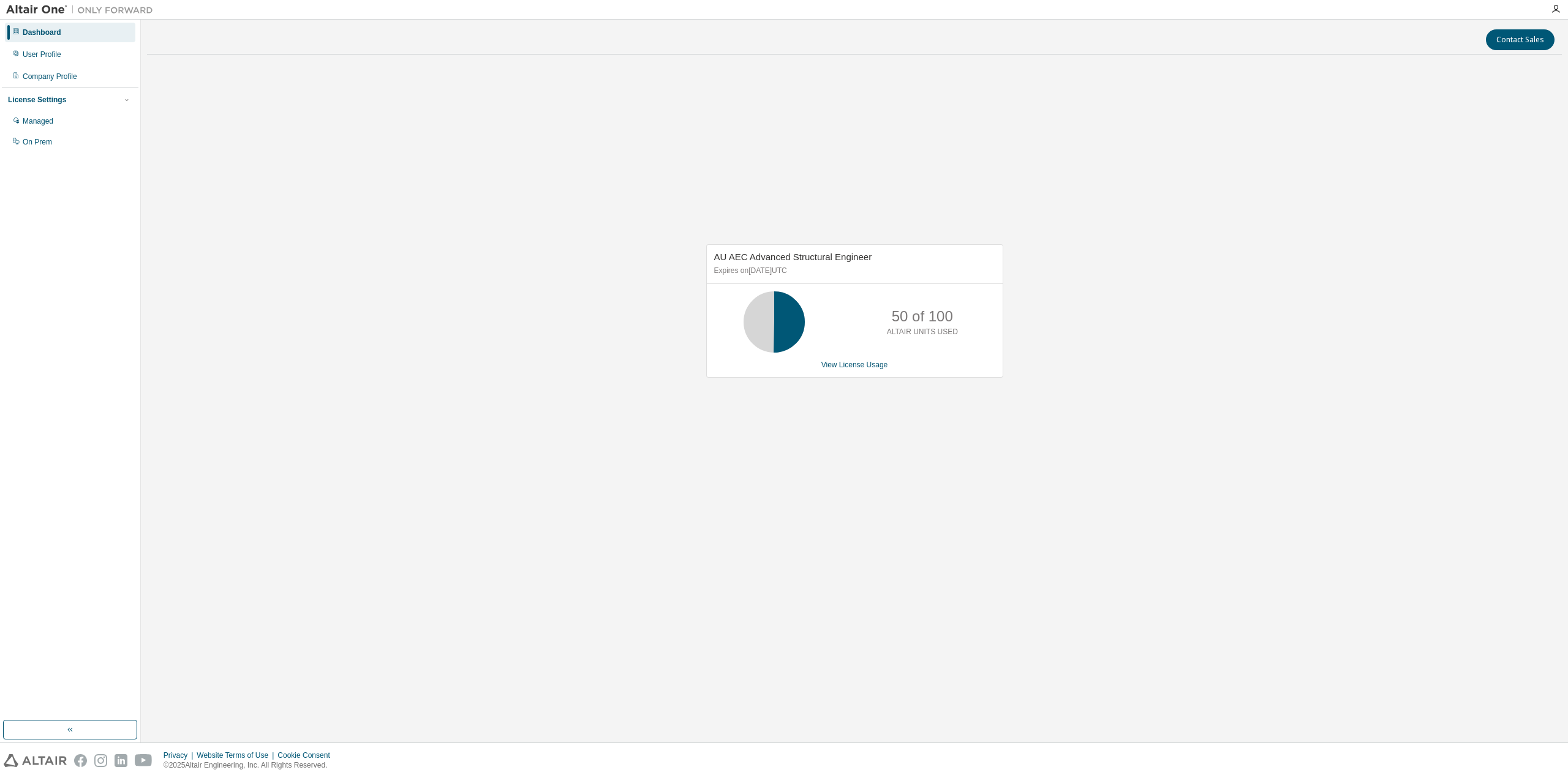
drag, startPoint x: 136, startPoint y: 42, endPoint x: 106, endPoint y: 35, distance: 30.8
click at [51, 12] on img at bounding box center [82, 10] width 153 height 12
click at [46, 11] on img at bounding box center [82, 10] width 153 height 12
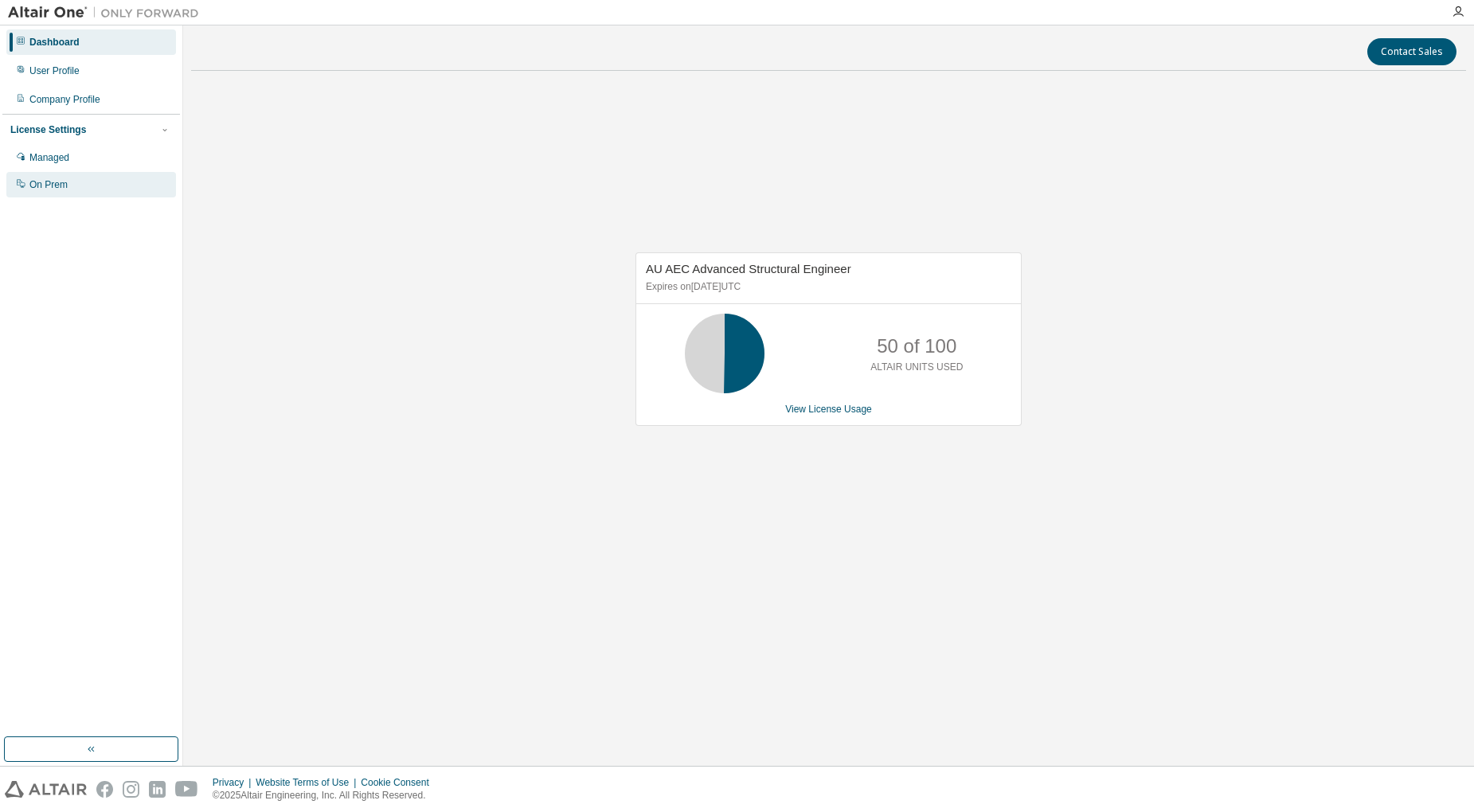
click at [47, 178] on div "On Prem" at bounding box center [91, 184] width 169 height 25
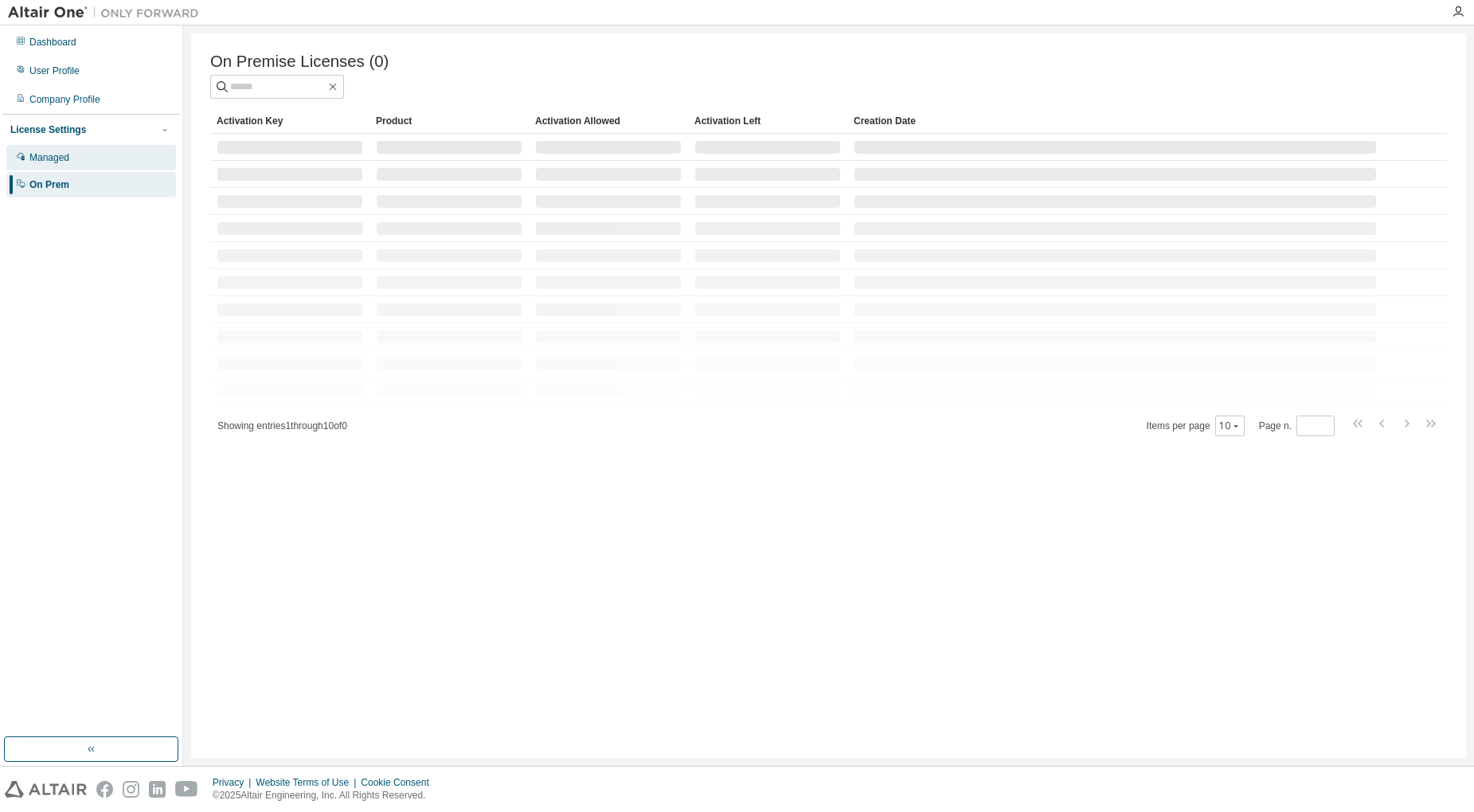
click at [50, 165] on div "Managed" at bounding box center [91, 157] width 169 height 25
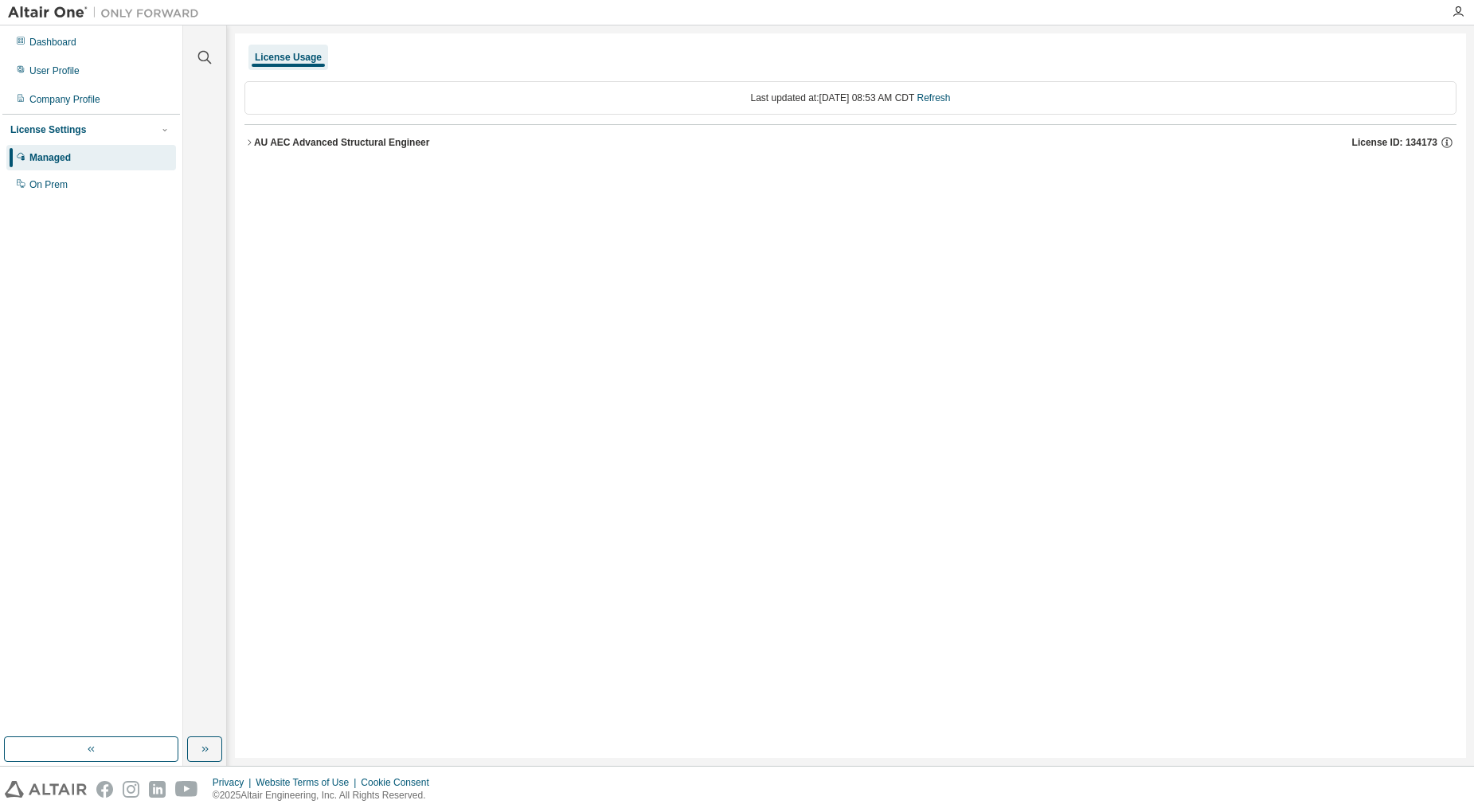
click at [254, 143] on div "AU AEC Advanced Structural Engineer" at bounding box center [342, 143] width 176 height 13
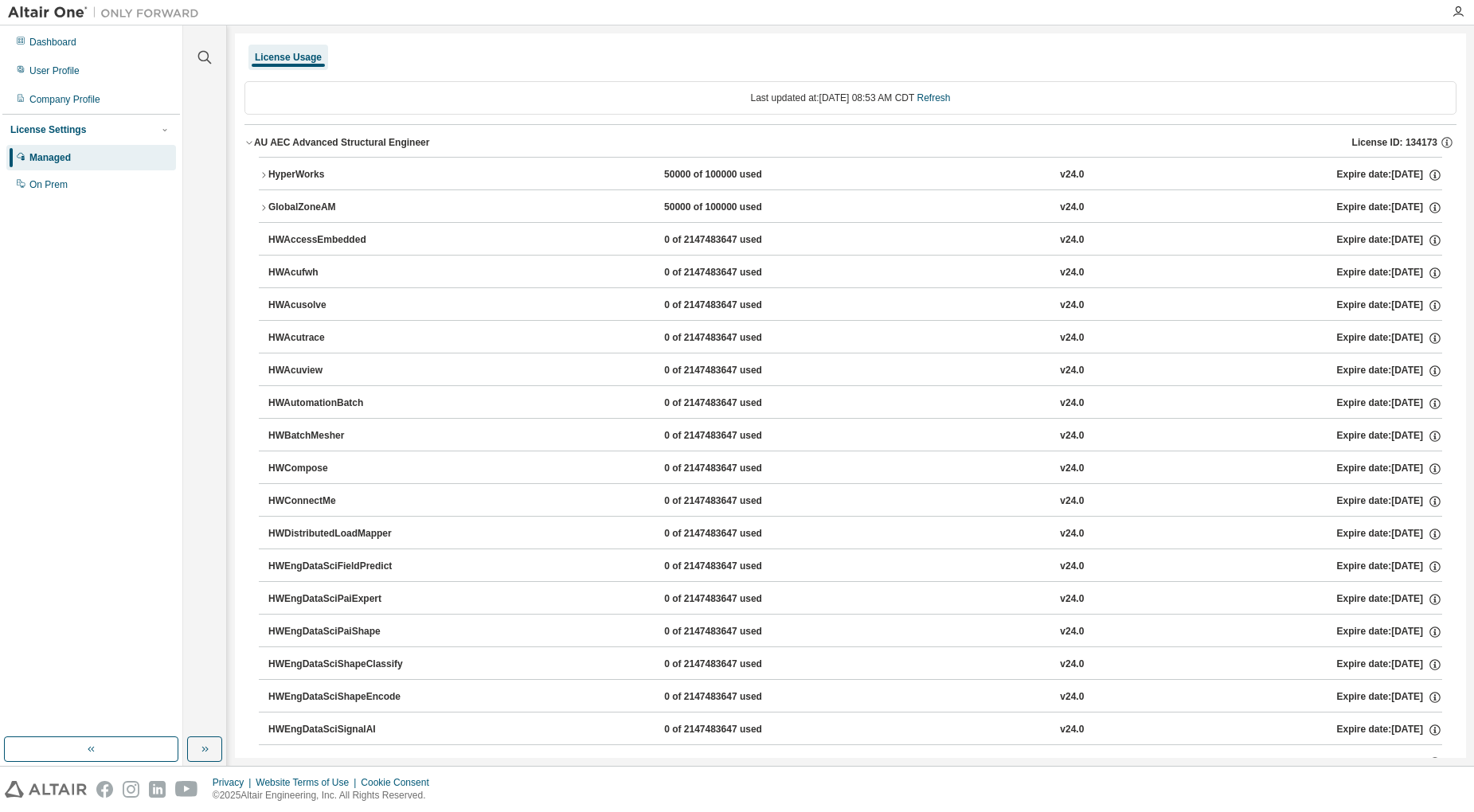
click at [262, 177] on icon "button" at bounding box center [263, 174] width 10 height 10
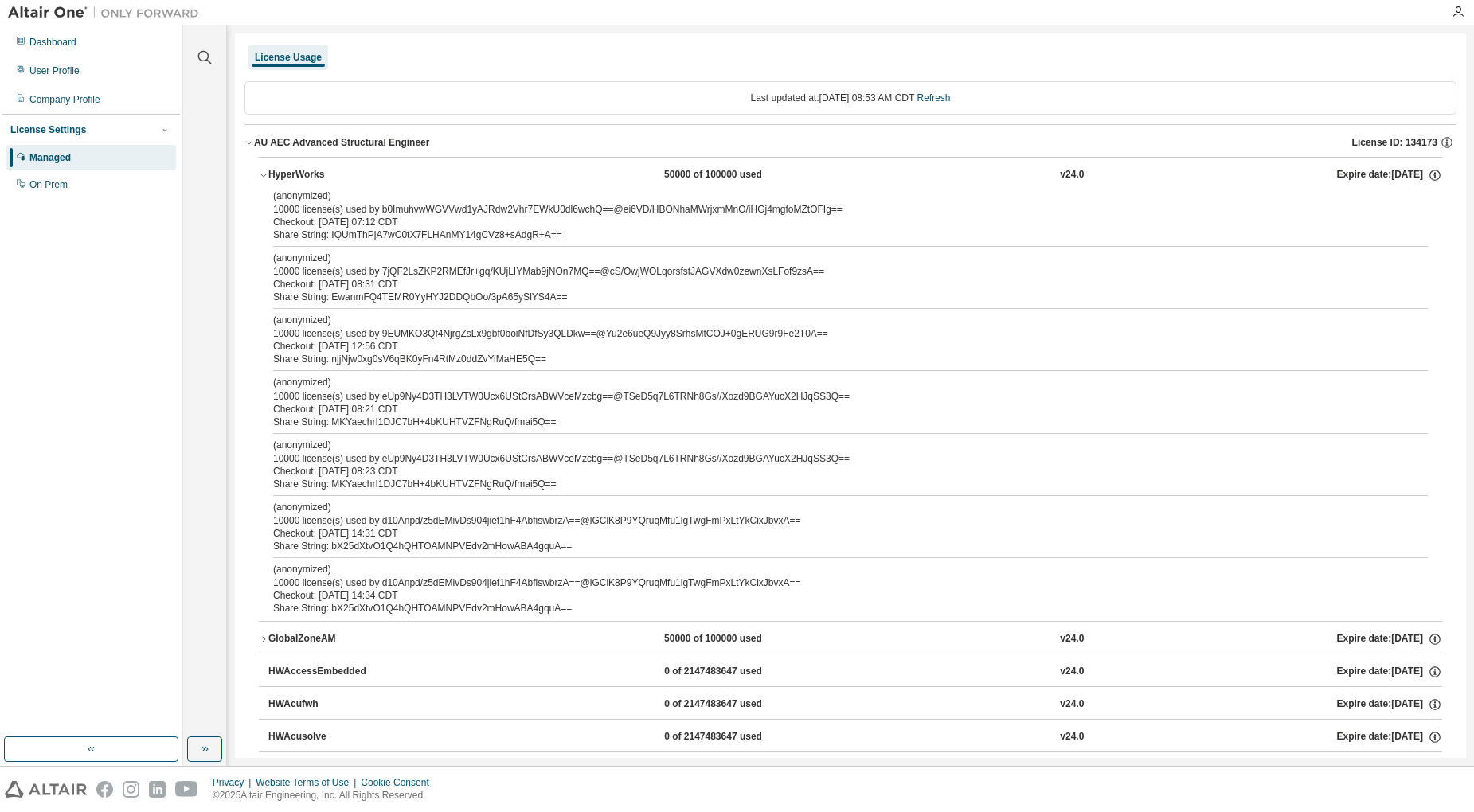
click at [261, 177] on icon "button" at bounding box center [263, 174] width 10 height 10
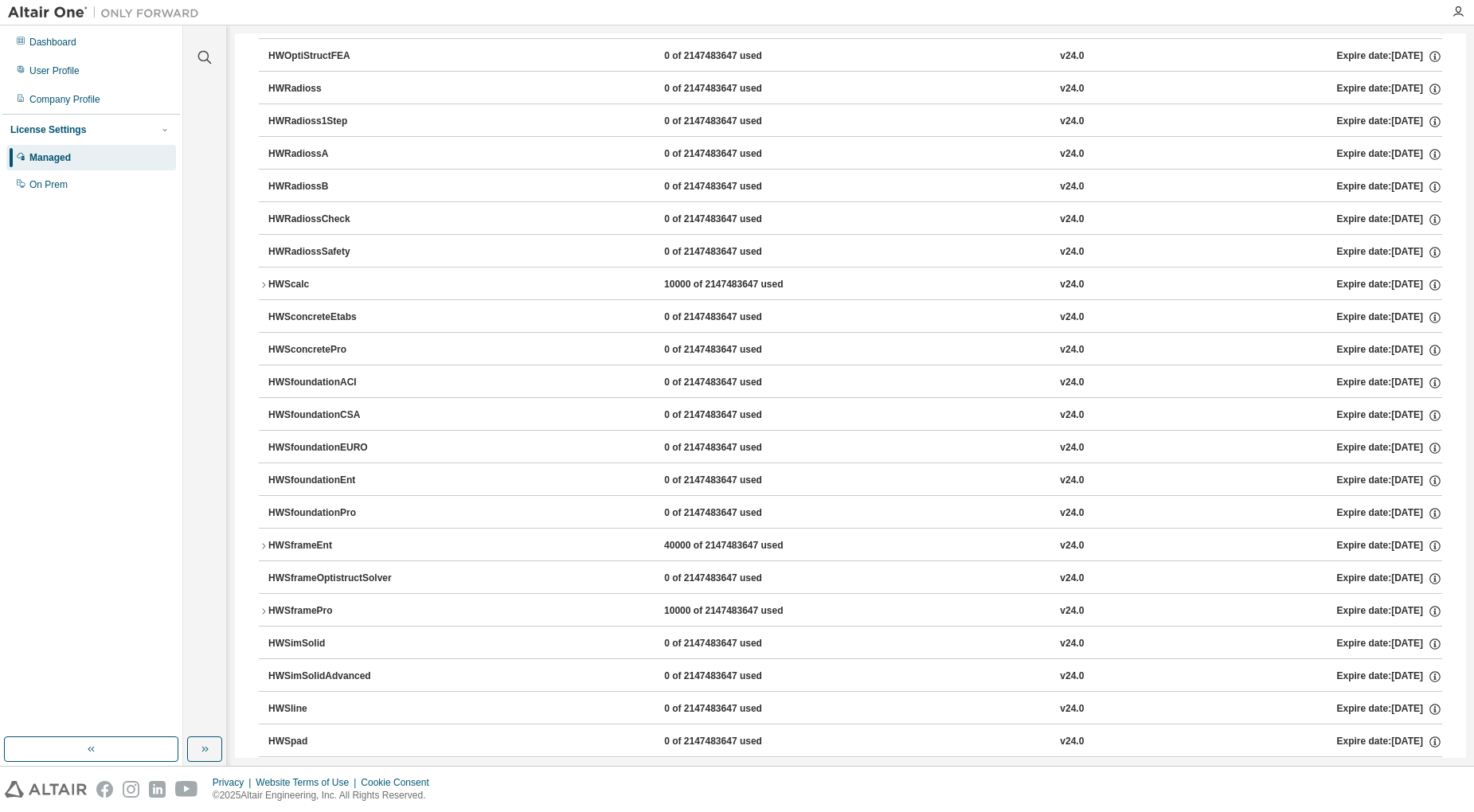
scroll to position [2149, 0]
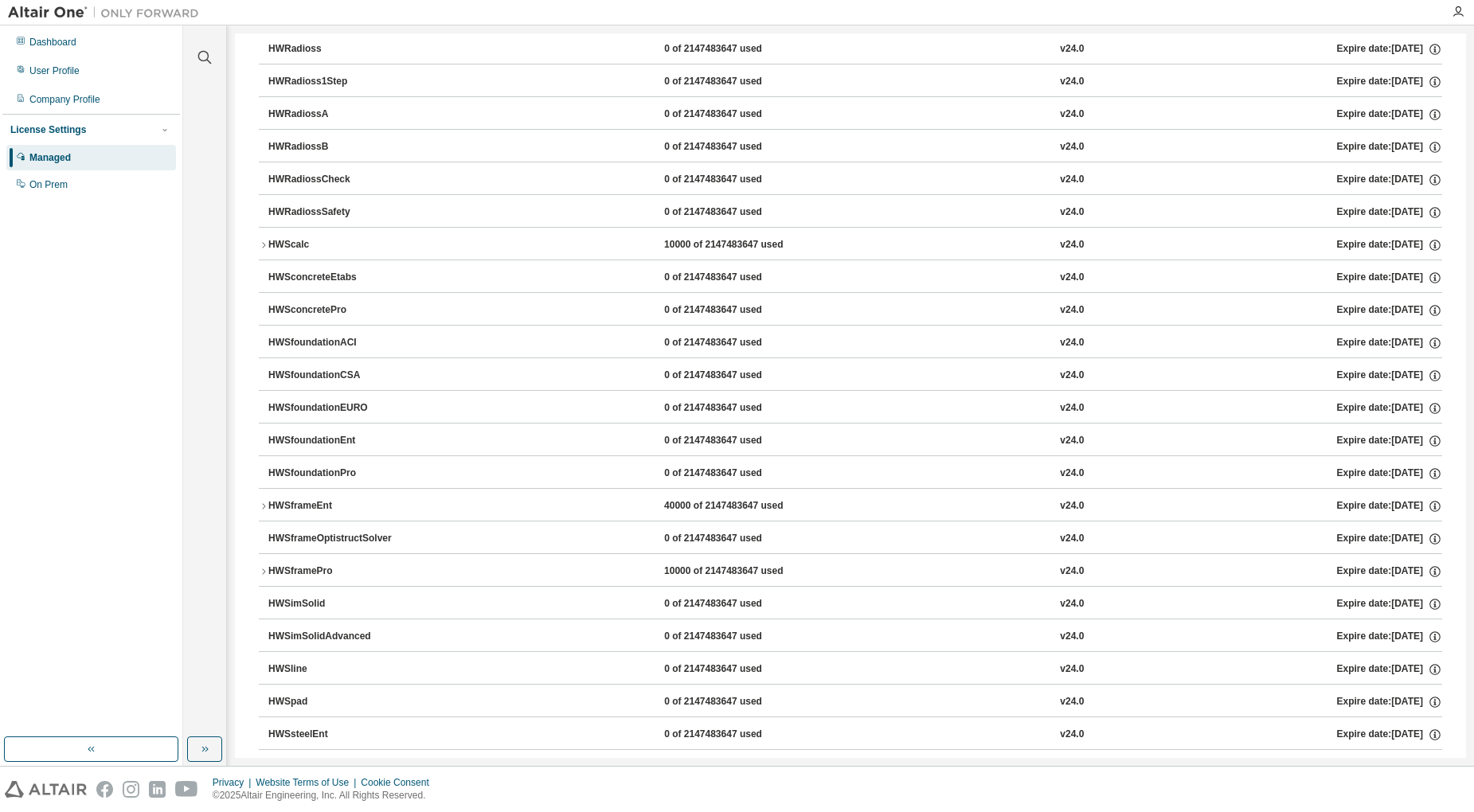
click at [260, 509] on icon "button" at bounding box center [263, 505] width 10 height 10
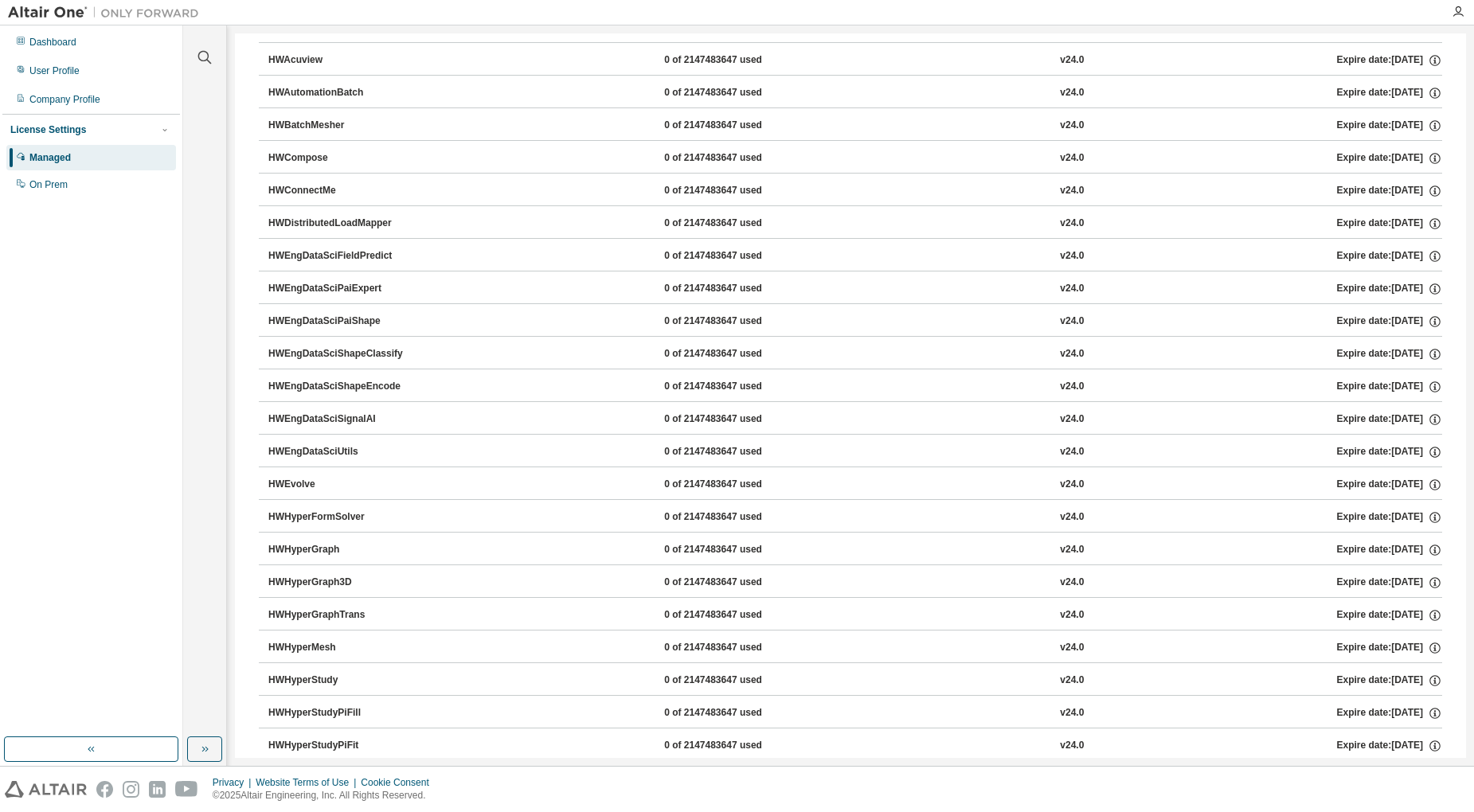
scroll to position [319, 0]
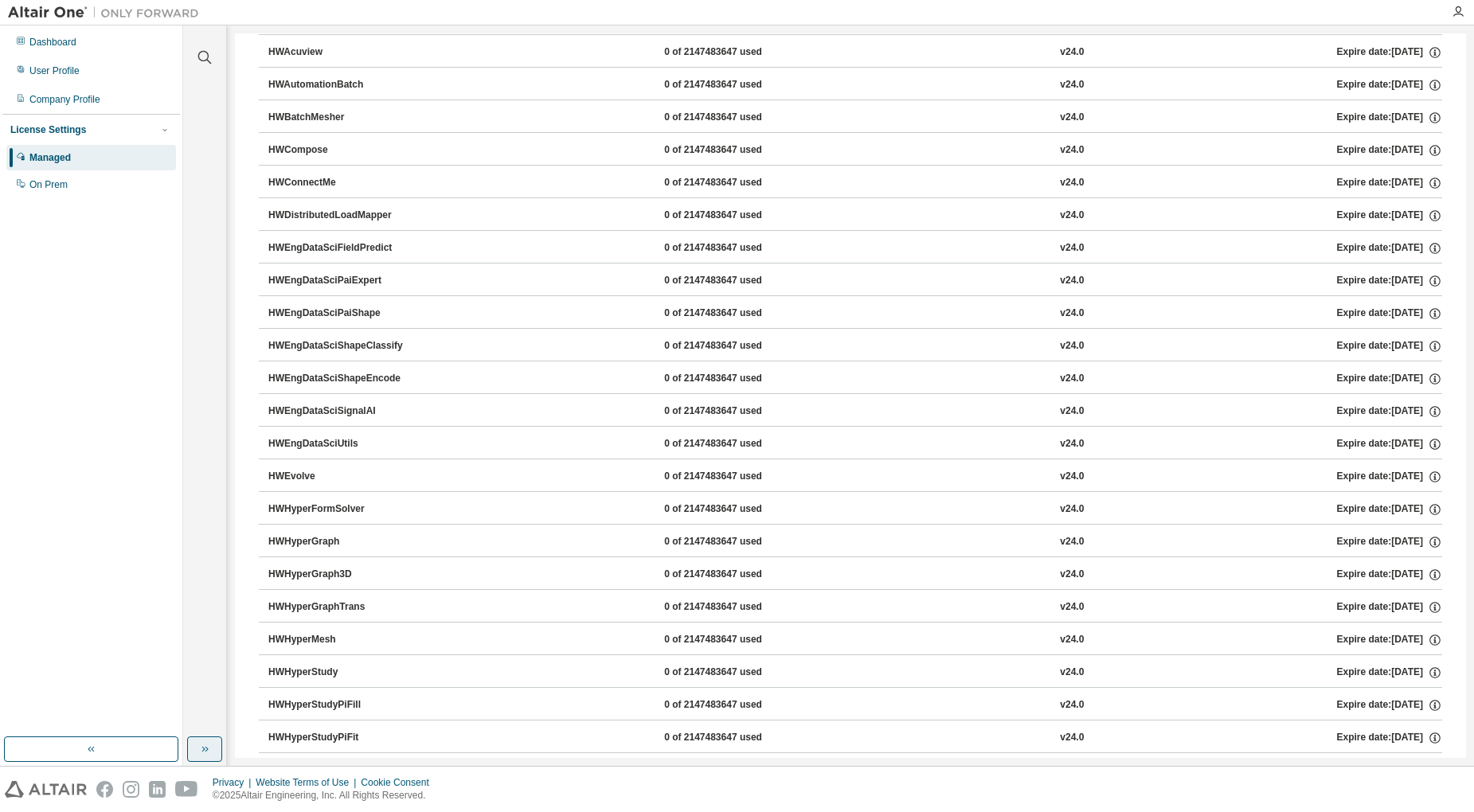
click at [195, 754] on button "button" at bounding box center [205, 748] width 35 height 25
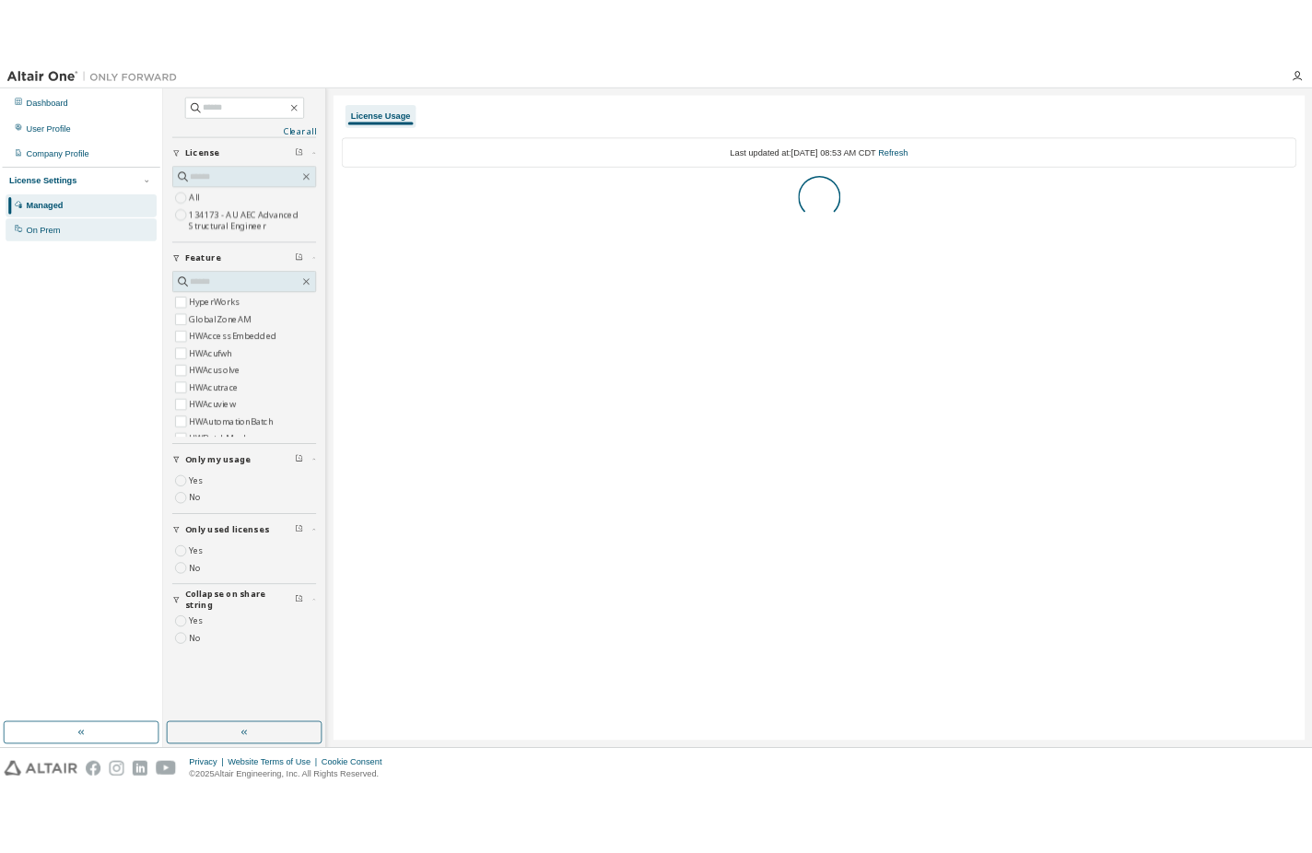
scroll to position [0, 0]
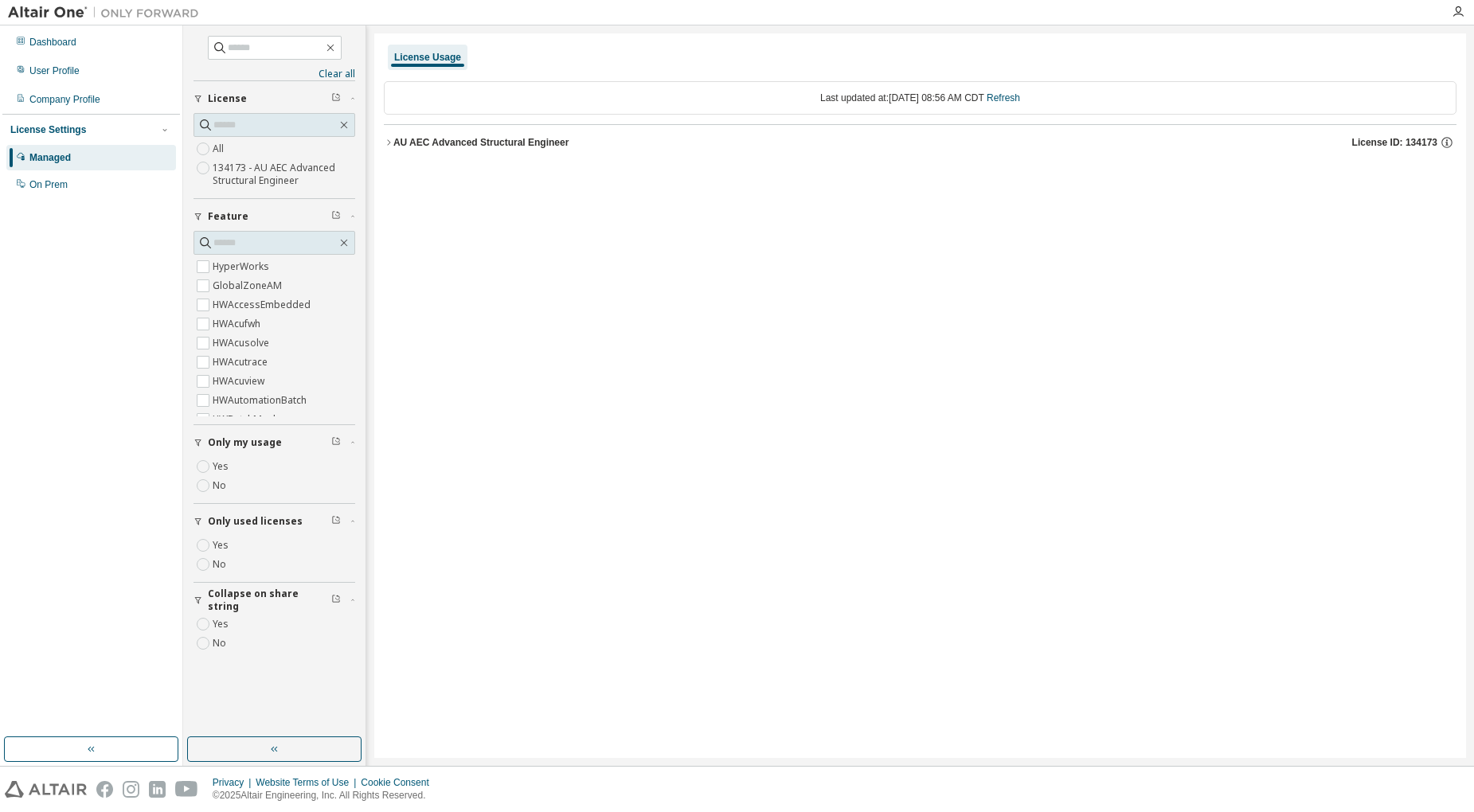
drag, startPoint x: 540, startPoint y: 9, endPoint x: 556, endPoint y: 0, distance: 18.4
click at [555, 1] on div at bounding box center [824, 12] width 1235 height 25
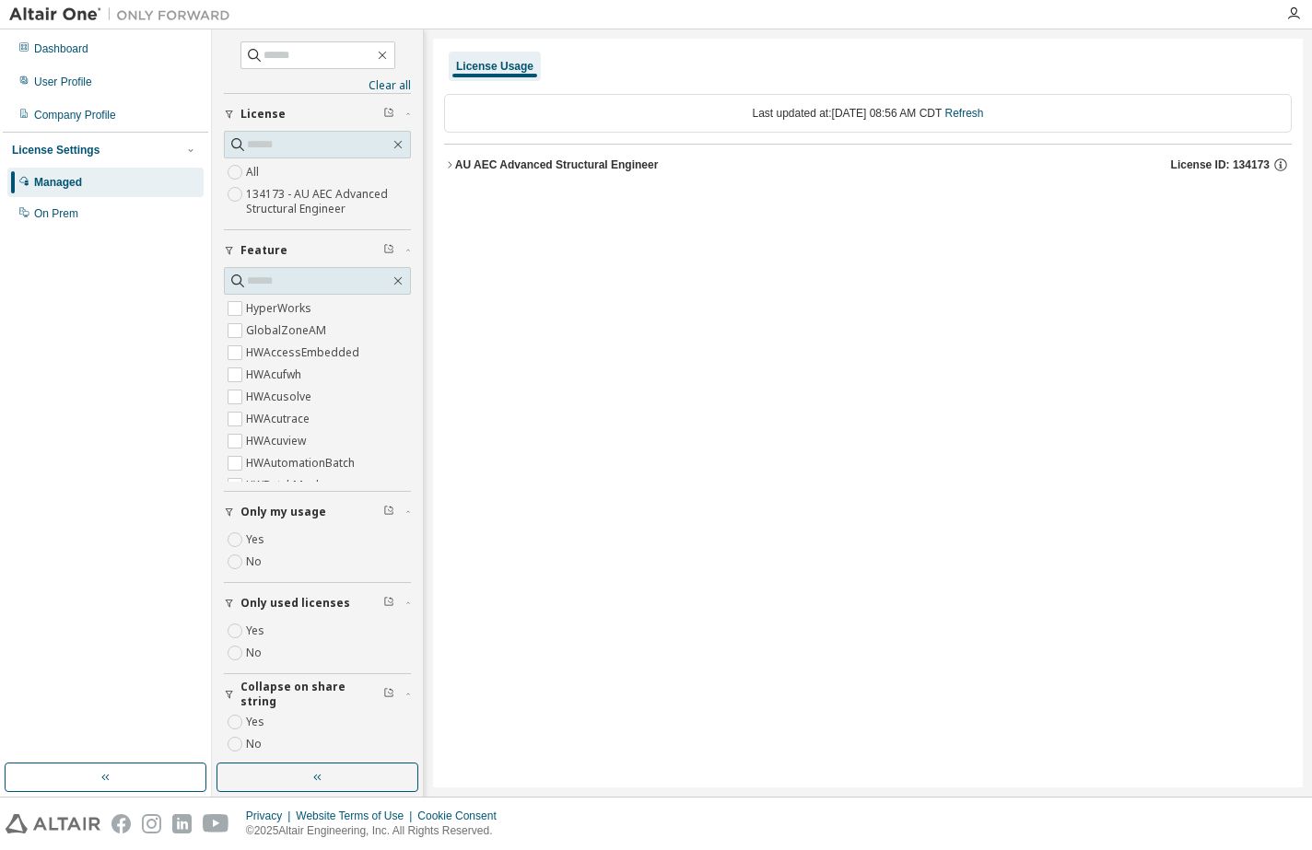
click at [720, 18] on div at bounding box center [758, 14] width 1036 height 29
click at [648, 47] on div "License Usage Last updated at: Tue 2025-08-12 08:56 AM CDT Refresh AU AEC Advan…" at bounding box center [868, 415] width 870 height 752
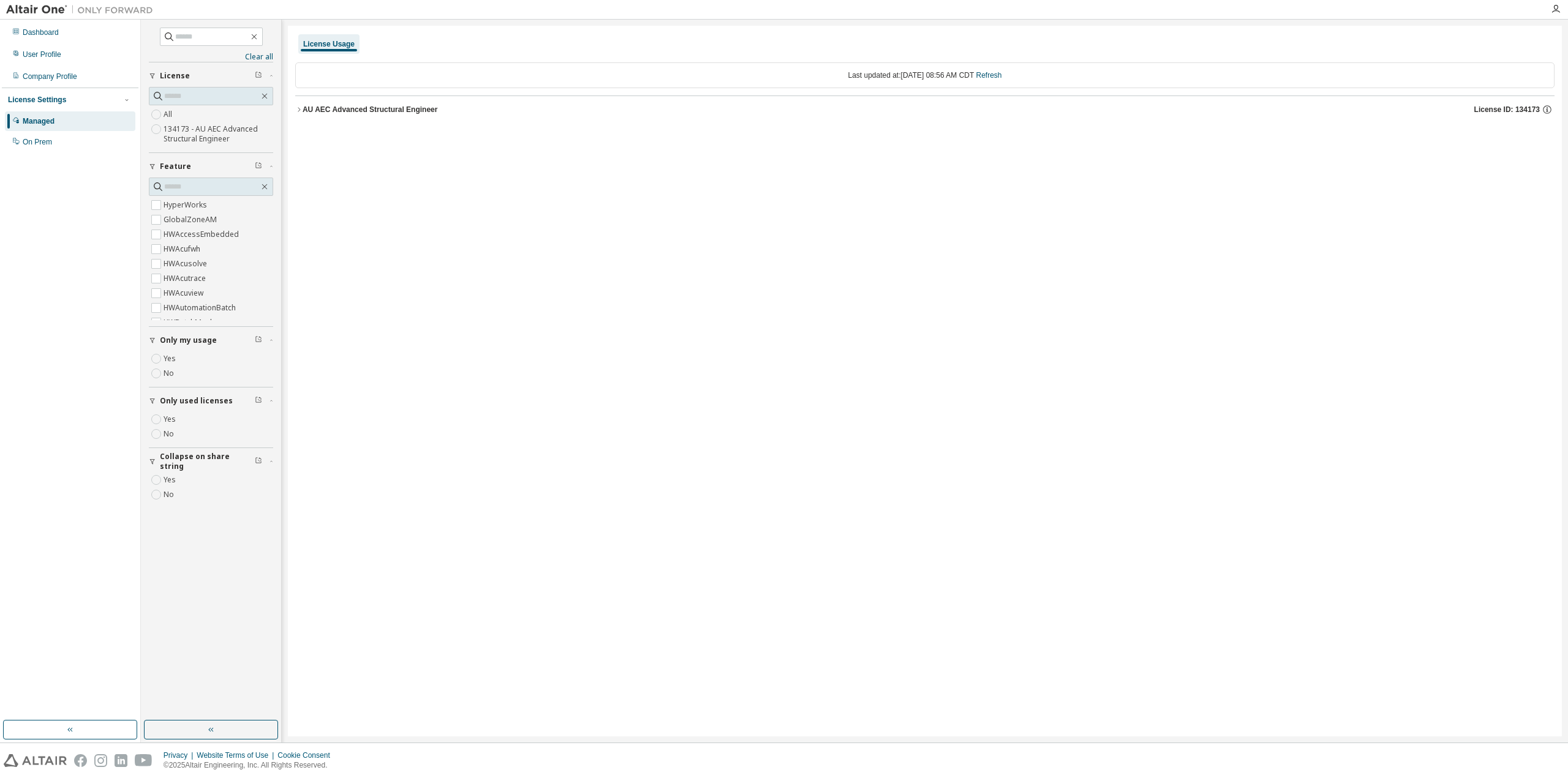
click at [301, 107] on icon "button" at bounding box center [298, 109] width 7 height 7
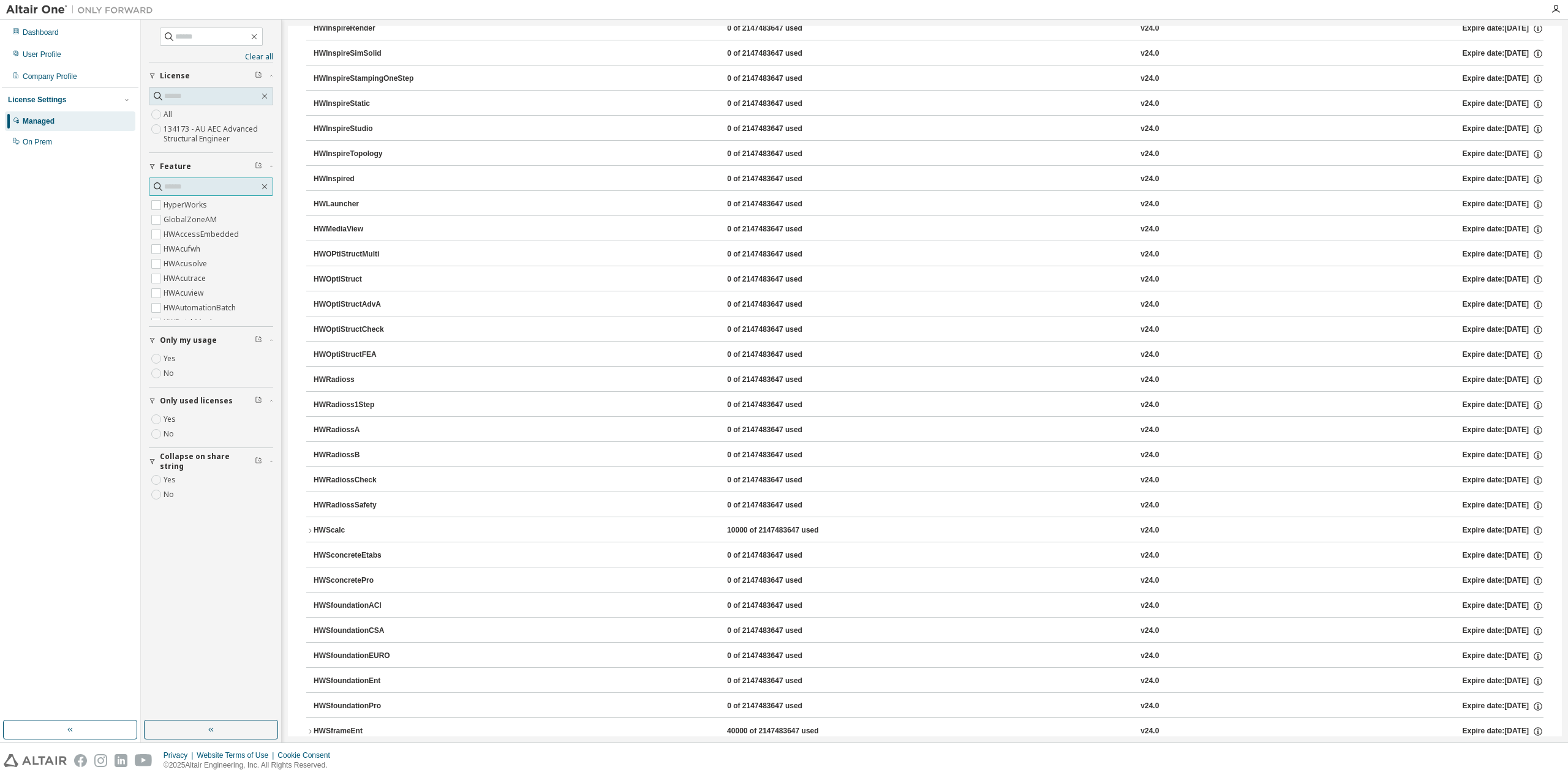
scroll to position [1408, 0]
click at [50, 132] on div "Managed On Prem" at bounding box center [70, 132] width 136 height 41
click at [49, 155] on div "Dashboard User Profile Company Profile License Settings Managed On Prem" at bounding box center [70, 370] width 136 height 698
click at [48, 145] on div "On Prem" at bounding box center [37, 142] width 29 height 10
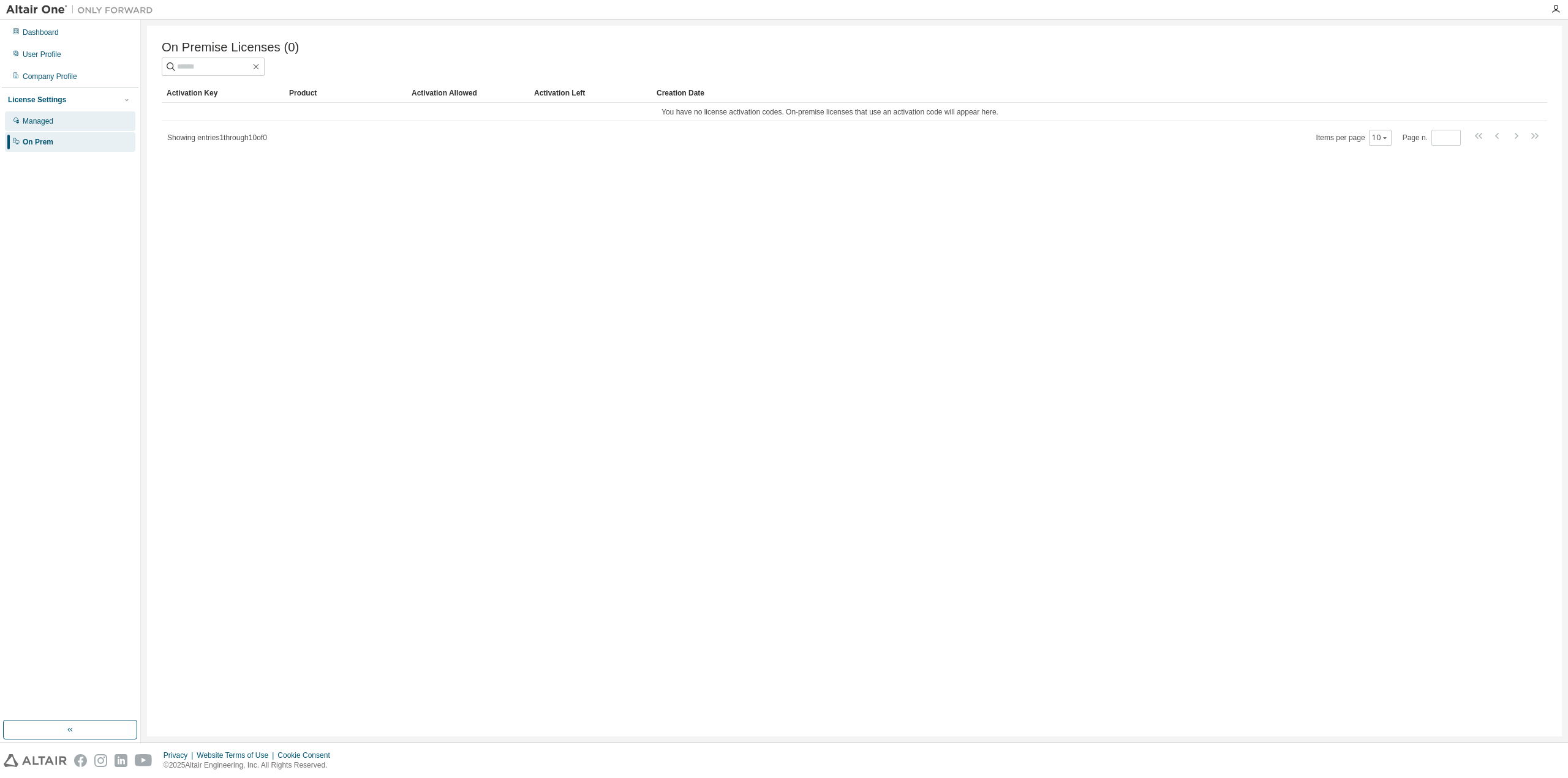
click at [55, 113] on div "Managed" at bounding box center [70, 121] width 130 height 19
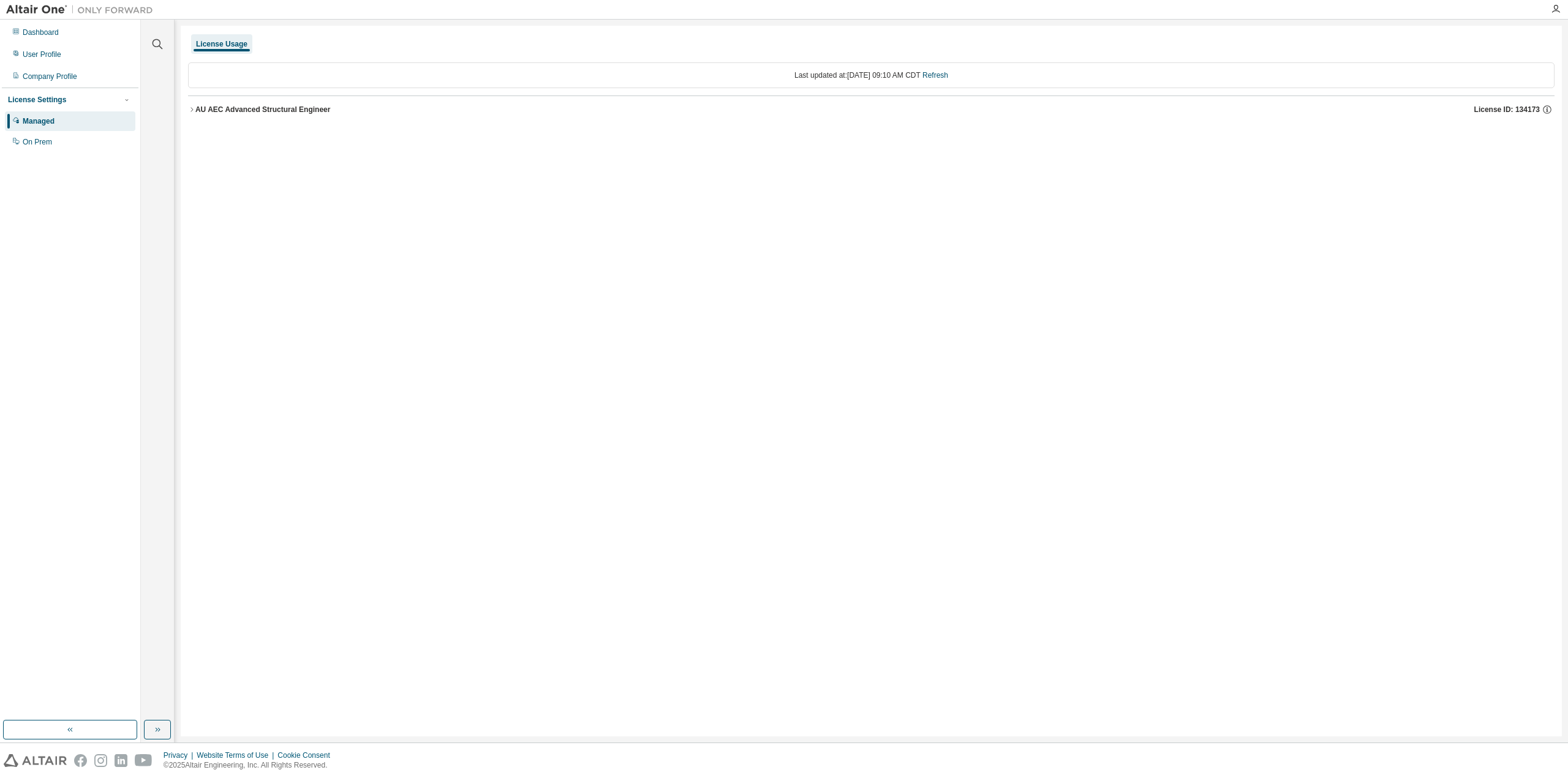
click at [195, 111] on div "AU AEC Advanced Structural Engineer" at bounding box center [263, 110] width 136 height 10
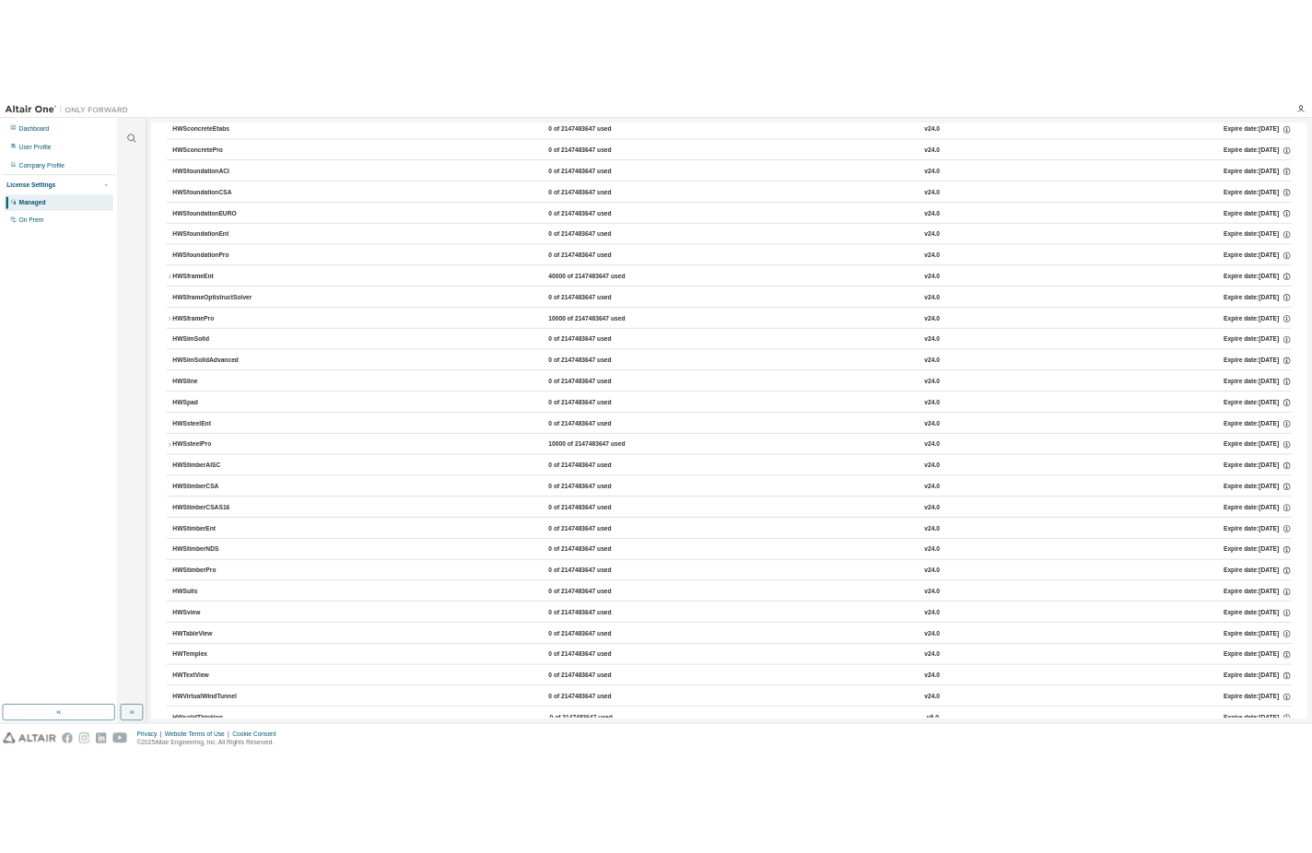
scroll to position [2884, 0]
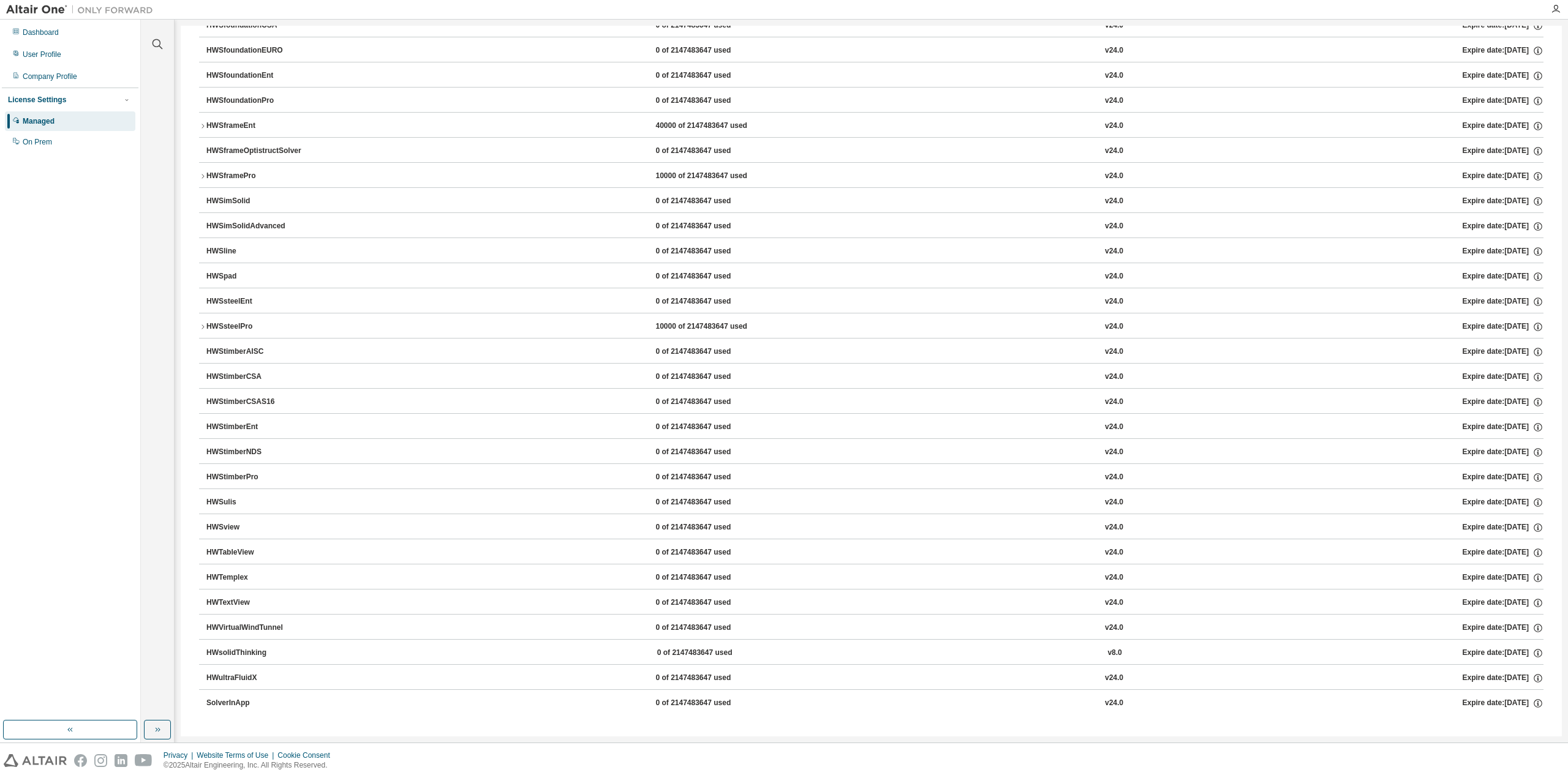
click at [205, 175] on icon "button" at bounding box center [202, 176] width 7 height 7
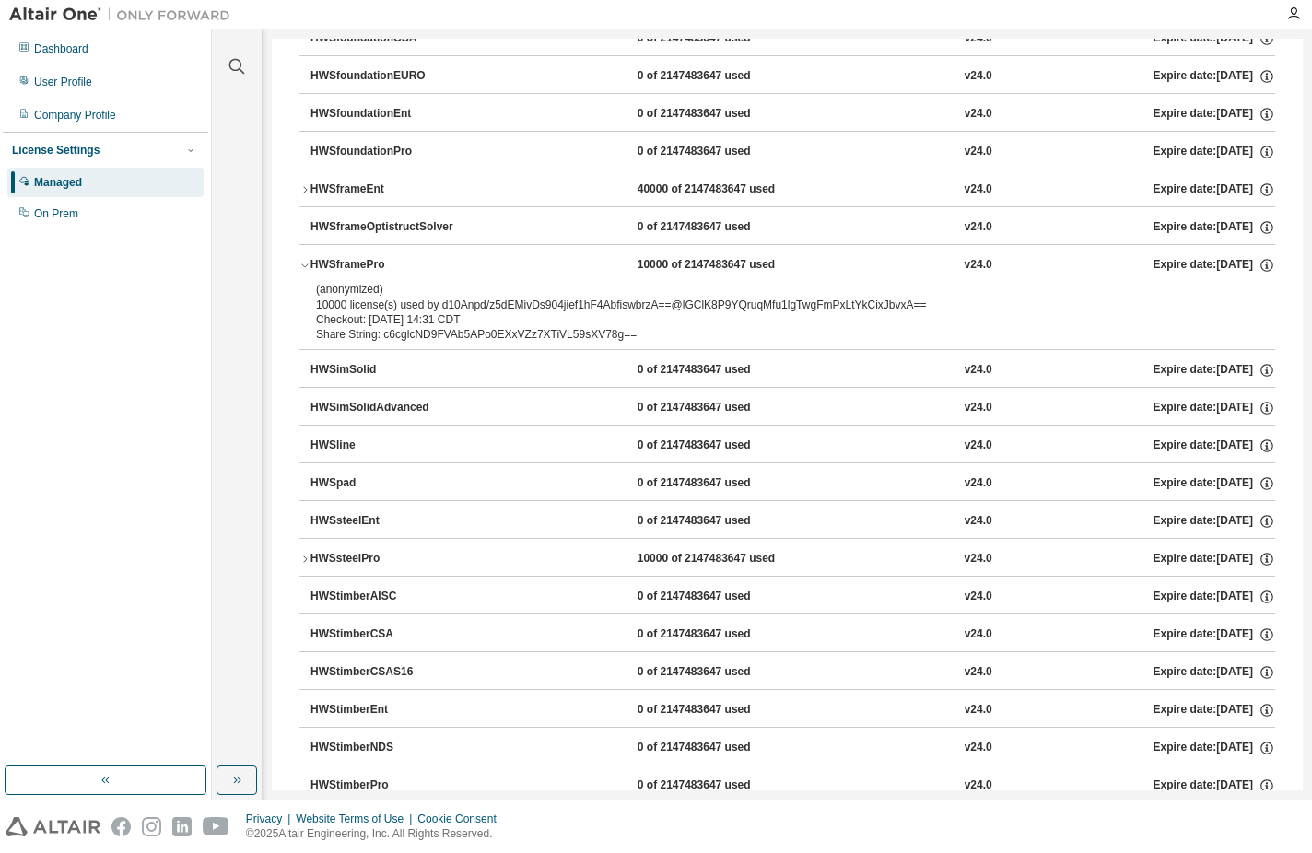
click at [311, 261] on div "HWSframePro" at bounding box center [394, 265] width 166 height 17
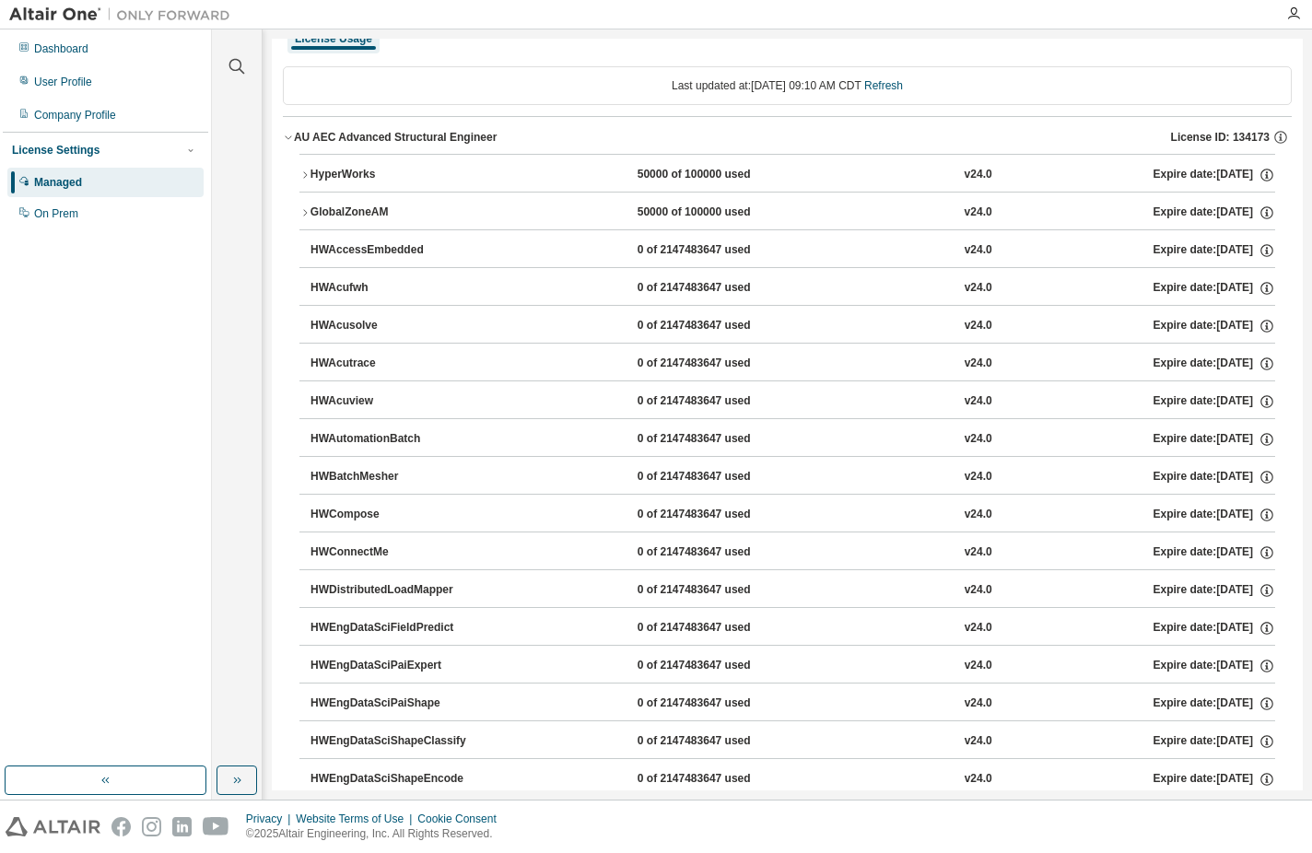
scroll to position [0, 0]
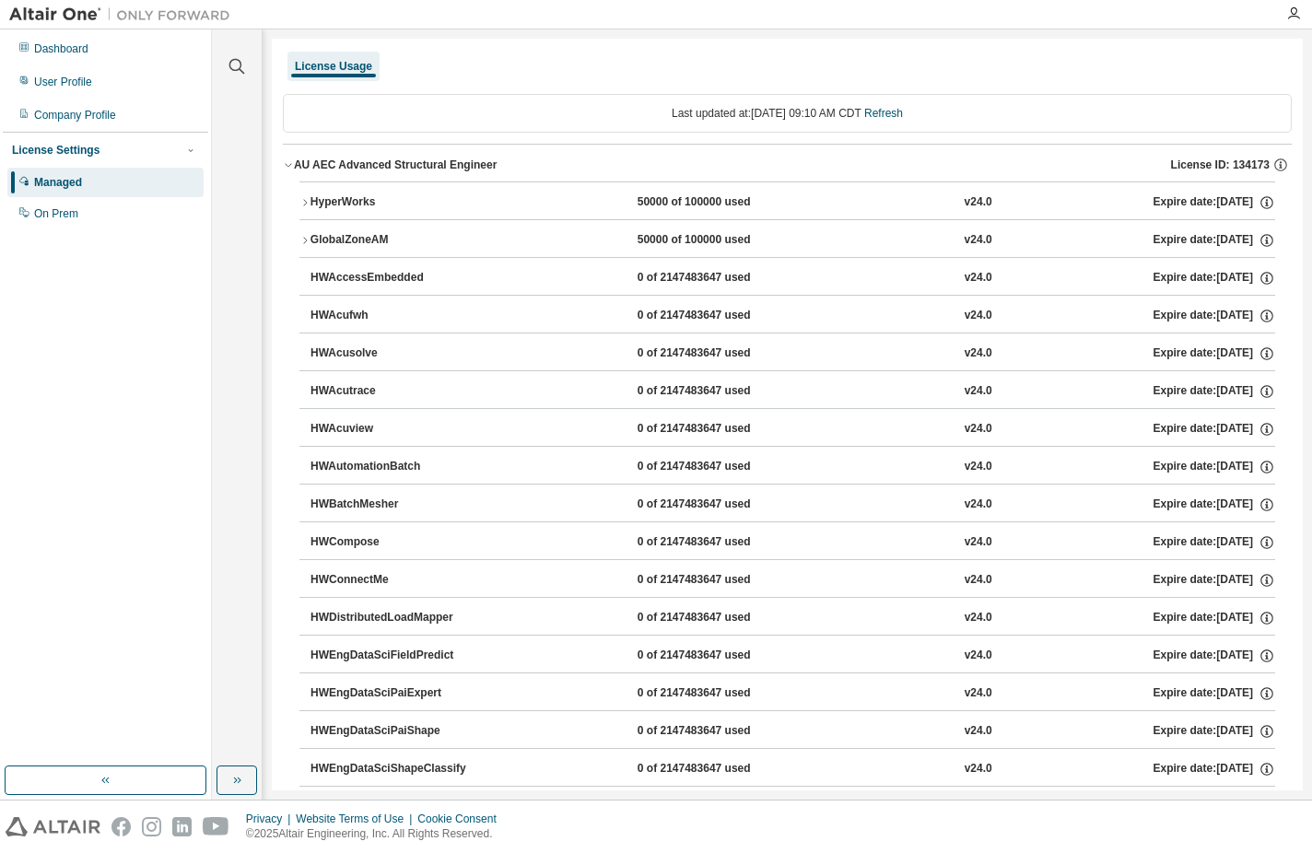
click at [298, 166] on div "AU AEC Advanced Structural Engineer" at bounding box center [396, 165] width 204 height 15
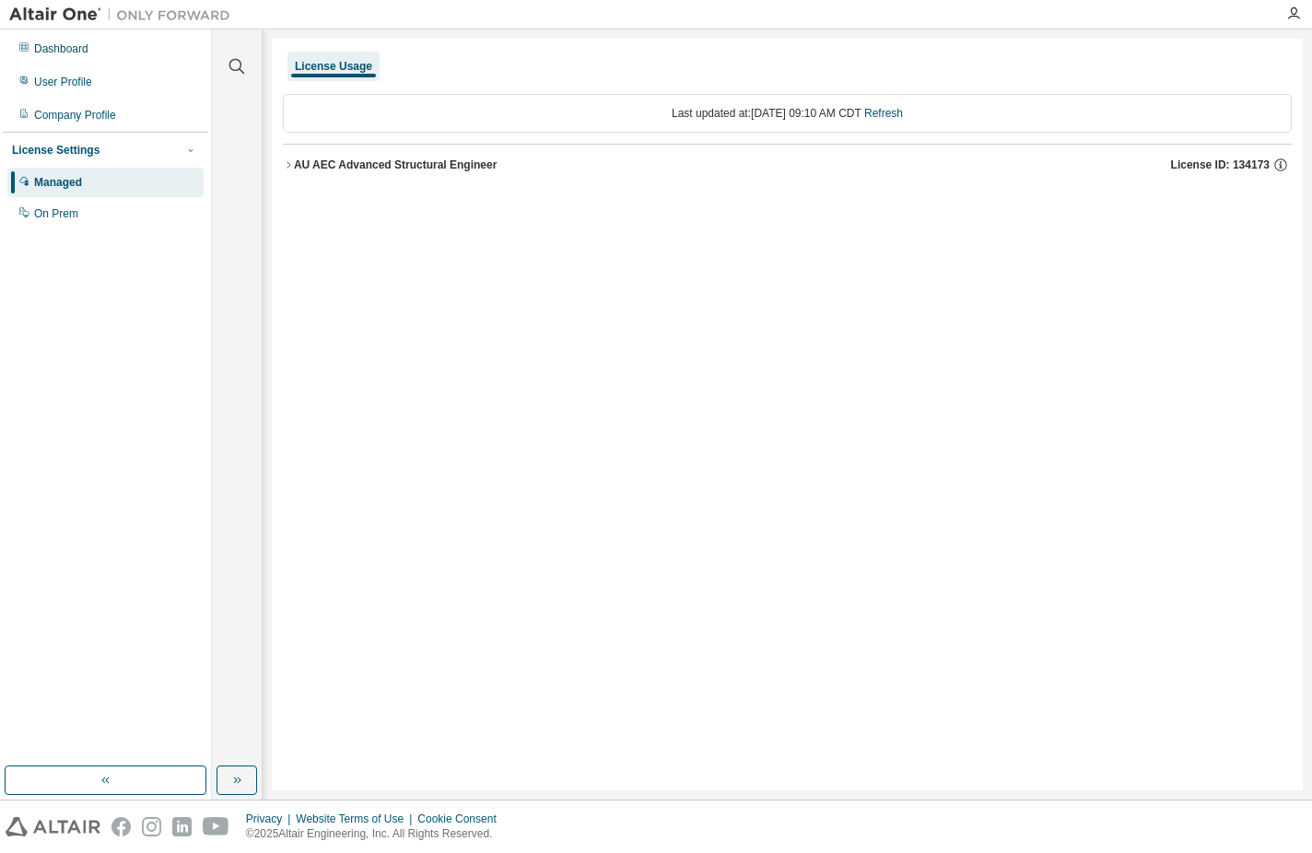
click at [298, 166] on div "AU AEC Advanced Structural Engineer" at bounding box center [396, 165] width 204 height 15
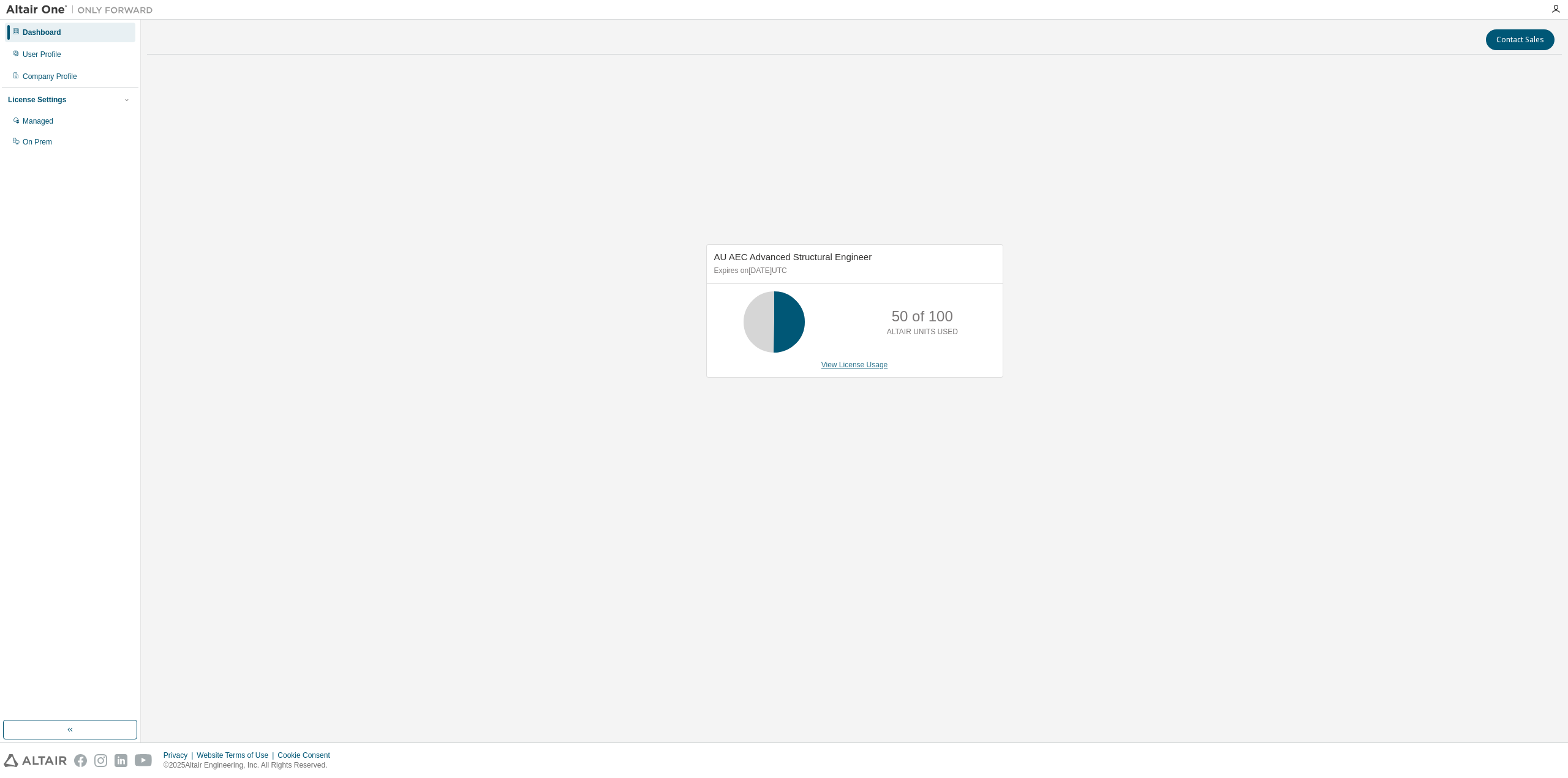
click at [845, 362] on link "View License Usage" at bounding box center [855, 365] width 66 height 9
